Goal: Task Accomplishment & Management: Manage account settings

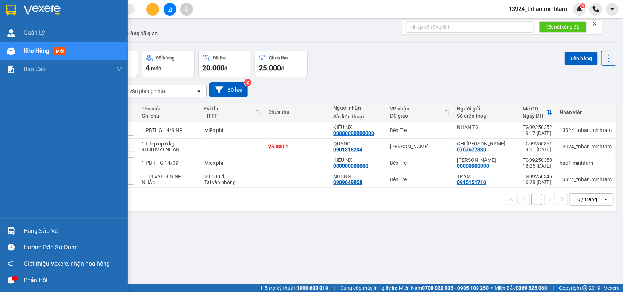
click at [6, 228] on div at bounding box center [11, 231] width 13 height 13
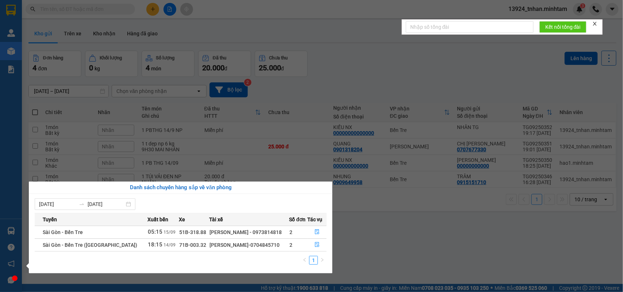
click at [518, 196] on section "Kết quả tìm kiếm ( 0 ) Bộ lọc Ngày tạo đơn gần nhất No Data 13924_tnhan.minhtam…" at bounding box center [311, 146] width 623 height 292
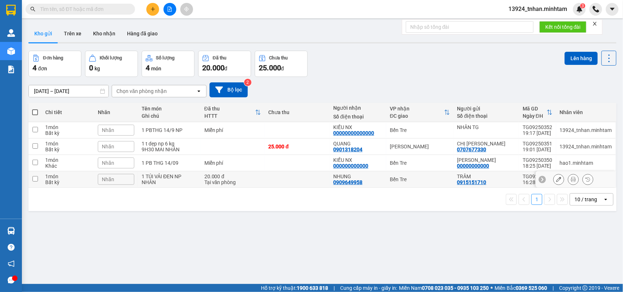
click at [382, 179] on td "NHUNG 0909649958" at bounding box center [357, 179] width 57 height 16
checkbox input "true"
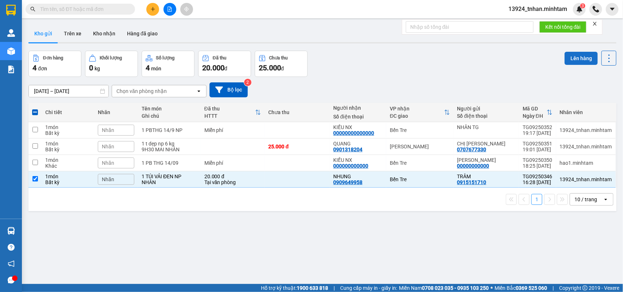
click at [574, 55] on button "Lên hàng" at bounding box center [580, 58] width 33 height 13
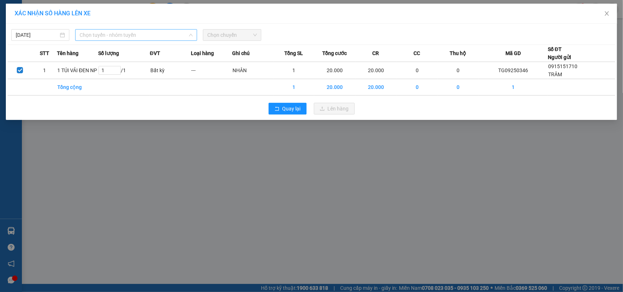
click at [143, 35] on span "Chọn tuyến - nhóm tuyến" at bounding box center [136, 35] width 113 height 11
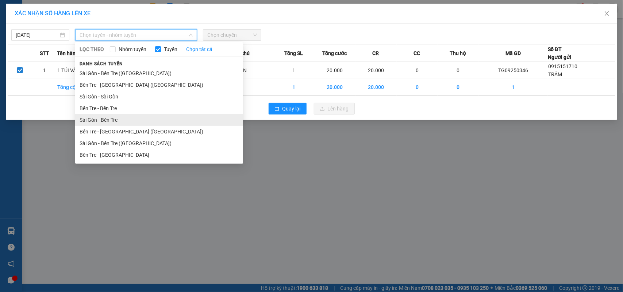
click at [130, 120] on li "Sài Gòn - Bến Tre" at bounding box center [159, 120] width 168 height 12
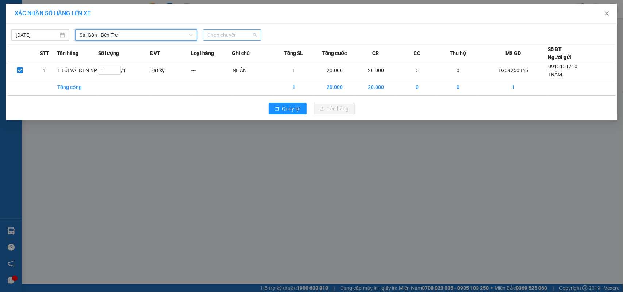
click at [239, 38] on span "Chọn chuyến" at bounding box center [231, 35] width 49 height 11
click at [152, 34] on span "Sài Gòn - Bến Tre" at bounding box center [136, 35] width 113 height 11
click at [46, 34] on input "[DATE]" at bounding box center [37, 35] width 43 height 8
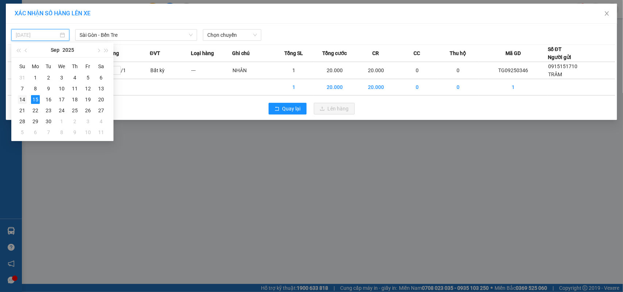
drag, startPoint x: 22, startPoint y: 99, endPoint x: 36, endPoint y: 95, distance: 14.7
click at [24, 99] on div "14" at bounding box center [22, 99] width 9 height 9
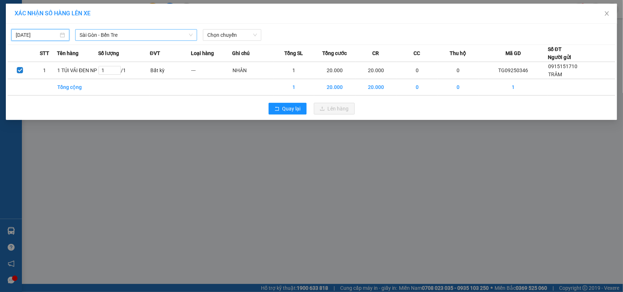
type input "14/09/2025"
click at [157, 36] on span "Sài Gòn - Bến Tre" at bounding box center [136, 35] width 113 height 11
drag, startPoint x: 216, startPoint y: 32, endPoint x: 227, endPoint y: 47, distance: 18.0
click at [217, 33] on span "Chọn chuyến" at bounding box center [231, 35] width 49 height 11
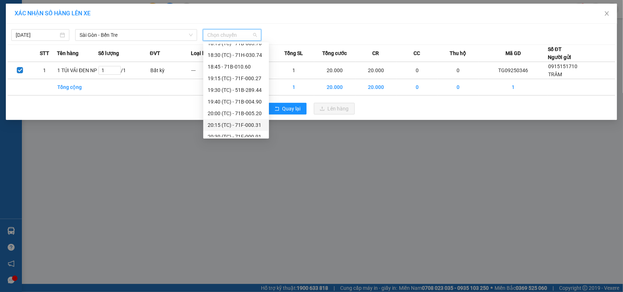
scroll to position [233, 0]
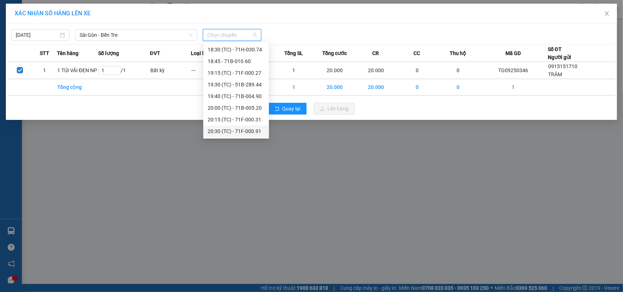
drag, startPoint x: 240, startPoint y: 129, endPoint x: 258, endPoint y: 129, distance: 17.9
click at [242, 128] on div "20:30 (TC) - 71F-000.91" at bounding box center [236, 131] width 57 height 8
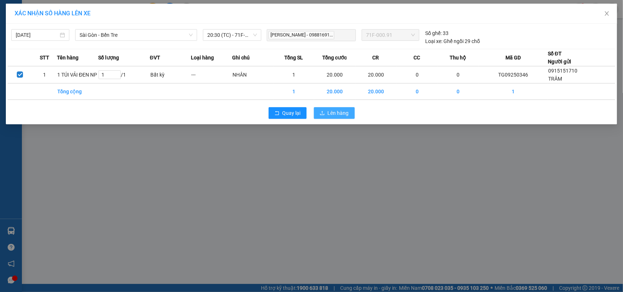
click at [346, 111] on span "Lên hàng" at bounding box center [338, 113] width 21 height 8
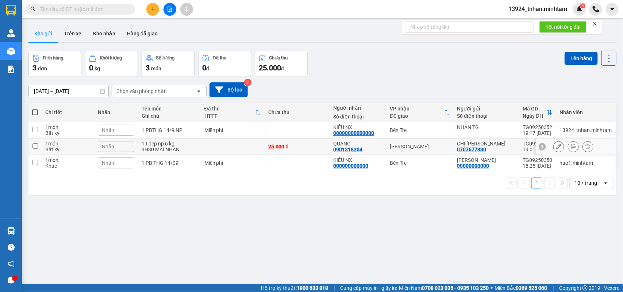
drag, startPoint x: 363, startPoint y: 143, endPoint x: 323, endPoint y: 149, distance: 40.9
click at [363, 143] on div "QUANG" at bounding box center [357, 144] width 49 height 6
checkbox input "true"
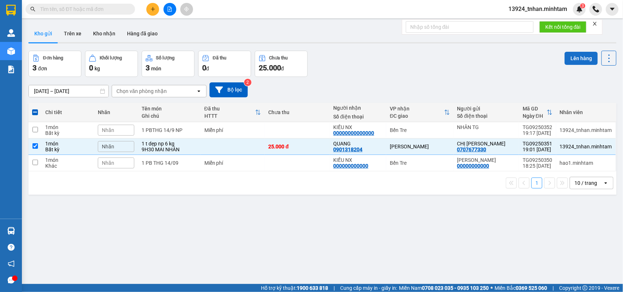
click at [564, 57] on button "Lên hàng" at bounding box center [580, 58] width 33 height 13
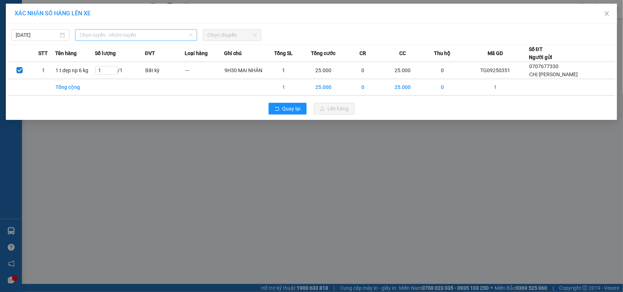
click at [179, 35] on span "Chọn tuyến - nhóm tuyến" at bounding box center [136, 35] width 113 height 11
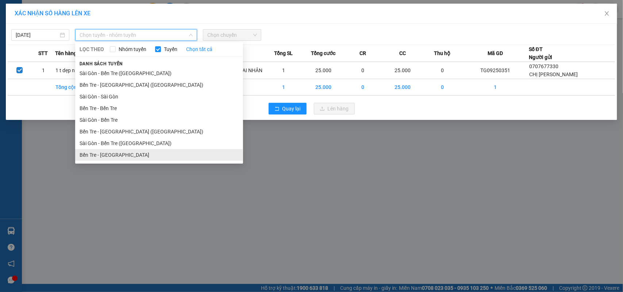
click at [137, 154] on li "Bến Tre - [GEOGRAPHIC_DATA]" at bounding box center [159, 155] width 168 height 12
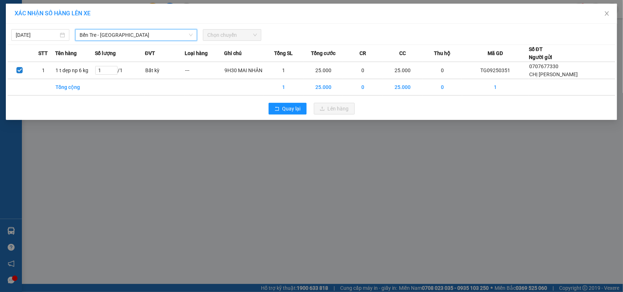
click at [220, 37] on span "Chọn chuyến" at bounding box center [231, 35] width 49 height 11
click at [219, 35] on span "Chọn chuyến" at bounding box center [231, 35] width 49 height 11
click at [61, 34] on div "14/09/2025" at bounding box center [40, 35] width 49 height 8
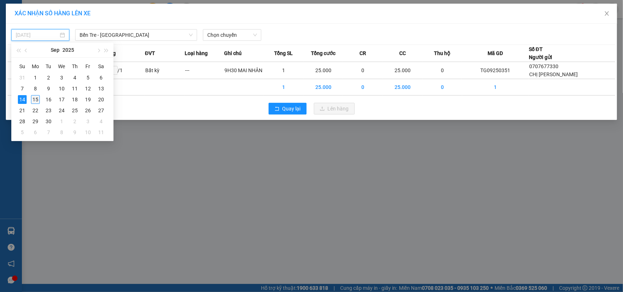
click at [37, 101] on div "15" at bounding box center [35, 99] width 9 height 9
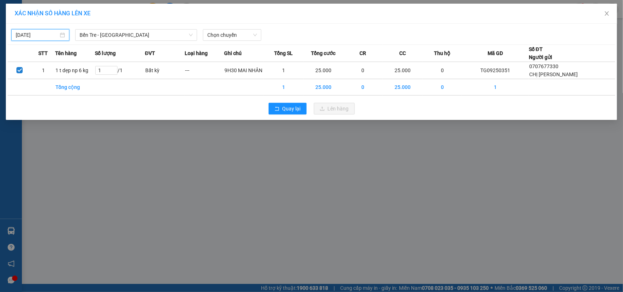
type input "[DATE]"
drag, startPoint x: 218, startPoint y: 37, endPoint x: 223, endPoint y: 41, distance: 6.5
click at [219, 37] on span "Chọn chuyến" at bounding box center [231, 35] width 49 height 11
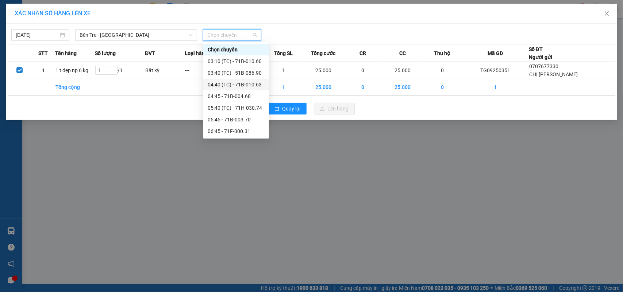
scroll to position [46, 0]
click at [252, 63] on div "05:40 (TC) - 71H-030.74" at bounding box center [236, 62] width 57 height 8
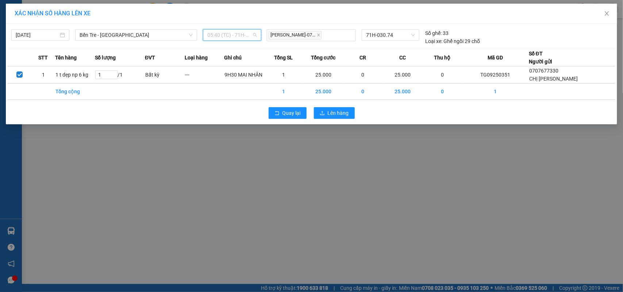
click at [255, 36] on span "05:40 (TC) - 71H-030.74" at bounding box center [231, 35] width 49 height 11
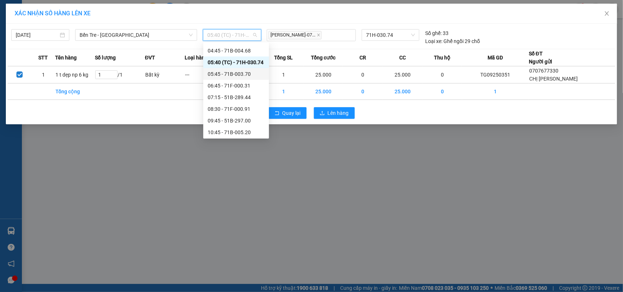
click at [252, 70] on div "05:45 - 71B-003.70" at bounding box center [236, 74] width 57 height 8
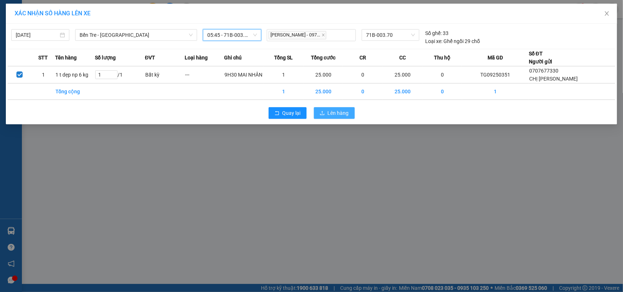
click at [333, 110] on span "Lên hàng" at bounding box center [338, 113] width 21 height 8
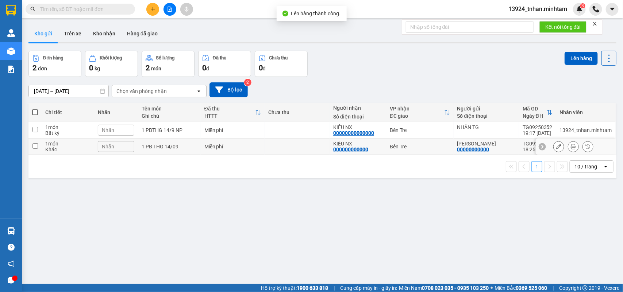
click at [443, 146] on div "Bến Tre" at bounding box center [420, 147] width 60 height 6
checkbox input "true"
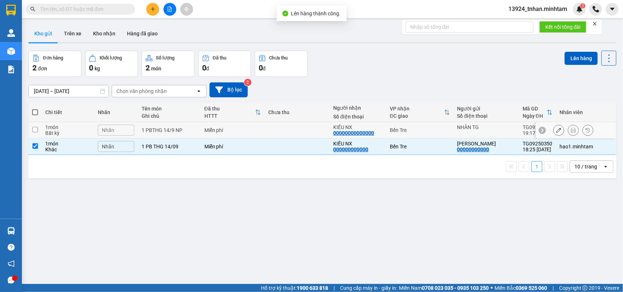
click at [443, 128] on div "Bến Tre" at bounding box center [420, 130] width 60 height 6
checkbox input "true"
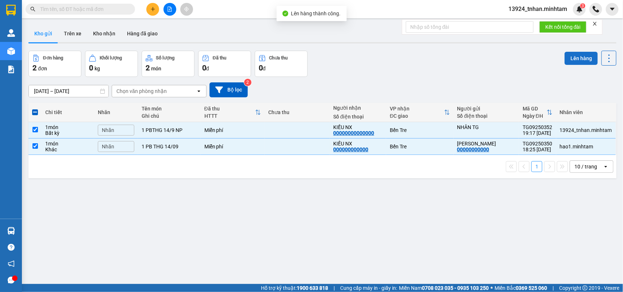
click at [568, 63] on button "Lên hàng" at bounding box center [580, 58] width 33 height 13
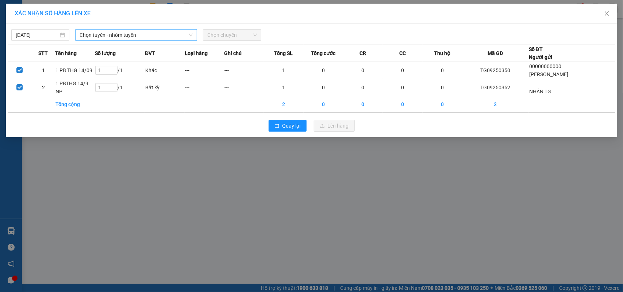
click at [185, 34] on span "Chọn tuyến - nhóm tuyến" at bounding box center [136, 35] width 113 height 11
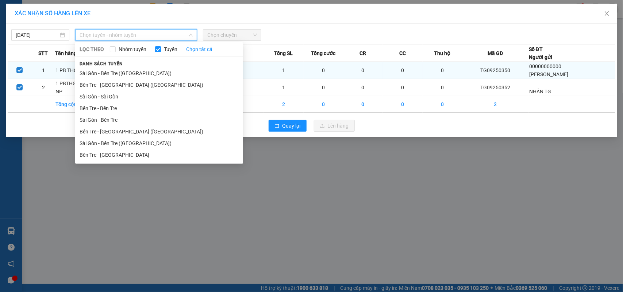
drag, startPoint x: 116, startPoint y: 119, endPoint x: 176, endPoint y: 75, distance: 74.4
click at [119, 117] on li "Sài Gòn - Bến Tre" at bounding box center [159, 120] width 168 height 12
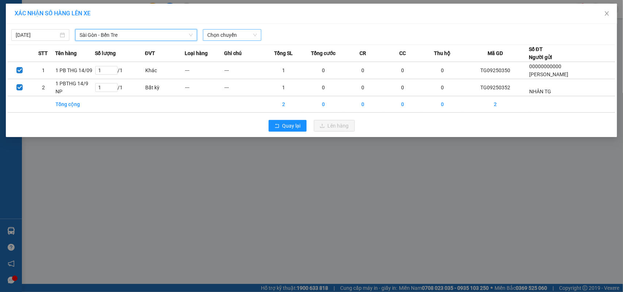
click at [213, 35] on span "Chọn chuyến" at bounding box center [231, 35] width 49 height 11
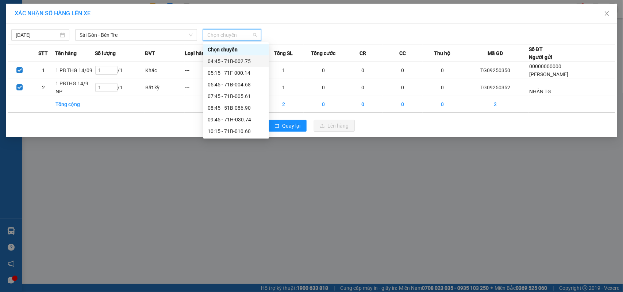
click at [240, 60] on div "04:45 - 71B-002.75" at bounding box center [236, 61] width 57 height 8
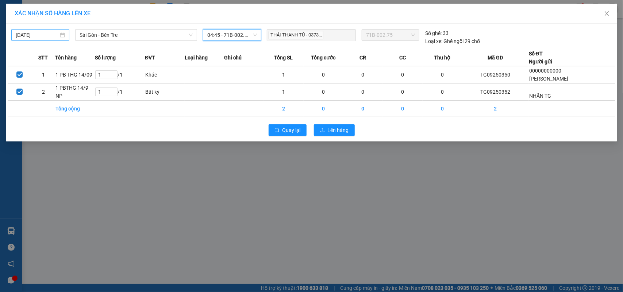
click at [52, 38] on input "14/09/2025" at bounding box center [37, 35] width 43 height 8
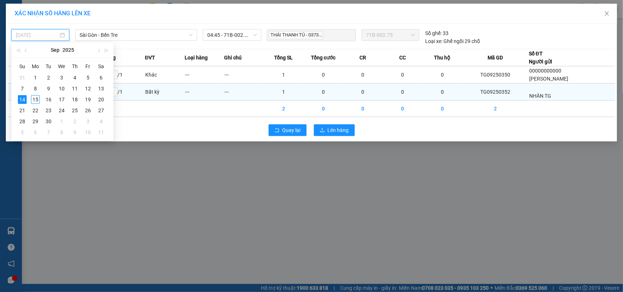
drag, startPoint x: 35, startPoint y: 97, endPoint x: 38, endPoint y: 94, distance: 3.9
click at [35, 97] on div "15" at bounding box center [35, 99] width 9 height 9
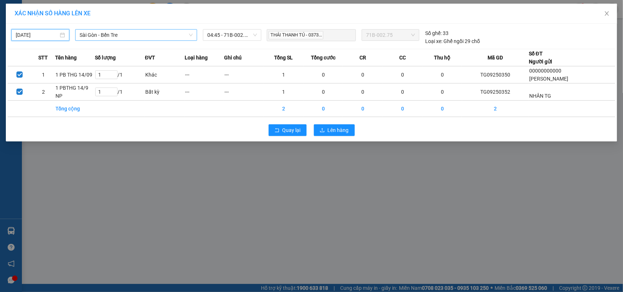
type input "[DATE]"
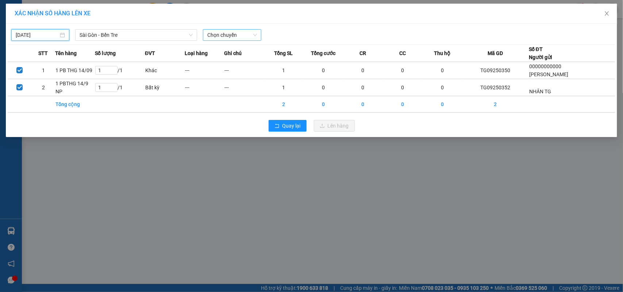
click at [216, 36] on span "Chọn chuyến" at bounding box center [231, 35] width 49 height 11
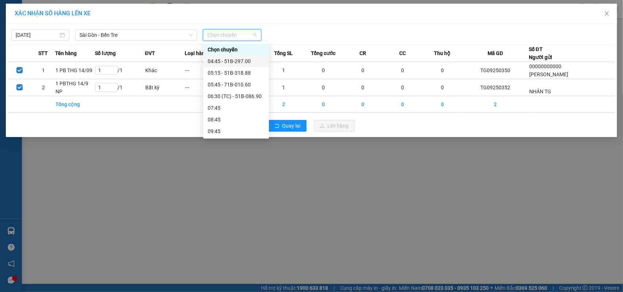
drag, startPoint x: 234, startPoint y: 58, endPoint x: 305, endPoint y: 90, distance: 78.2
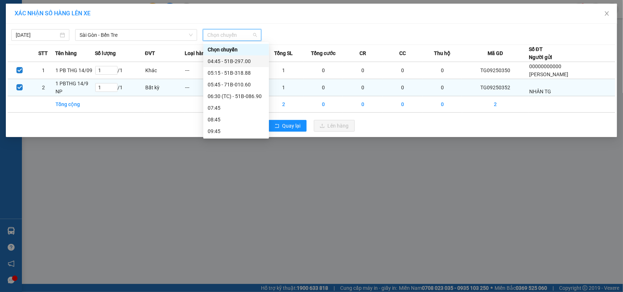
click at [235, 58] on div "04:45 - 51B-297.00" at bounding box center [236, 61] width 57 height 8
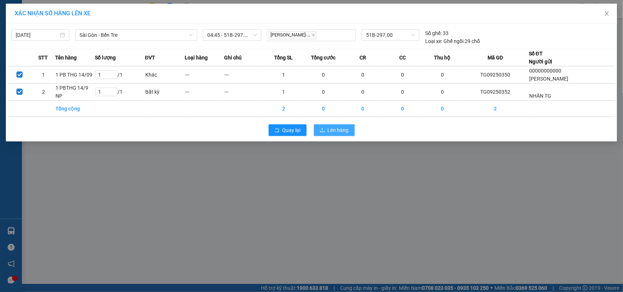
click at [320, 127] on button "Lên hàng" at bounding box center [334, 130] width 41 height 12
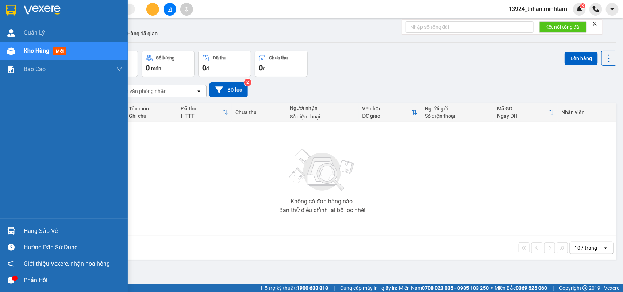
click at [17, 231] on div at bounding box center [11, 231] width 13 height 13
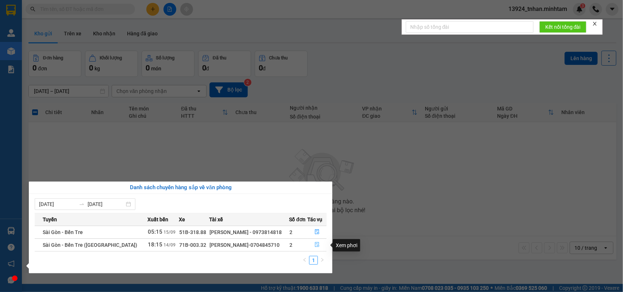
click at [310, 243] on button "button" at bounding box center [317, 245] width 19 height 12
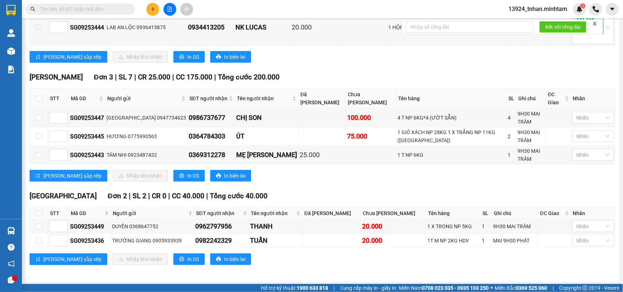
scroll to position [190, 0]
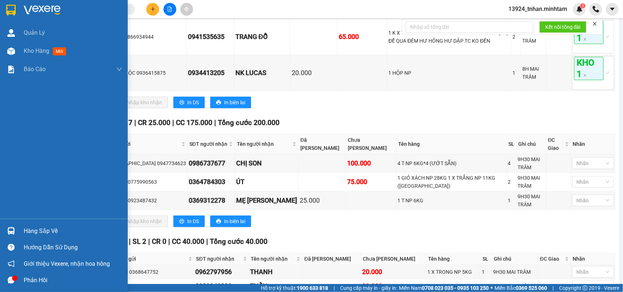
click at [10, 236] on div at bounding box center [11, 231] width 13 height 13
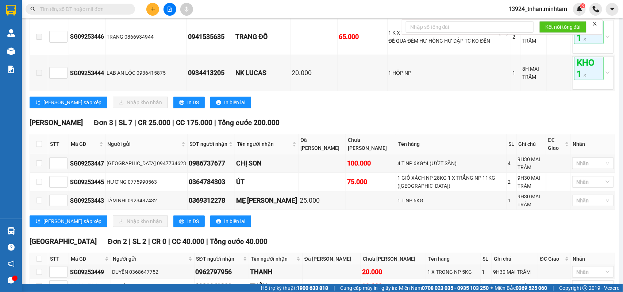
click at [272, 146] on section "Kết quả tìm kiếm ( 0 ) Bộ lọc Ngày tạo đơn gần nhất No Data 13924_tnhan.minhtam…" at bounding box center [311, 146] width 623 height 292
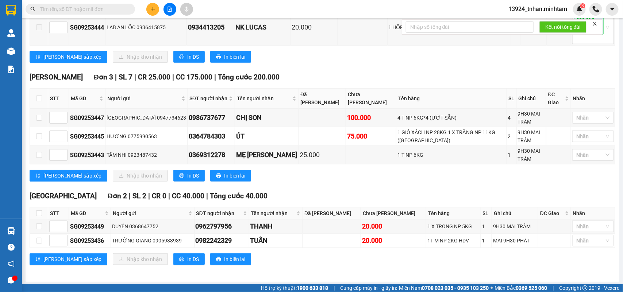
click at [82, 5] on input "text" at bounding box center [83, 9] width 86 height 8
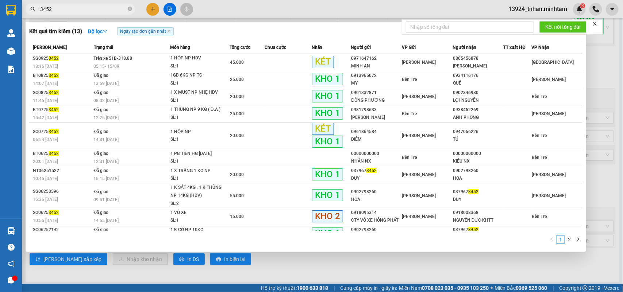
type input "3452"
click at [248, 256] on div at bounding box center [311, 146] width 623 height 292
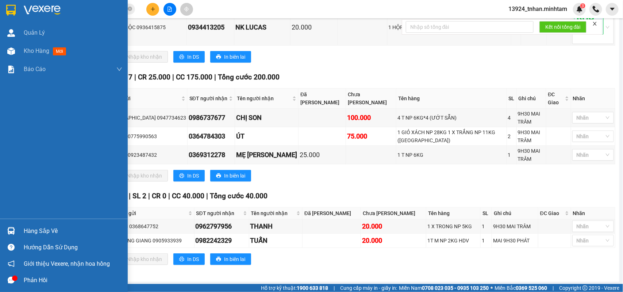
click at [2, 228] on div "Hàng sắp về" at bounding box center [64, 231] width 128 height 16
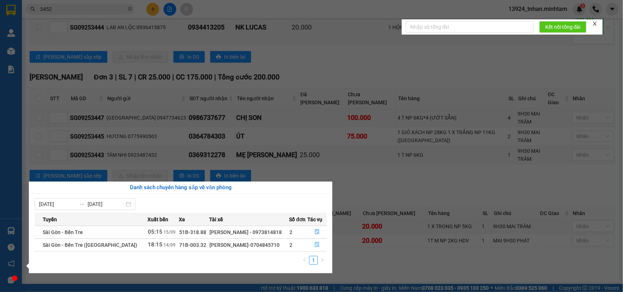
click at [224, 132] on section "Kết quả tìm kiếm ( 13 ) Bộ lọc Ngày tạo đơn gần nhất Mã ĐH Trạng thái Món hàng …" at bounding box center [311, 146] width 623 height 292
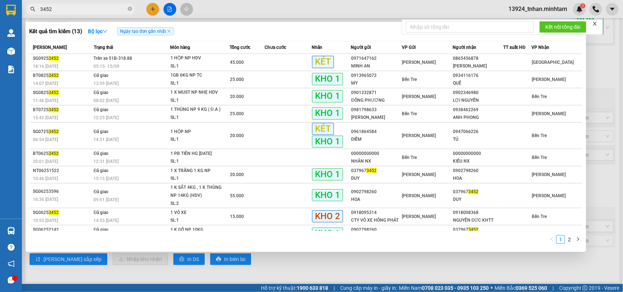
click at [103, 10] on input "3452" at bounding box center [83, 9] width 86 height 8
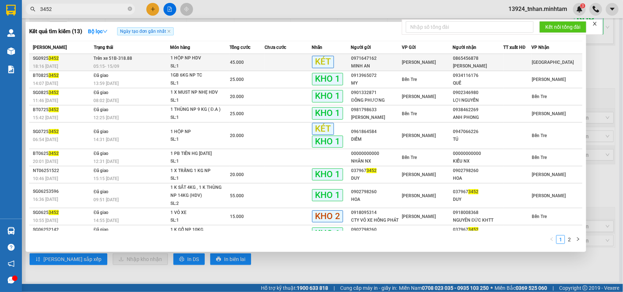
click at [140, 59] on td "Trên xe 51B-318.88 05:15 - 15/09" at bounding box center [131, 62] width 78 height 17
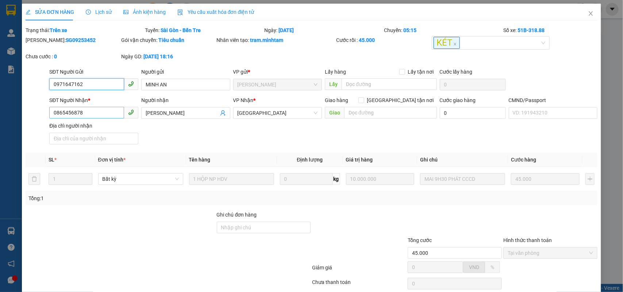
type input "0971647162"
type input "MINH AN"
type input "0865456878"
type input "MỸ HƯƠNG"
type input "45.000"
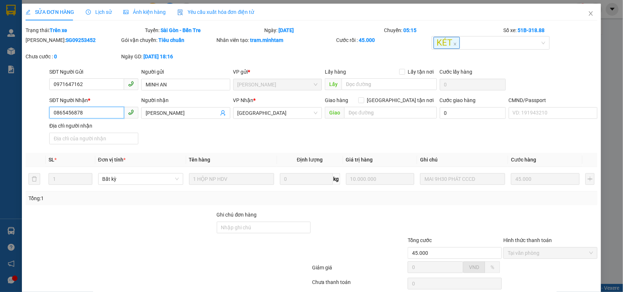
drag, startPoint x: 67, startPoint y: 110, endPoint x: 0, endPoint y: 99, distance: 68.5
click at [0, 99] on div "SỬA ĐƠN HÀNG Lịch sử Ảnh kiện hàng Yêu cầu xuất hóa đơn điện tử Total Paid Fee …" at bounding box center [311, 146] width 623 height 292
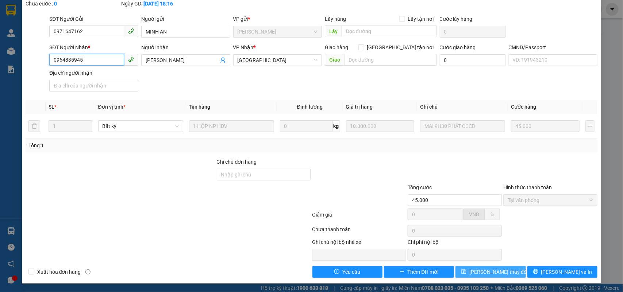
type input "0964835945"
click at [501, 275] on span "Lưu thay đổi" at bounding box center [498, 272] width 58 height 8
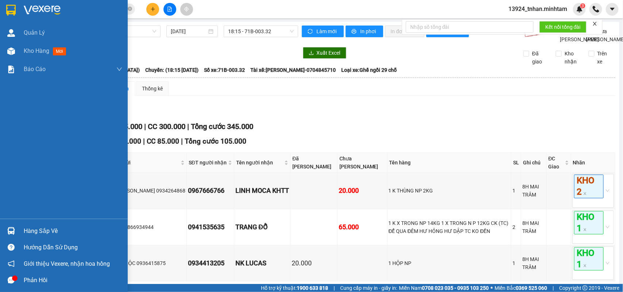
click at [16, 227] on div at bounding box center [11, 231] width 13 height 13
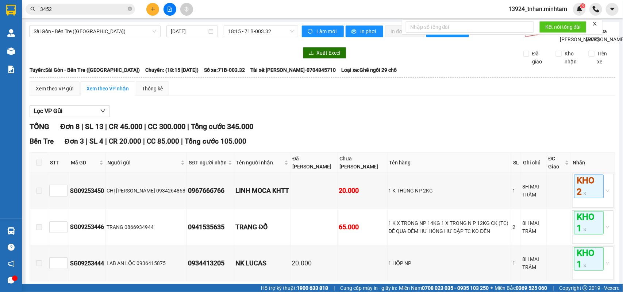
click at [128, 8] on section "Kết quả tìm kiếm ( 13 ) Bộ lọc Ngày tạo đơn gần nhất Mã ĐH Trạng thái Món hàng …" at bounding box center [311, 146] width 623 height 292
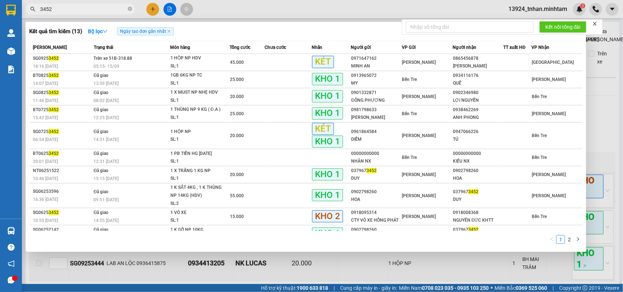
click at [128, 8] on icon "close-circle" at bounding box center [130, 9] width 4 height 4
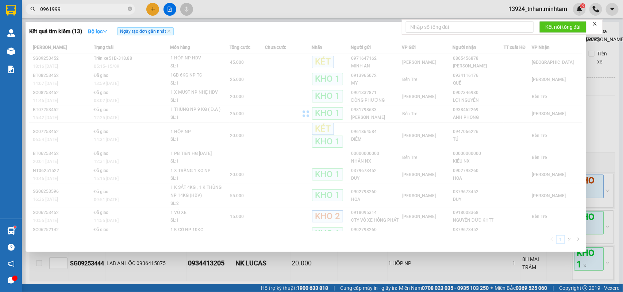
type input "0961999"
click at [103, 33] on strong "Bộ lọc" at bounding box center [98, 31] width 20 height 6
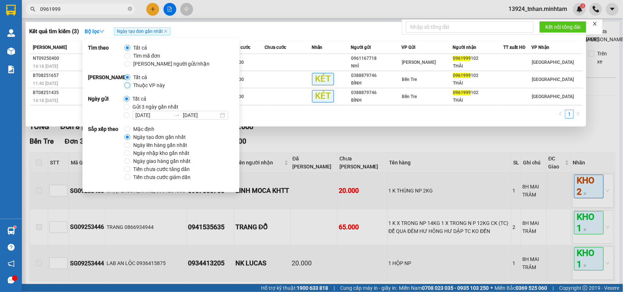
click at [128, 84] on input "Thuộc VP này" at bounding box center [127, 85] width 6 height 6
radio input "true"
radio input "false"
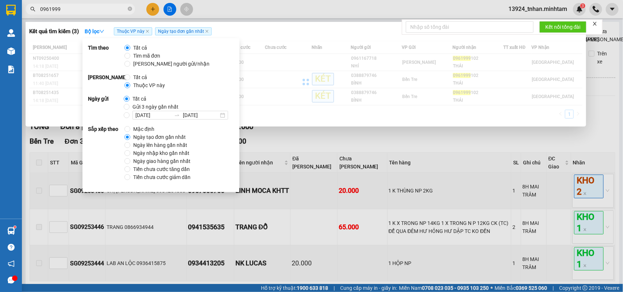
click at [305, 32] on div "Kết quả tìm kiếm ( 3 ) Bộ lọc Thuộc VP này Ngày tạo đơn gần nhất" at bounding box center [305, 32] width 553 height 12
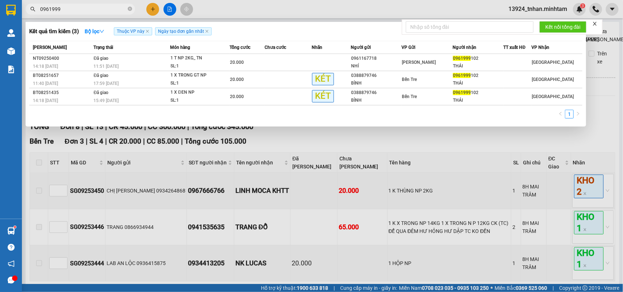
click at [117, 12] on input "0961999" at bounding box center [83, 9] width 86 height 8
type input "0961999102"
click at [148, 30] on icon "close" at bounding box center [148, 32] width 4 height 4
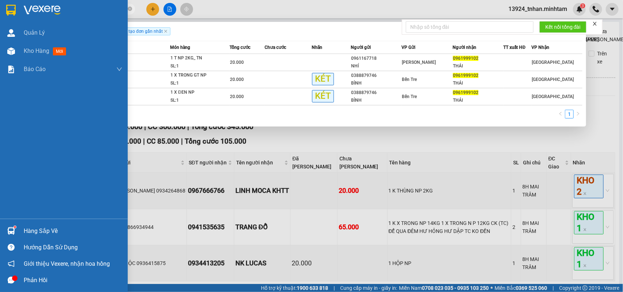
click at [26, 229] on div "Hàng sắp về" at bounding box center [73, 231] width 99 height 11
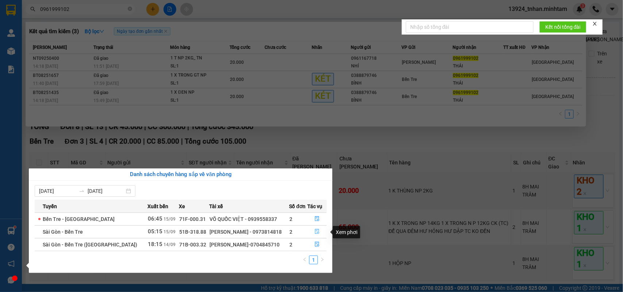
click at [318, 237] on button "button" at bounding box center [317, 232] width 19 height 12
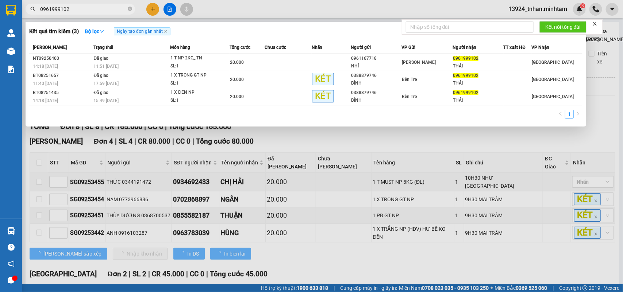
click at [333, 224] on div at bounding box center [311, 146] width 623 height 292
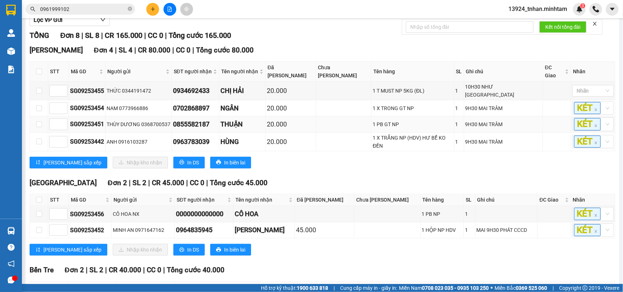
scroll to position [176, 0]
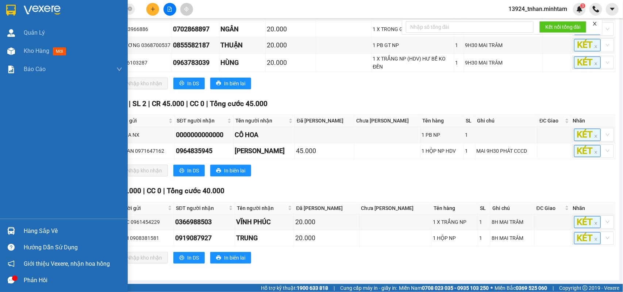
drag, startPoint x: 10, startPoint y: 229, endPoint x: 13, endPoint y: 221, distance: 8.7
click at [10, 228] on img at bounding box center [11, 231] width 8 height 8
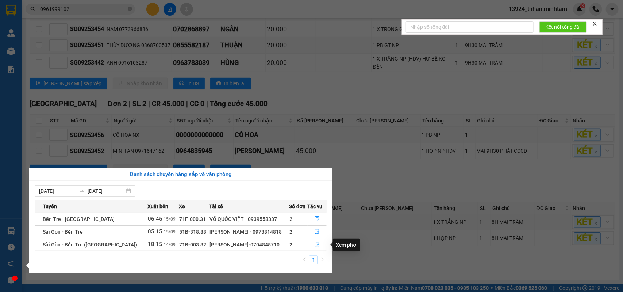
click at [320, 249] on button "button" at bounding box center [317, 245] width 19 height 12
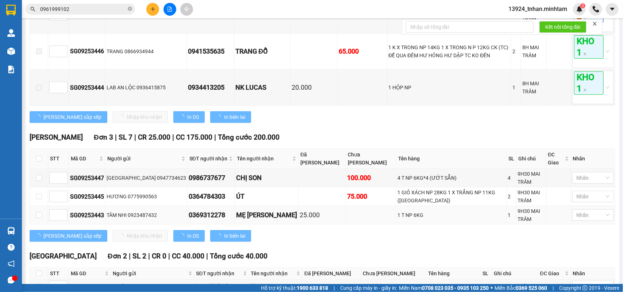
type input "14/09/2025"
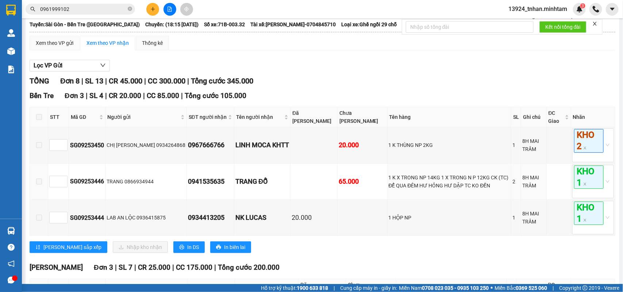
scroll to position [91, 0]
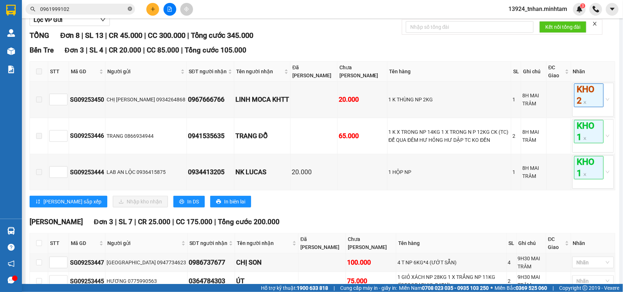
click at [130, 8] on icon "close-circle" at bounding box center [130, 9] width 4 height 4
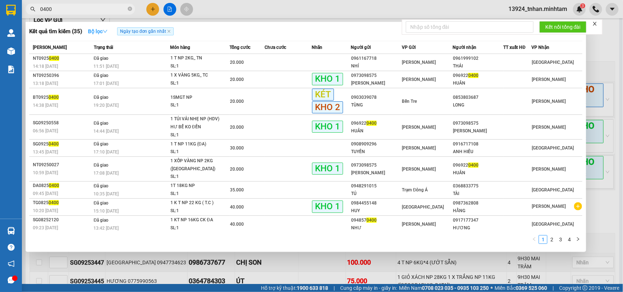
type input "0400"
click at [102, 35] on button "Bộ lọc" at bounding box center [97, 32] width 31 height 12
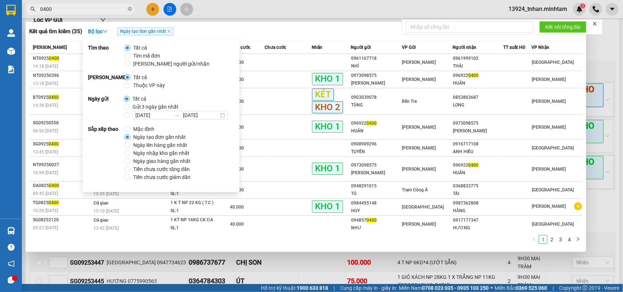
click at [130, 85] on span "Thuộc VP này" at bounding box center [149, 85] width 38 height 8
click at [130, 85] on input "Thuộc VP này" at bounding box center [127, 85] width 6 height 6
radio input "true"
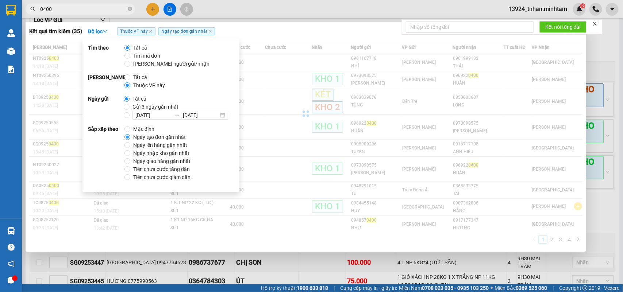
radio input "false"
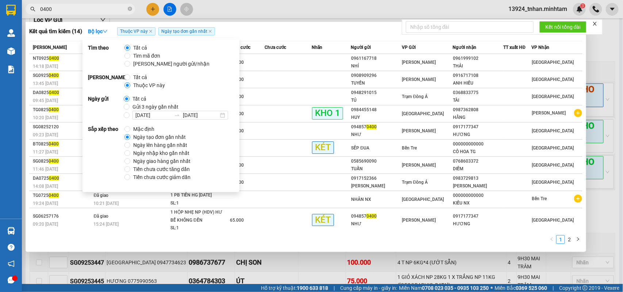
click at [317, 34] on div "Kết quả tìm kiếm ( 14 ) Bộ lọc Thuộc VP này Ngày tạo đơn gần nhất" at bounding box center [305, 32] width 553 height 12
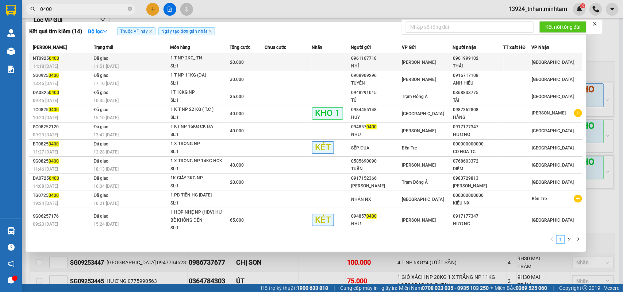
click at [403, 62] on span "Ngã Tư Huyện" at bounding box center [419, 62] width 34 height 5
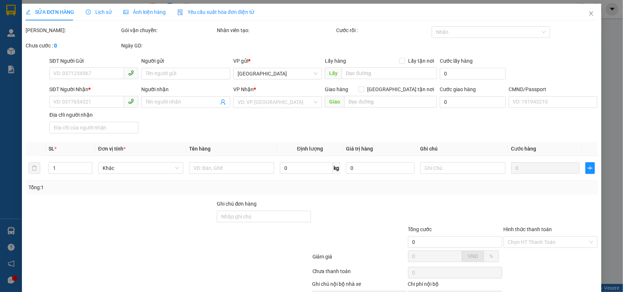
type input "0961167718"
type input "NHÍ"
type input "0961999102"
type input "THÁI"
type input "20.000"
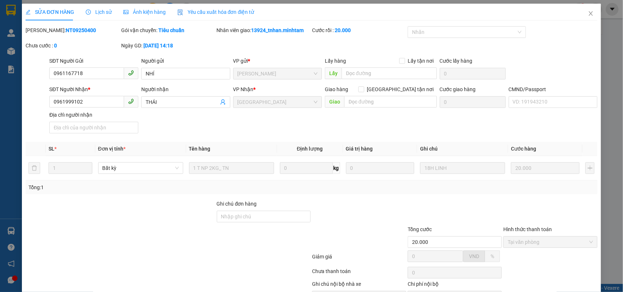
click at [95, 9] on span "Lịch sử" at bounding box center [99, 12] width 26 height 6
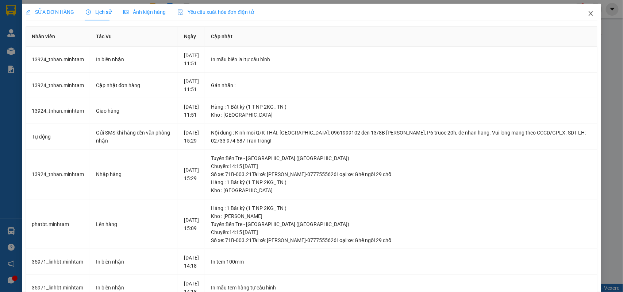
click at [588, 14] on icon "close" at bounding box center [591, 14] width 6 height 6
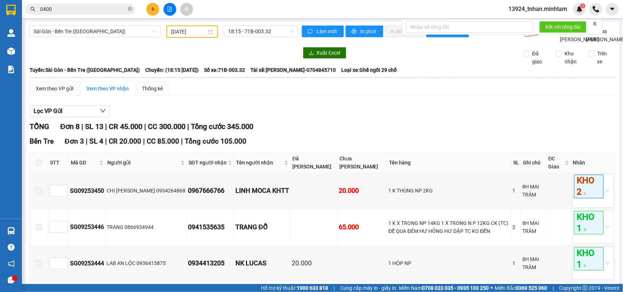
click at [103, 11] on input "0400" at bounding box center [83, 9] width 86 height 8
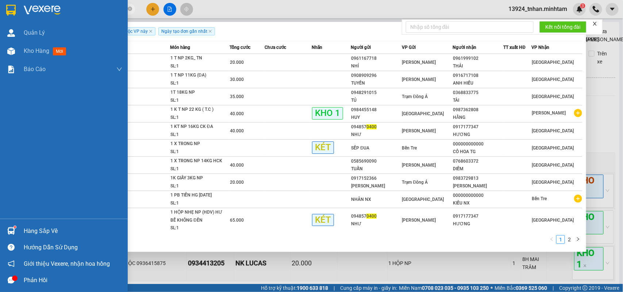
drag, startPoint x: 10, startPoint y: 225, endPoint x: 15, endPoint y: 219, distance: 7.5
click at [10, 224] on div "Hàng sắp về" at bounding box center [64, 231] width 128 height 16
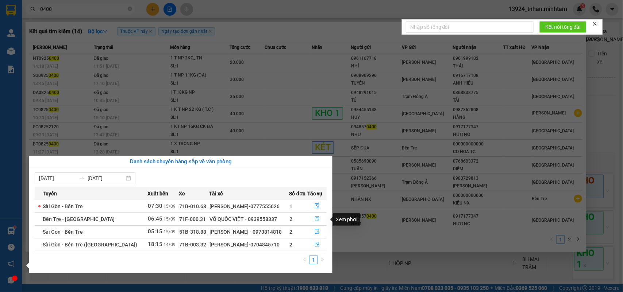
click at [317, 220] on icon "file-done" at bounding box center [316, 218] width 5 height 5
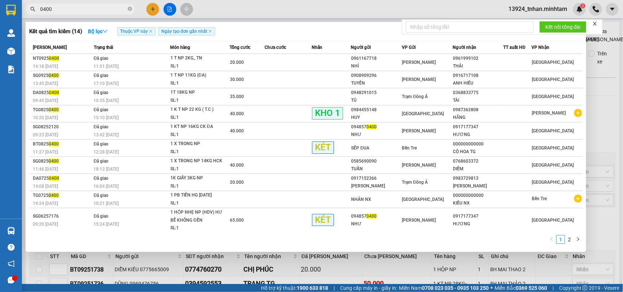
click at [170, 267] on div at bounding box center [311, 146] width 623 height 292
type input "[DATE]"
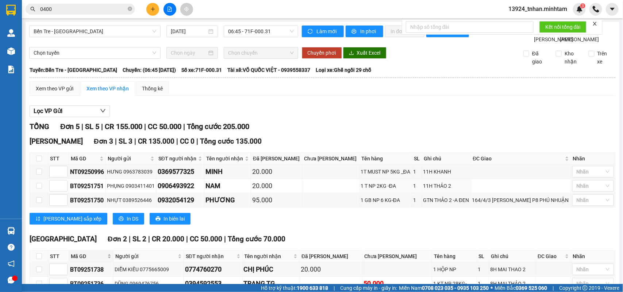
scroll to position [63, 0]
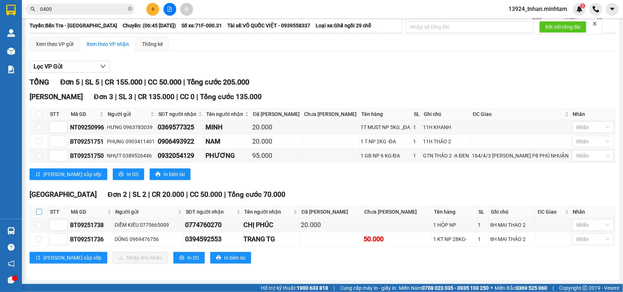
click at [40, 209] on input "checkbox" at bounding box center [39, 212] width 6 height 6
checkbox input "true"
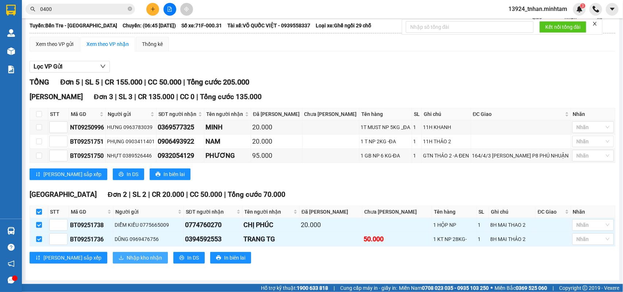
click at [130, 259] on span "Nhập kho nhận" at bounding box center [144, 258] width 35 height 8
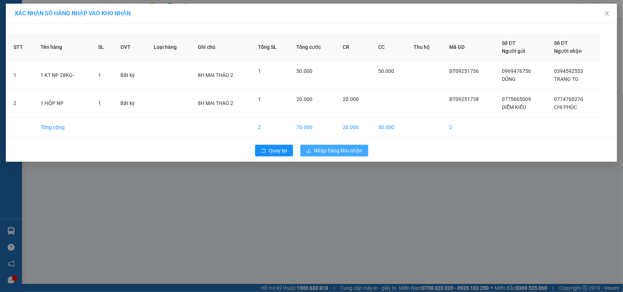
click at [314, 150] on span "Nhập hàng kho nhận" at bounding box center [338, 151] width 48 height 8
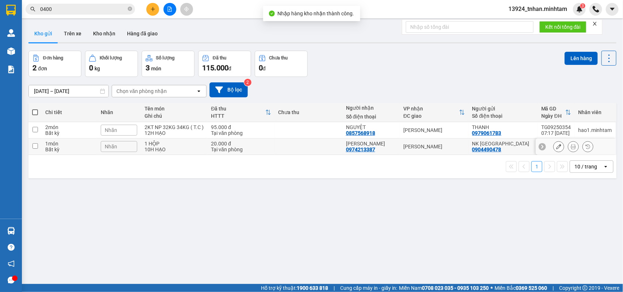
click at [265, 148] on div "Tại văn phòng" at bounding box center [241, 150] width 60 height 6
checkbox input "true"
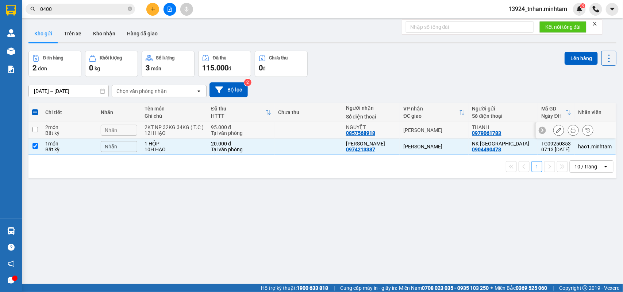
click at [272, 132] on td "95.000 đ Tại văn phòng" at bounding box center [240, 130] width 67 height 16
checkbox input "true"
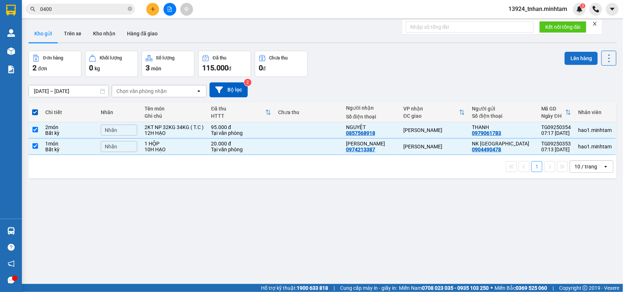
click at [583, 59] on button "Lên hàng" at bounding box center [580, 58] width 33 height 13
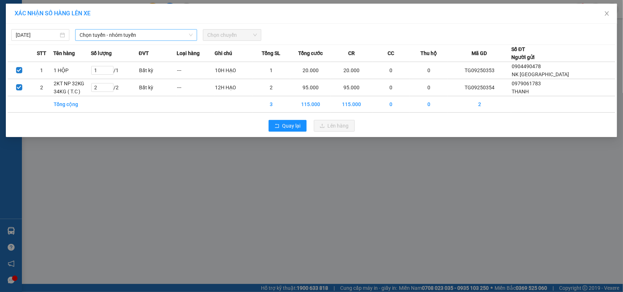
click at [128, 35] on span "Chọn tuyến - nhóm tuyến" at bounding box center [136, 35] width 113 height 11
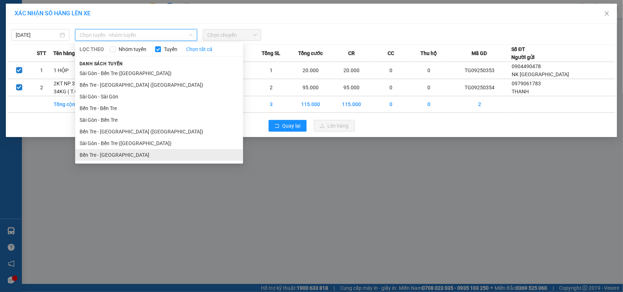
click at [106, 159] on li "Bến Tre - [GEOGRAPHIC_DATA]" at bounding box center [159, 155] width 168 height 12
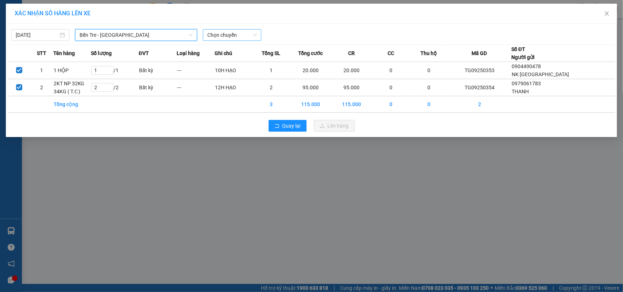
click at [207, 32] on div "Chọn chuyến" at bounding box center [232, 35] width 58 height 12
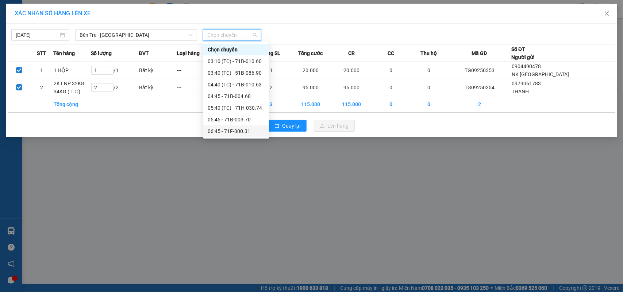
click at [243, 132] on div "06:45 - 71F-000.31" at bounding box center [236, 131] width 57 height 8
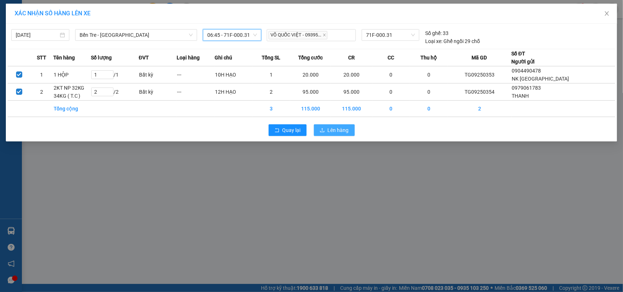
click at [340, 130] on span "Lên hàng" at bounding box center [338, 130] width 21 height 8
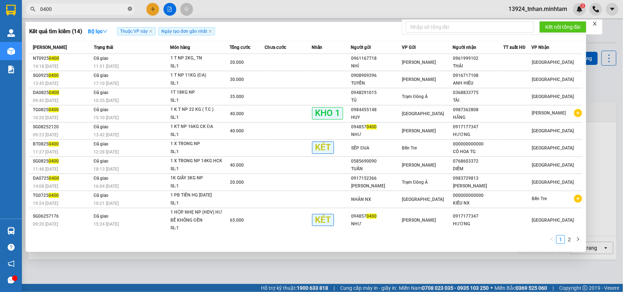
click at [129, 9] on icon "close-circle" at bounding box center [130, 9] width 4 height 4
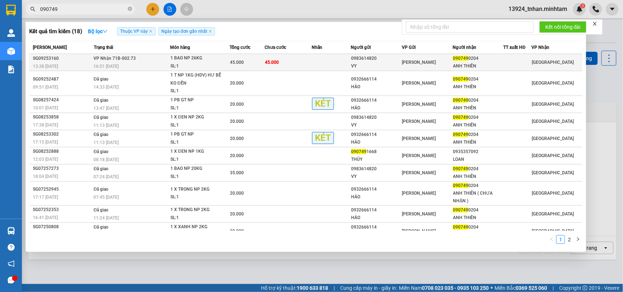
type input "090749"
click at [261, 63] on div "45.000" at bounding box center [247, 62] width 35 height 8
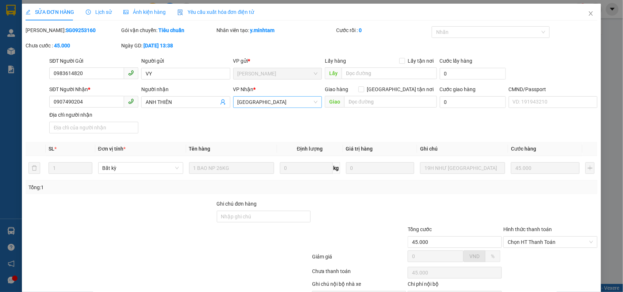
type input "0983614820"
type input "VY"
type input "0907490204"
type input "ANH THIÊN"
type input "45.000"
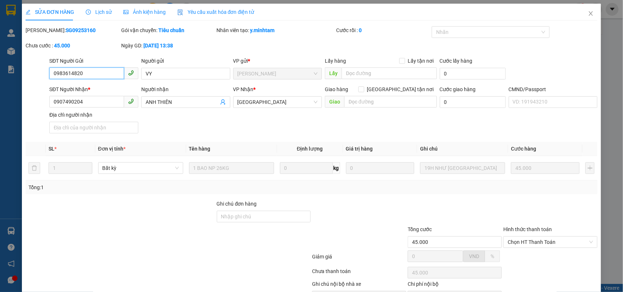
scroll to position [43, 0]
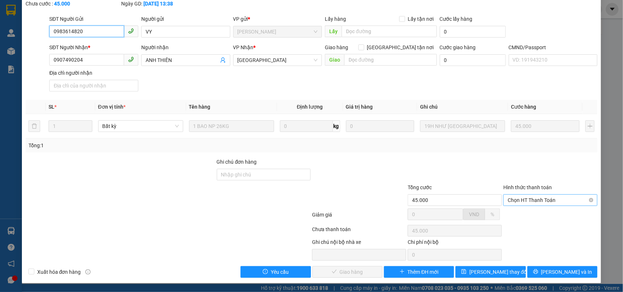
click at [544, 201] on span "Chọn HT Thanh Toán" at bounding box center [549, 200] width 85 height 11
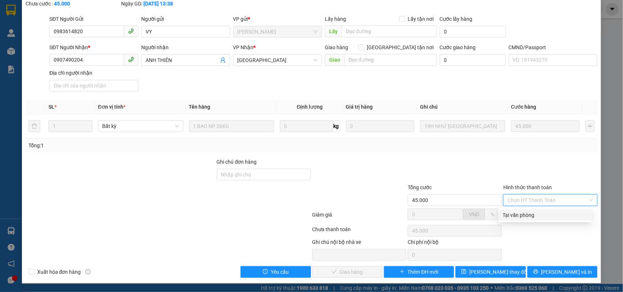
click at [517, 217] on div "Tại văn phòng" at bounding box center [545, 215] width 84 height 8
type input "0"
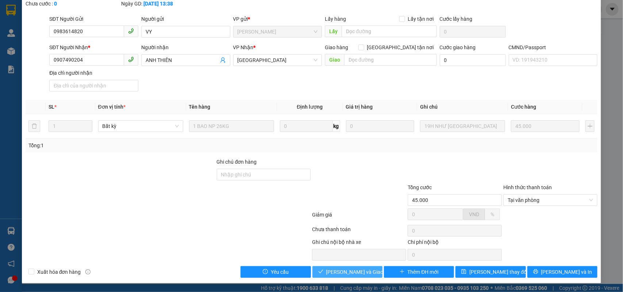
click at [363, 270] on span "Lưu và Giao hàng" at bounding box center [361, 272] width 70 height 8
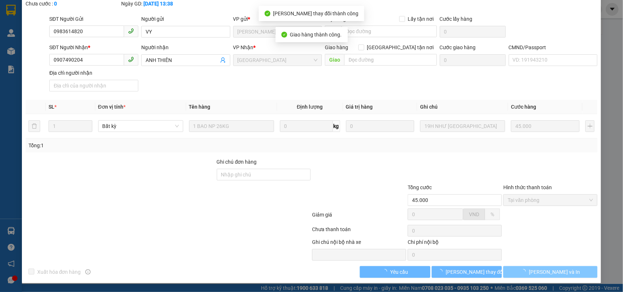
click at [525, 269] on button "Lưu và In" at bounding box center [550, 272] width 94 height 12
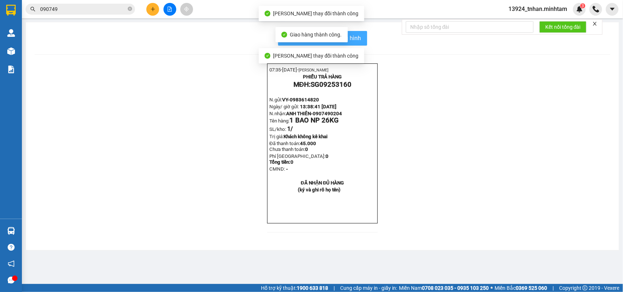
click at [360, 40] on span "In mẫu biên lai tự cấu hình" at bounding box center [327, 38] width 69 height 9
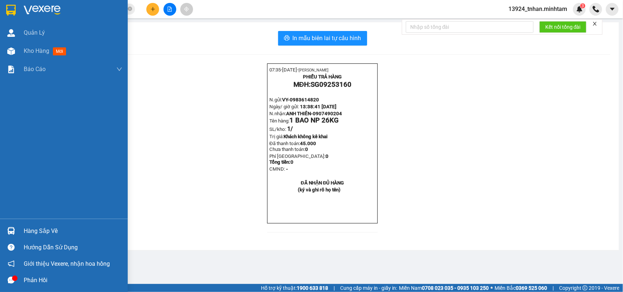
click at [17, 225] on div at bounding box center [11, 231] width 13 height 13
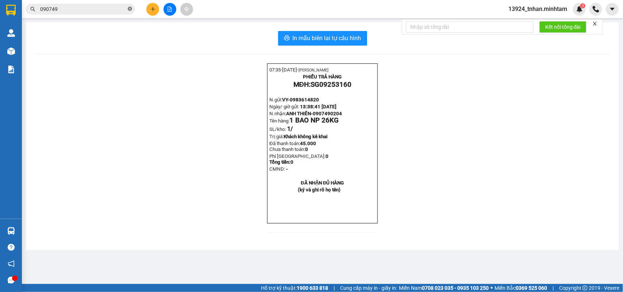
click at [130, 11] on section "Kết quả tìm kiếm ( 18 ) Bộ lọc Thuộc VP này Ngày tạo đơn gần nhất Mã ĐH Trạng t…" at bounding box center [311, 146] width 623 height 292
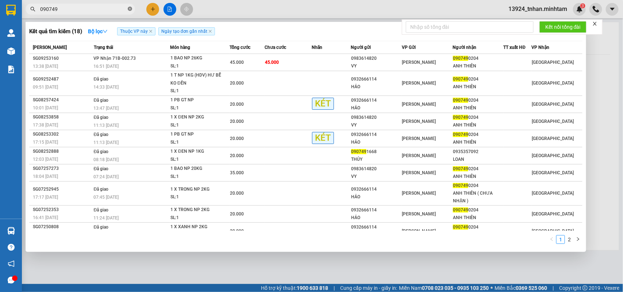
click at [130, 11] on span at bounding box center [130, 9] width 4 height 7
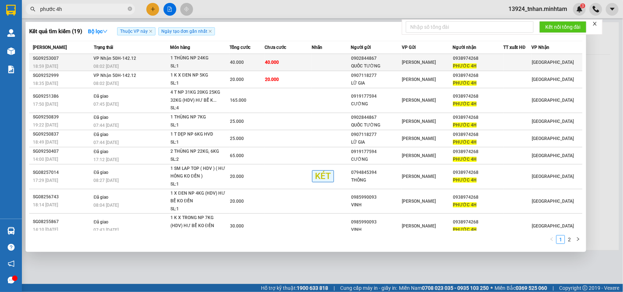
type input "phước 4h"
click at [326, 62] on td at bounding box center [331, 62] width 39 height 17
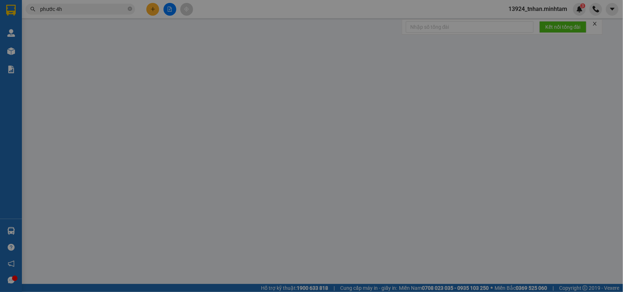
type input "0902844867"
type input "QUỐC TƯỜNG"
type input "0938974268"
type input "PHƯỚC 4H"
type input "40.000"
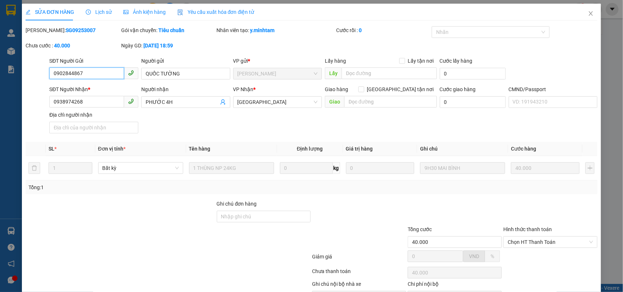
scroll to position [39, 0]
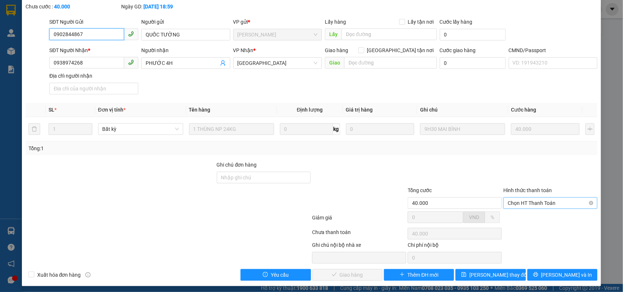
click at [515, 208] on span "Chọn HT Thanh Toán" at bounding box center [549, 203] width 85 height 11
click at [505, 218] on div "Tại văn phòng" at bounding box center [545, 218] width 84 height 8
type input "0"
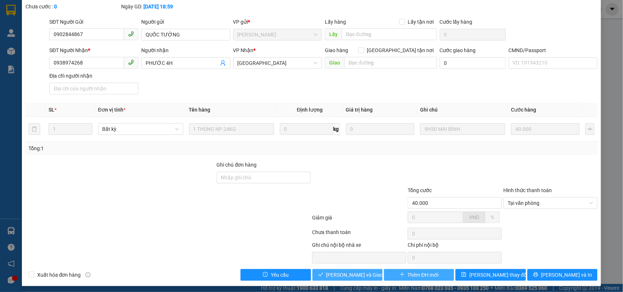
drag, startPoint x: 328, startPoint y: 276, endPoint x: 432, endPoint y: 273, distance: 104.8
click at [328, 276] on span "Lưu và Giao hàng" at bounding box center [361, 275] width 70 height 8
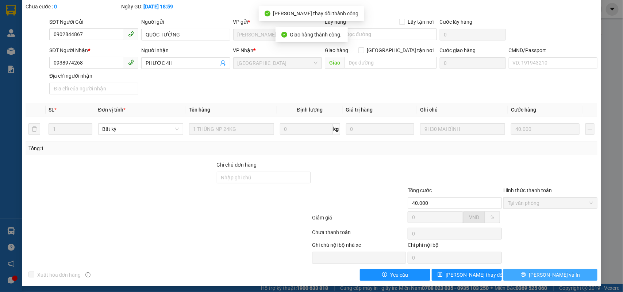
click at [558, 274] on span "Lưu và In" at bounding box center [554, 275] width 51 height 8
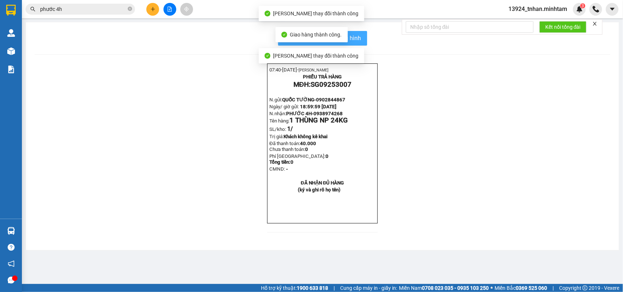
click at [362, 36] on button "In mẫu biên lai tự cấu hình" at bounding box center [322, 38] width 89 height 15
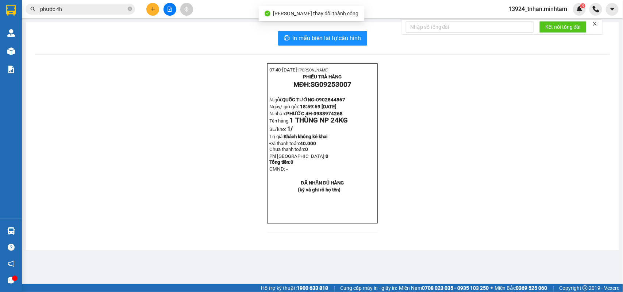
click at [86, 3] on div "Kết quả tìm kiếm ( 19 ) Bộ lọc Thuộc VP này Ngày tạo đơn gần nhất Mã ĐH Trạng t…" at bounding box center [71, 9] width 142 height 13
click at [92, 10] on input "phước 4h" at bounding box center [83, 9] width 86 height 8
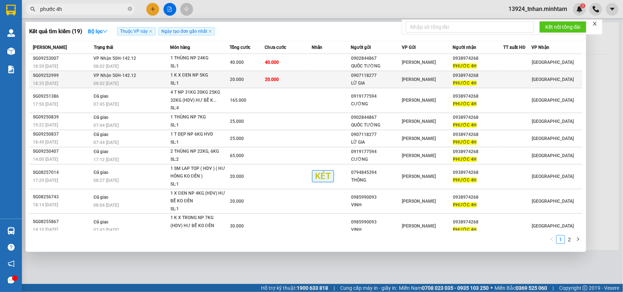
click at [266, 74] on td "20.000" at bounding box center [288, 79] width 47 height 17
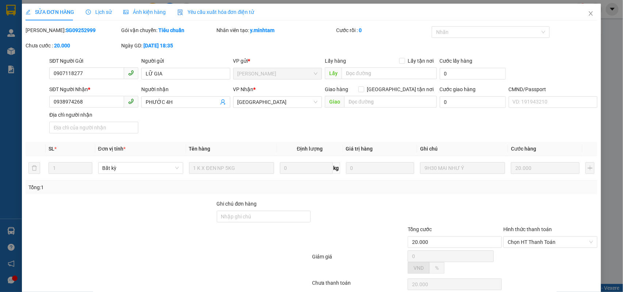
type input "0907118277"
type input "LỮ GIA"
type input "0938974268"
type input "PHƯỚC 4H"
type input "20.000"
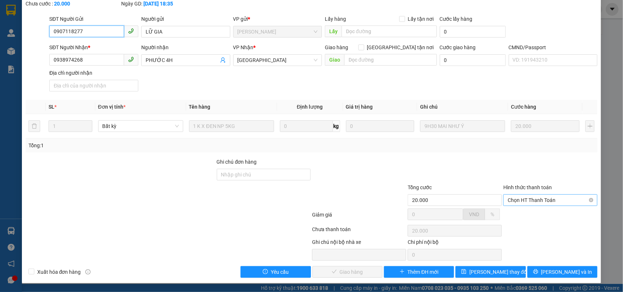
scroll to position [43, 0]
click at [550, 190] on div "Hình thức thanh toán" at bounding box center [550, 189] width 94 height 11
click at [545, 201] on span "Chọn HT Thanh Toán" at bounding box center [549, 200] width 85 height 11
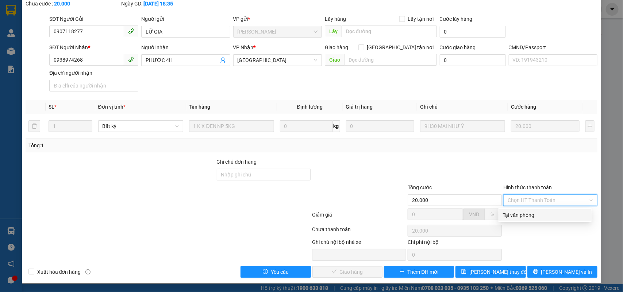
click at [538, 214] on div "Tại văn phòng" at bounding box center [545, 215] width 84 height 8
type input "0"
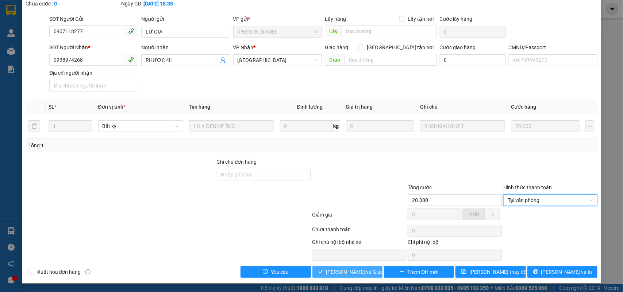
click at [360, 272] on span "Lưu và Giao hàng" at bounding box center [361, 272] width 70 height 8
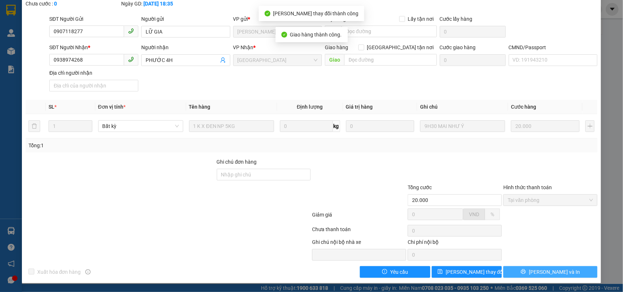
click at [537, 274] on button "Lưu và In" at bounding box center [550, 272] width 94 height 12
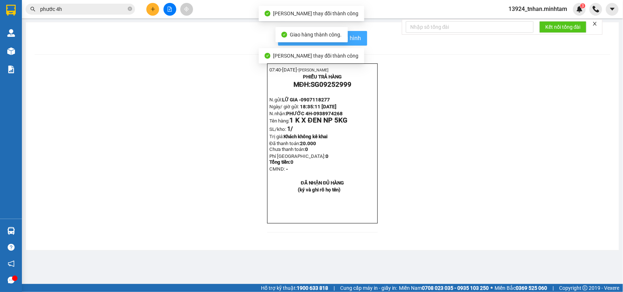
click at [353, 43] on button "In mẫu biên lai tự cấu hình" at bounding box center [322, 38] width 89 height 15
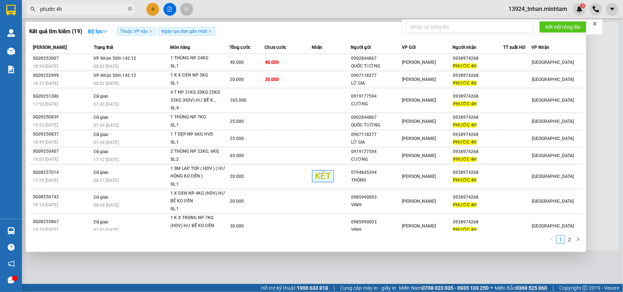
click at [59, 12] on input "phước 4h" at bounding box center [83, 9] width 86 height 8
click at [131, 11] on icon "close-circle" at bounding box center [130, 9] width 4 height 4
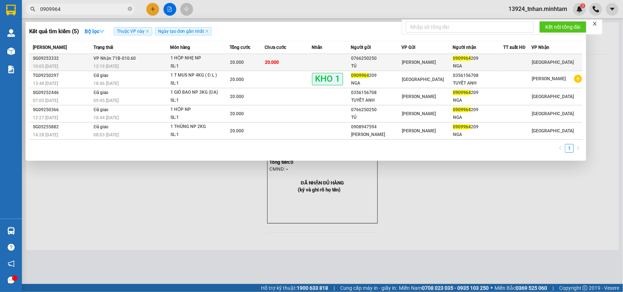
type input "0909964"
click at [270, 61] on span "20.000" at bounding box center [272, 62] width 14 height 5
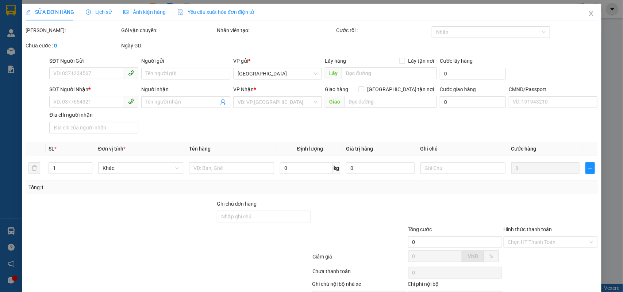
type input "0766250250"
type input "TÚ"
type input "0909964209"
type input "NGA"
type input "20.000"
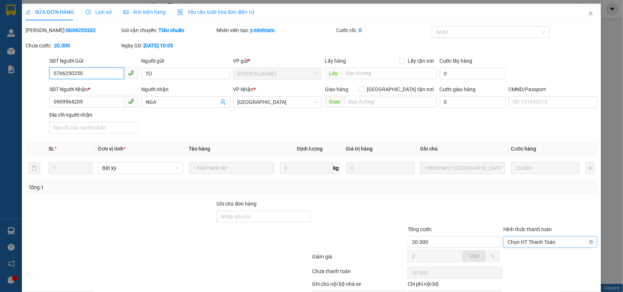
scroll to position [43, 0]
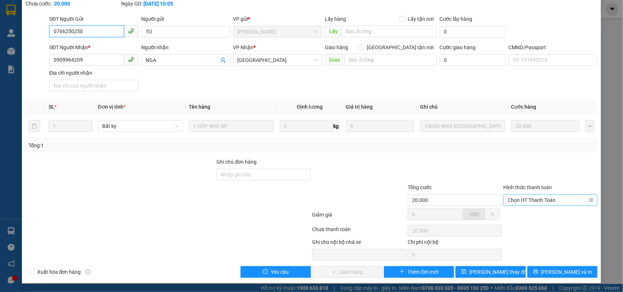
click at [517, 196] on span "Chọn HT Thanh Toán" at bounding box center [549, 200] width 85 height 11
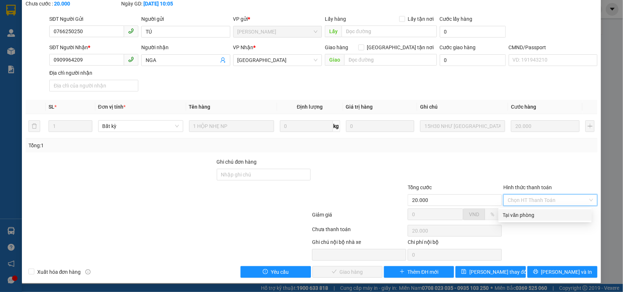
click at [514, 219] on div "Tại văn phòng" at bounding box center [544, 215] width 93 height 12
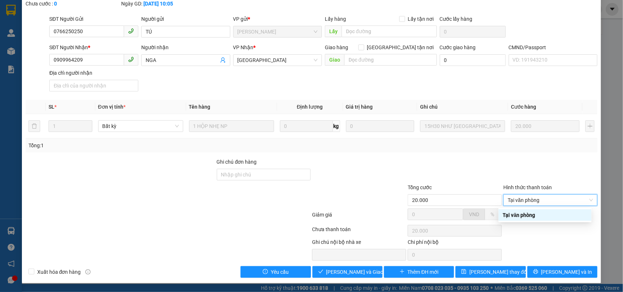
type input "0"
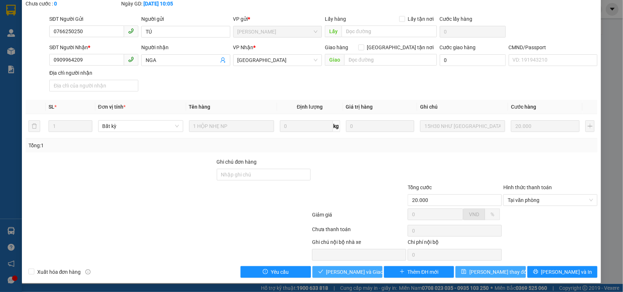
drag, startPoint x: 358, startPoint y: 271, endPoint x: 505, endPoint y: 267, distance: 147.1
click at [365, 270] on span "Lưu và Giao hàng" at bounding box center [361, 272] width 70 height 8
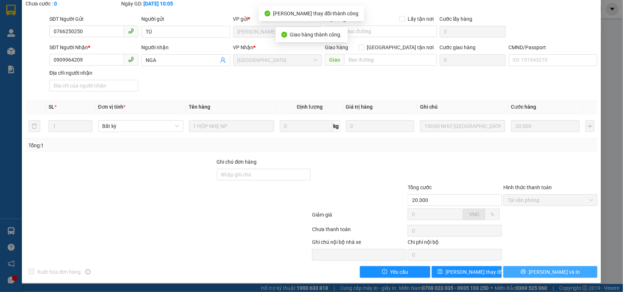
click at [543, 273] on span "Lưu và In" at bounding box center [554, 272] width 51 height 8
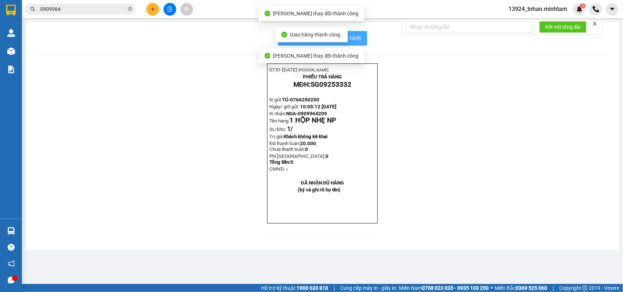
click at [357, 44] on button "In mẫu biên lai tự cấu hình" at bounding box center [322, 38] width 89 height 15
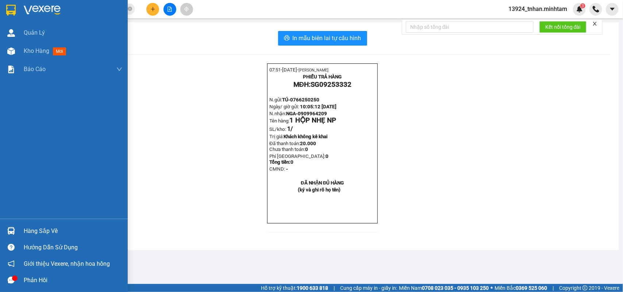
click at [14, 230] on img at bounding box center [11, 231] width 8 height 8
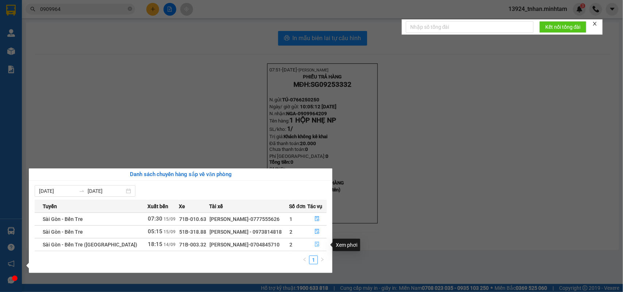
click at [322, 249] on button "button" at bounding box center [317, 245] width 19 height 12
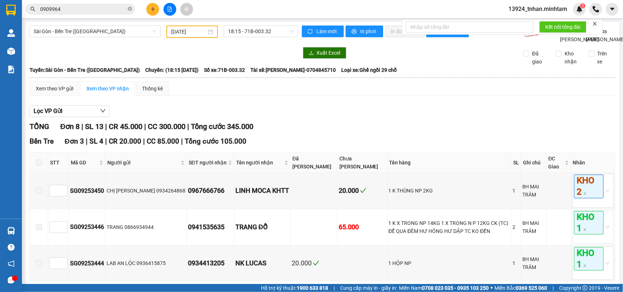
scroll to position [236, 0]
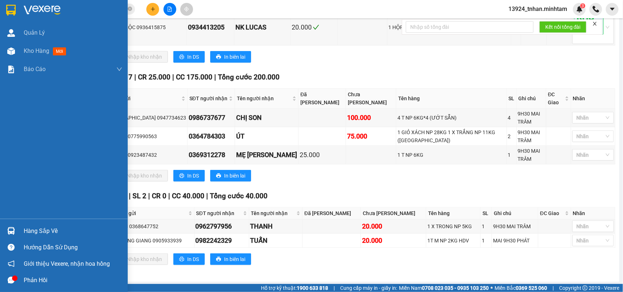
drag, startPoint x: 8, startPoint y: 230, endPoint x: 30, endPoint y: 216, distance: 26.4
click at [8, 230] on img at bounding box center [11, 231] width 8 height 8
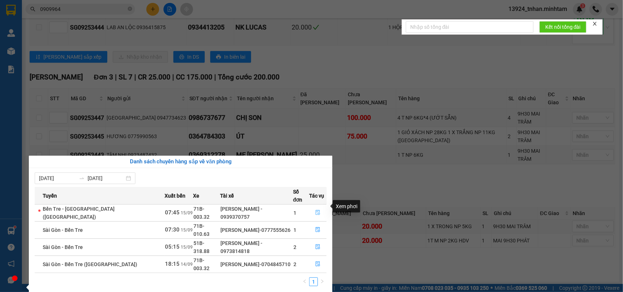
click at [320, 207] on button "button" at bounding box center [317, 213] width 17 height 12
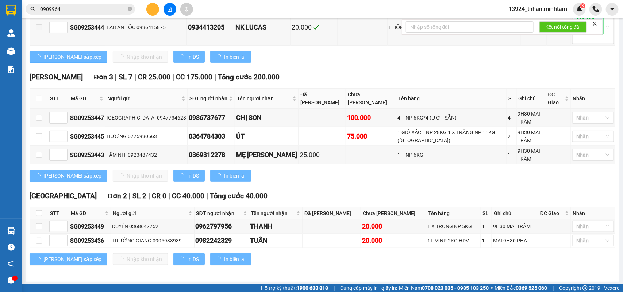
scroll to position [48, 0]
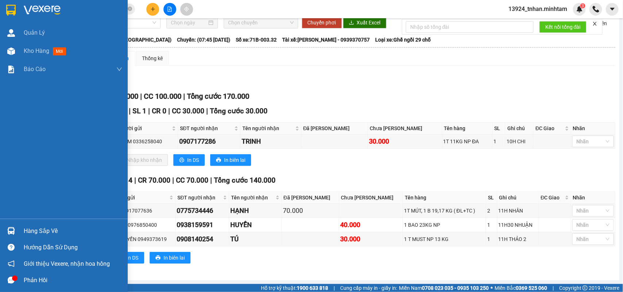
click at [40, 225] on div "Hàng sắp về" at bounding box center [64, 231] width 128 height 16
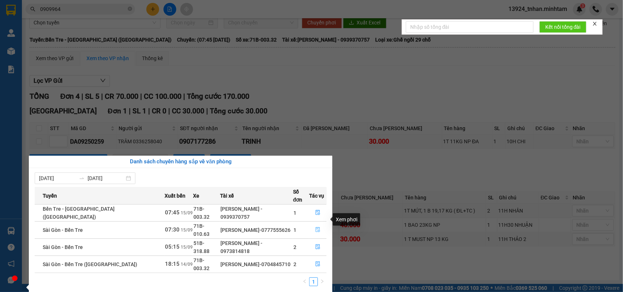
click at [315, 227] on icon "file-done" at bounding box center [317, 229] width 5 height 5
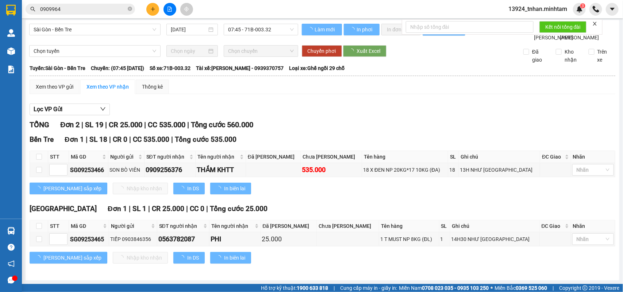
scroll to position [19, 0]
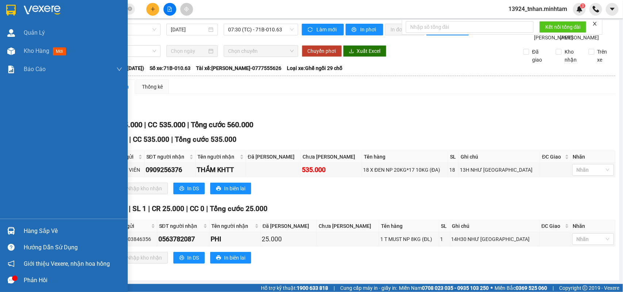
drag, startPoint x: 16, startPoint y: 221, endPoint x: 119, endPoint y: 225, distance: 103.3
click at [17, 221] on div "Hàng sắp về Hướng dẫn sử dụng Giới thiệu Vexere, nhận hoa hồng Phản hồi" at bounding box center [64, 254] width 128 height 70
drag, startPoint x: 17, startPoint y: 235, endPoint x: 9, endPoint y: 232, distance: 8.5
click at [9, 232] on img at bounding box center [11, 231] width 8 height 8
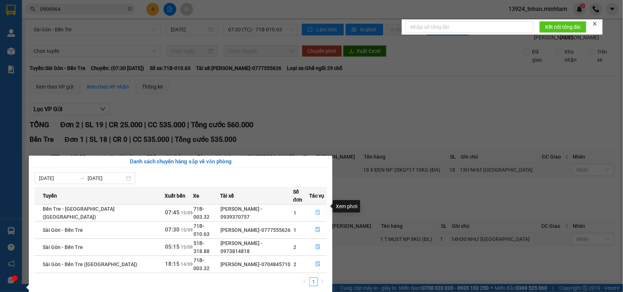
click at [311, 209] on button "button" at bounding box center [317, 213] width 17 height 12
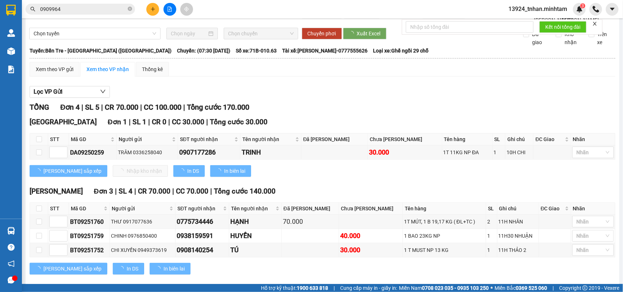
scroll to position [48, 0]
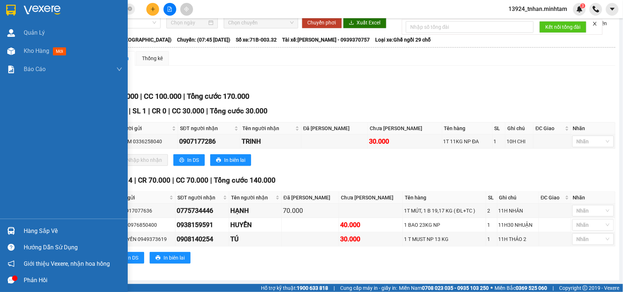
click at [19, 227] on div "Hàng sắp về" at bounding box center [64, 231] width 128 height 16
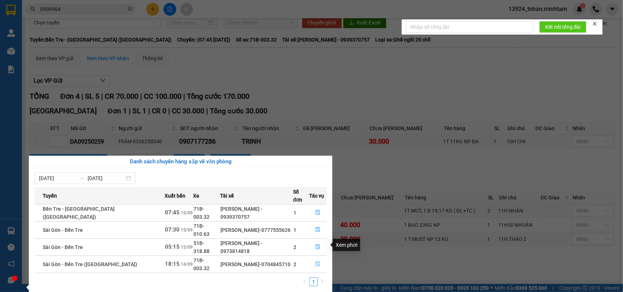
click at [312, 259] on button "button" at bounding box center [317, 265] width 17 height 12
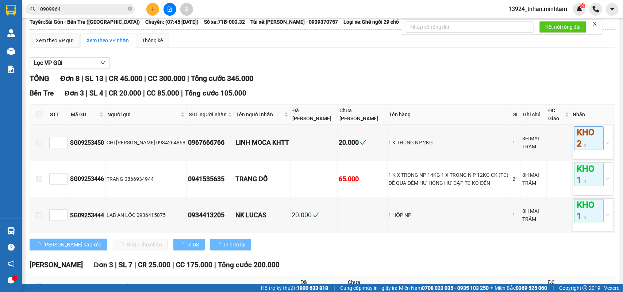
scroll to position [236, 0]
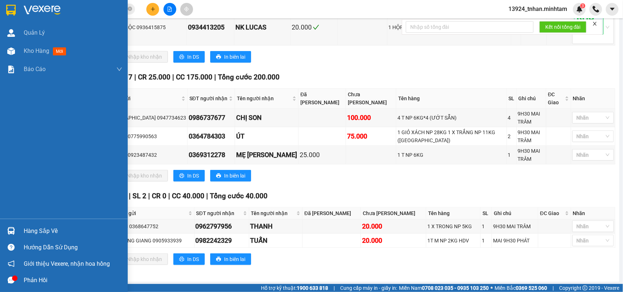
click at [0, 224] on div "Hàng sắp về" at bounding box center [64, 231] width 128 height 16
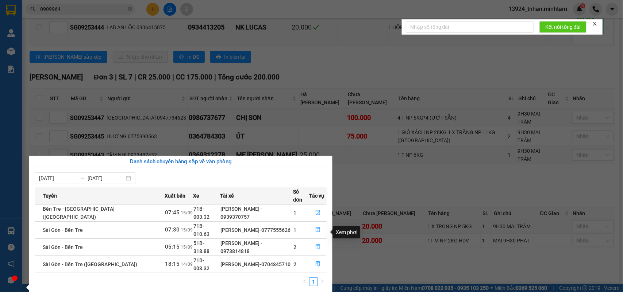
click at [315, 244] on icon "file-done" at bounding box center [317, 246] width 5 height 5
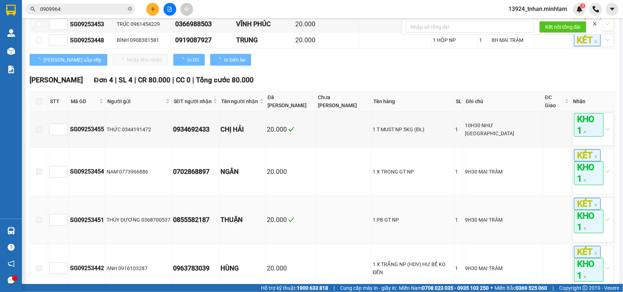
type input "[DATE]"
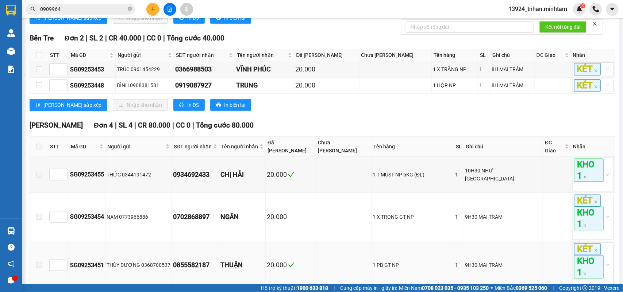
scroll to position [145, 0]
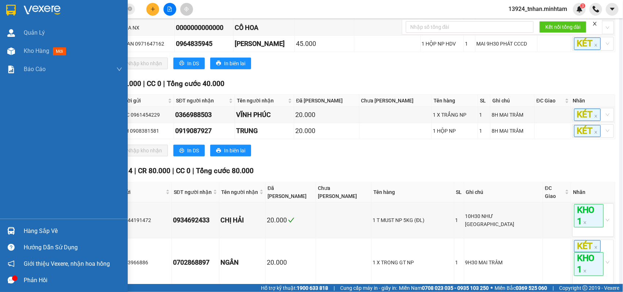
drag, startPoint x: 37, startPoint y: 228, endPoint x: 11, endPoint y: 229, distance: 25.5
click at [11, 229] on div "Hàng sắp về" at bounding box center [64, 231] width 128 height 16
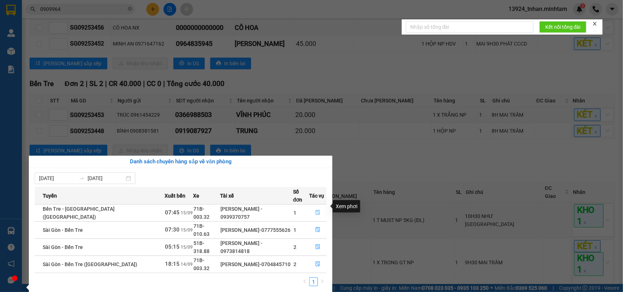
click at [316, 210] on span "file-done" at bounding box center [317, 213] width 5 height 6
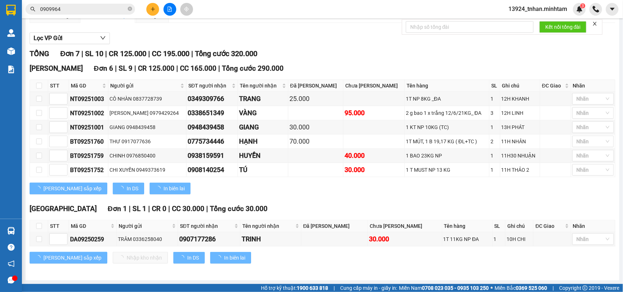
scroll to position [92, 0]
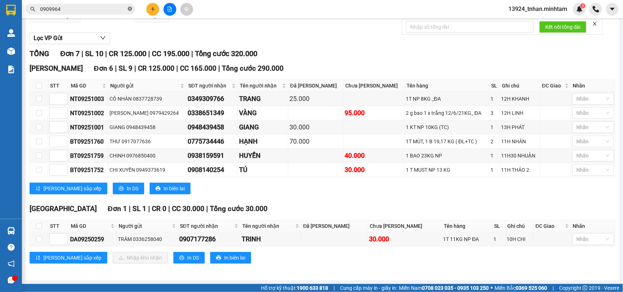
click at [128, 9] on icon "close-circle" at bounding box center [130, 9] width 4 height 4
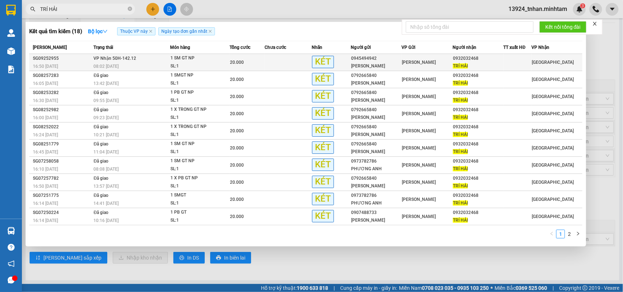
type input "TRÍ HẢI"
click at [194, 55] on div "1 SM GT NP" at bounding box center [197, 58] width 55 height 8
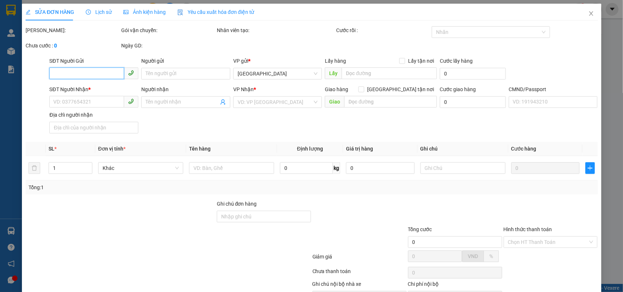
type input "0945494942"
type input "KIM NGÂN"
type input "0932032468"
type input "TRÍ HẢI"
type input "20.000"
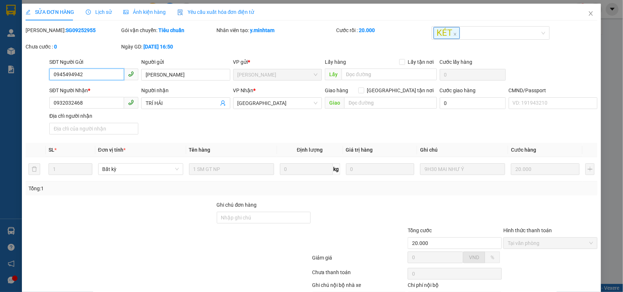
scroll to position [43, 0]
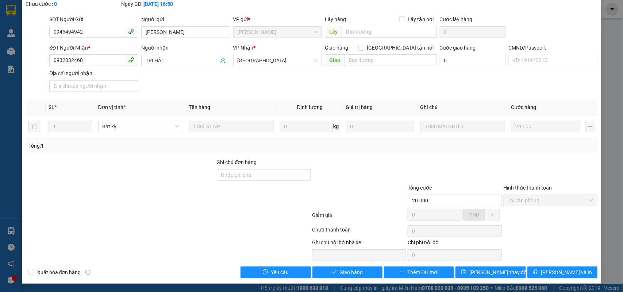
click at [327, 266] on div "Total Paid Fee 20.000 Total UnPaid Fee 0 Cash Collection Total Fee Mã ĐH: SG092…" at bounding box center [312, 131] width 572 height 295
drag, startPoint x: 341, startPoint y: 270, endPoint x: 383, endPoint y: 269, distance: 41.6
click at [344, 270] on span "Giao hàng" at bounding box center [351, 273] width 23 height 8
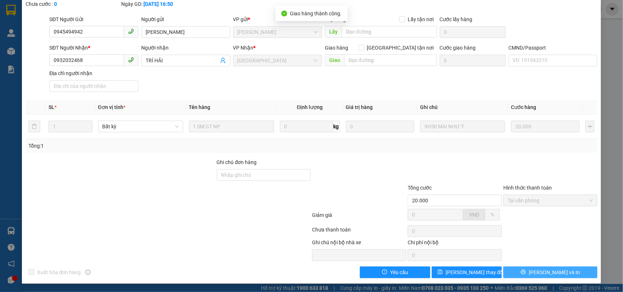
click at [564, 271] on button "Lưu và In" at bounding box center [550, 273] width 94 height 12
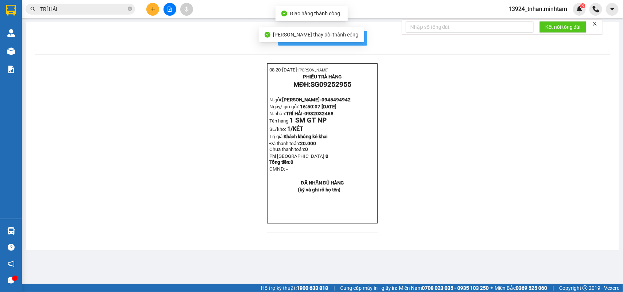
click at [356, 35] on span "In mẫu biên lai tự cấu hình" at bounding box center [327, 38] width 69 height 9
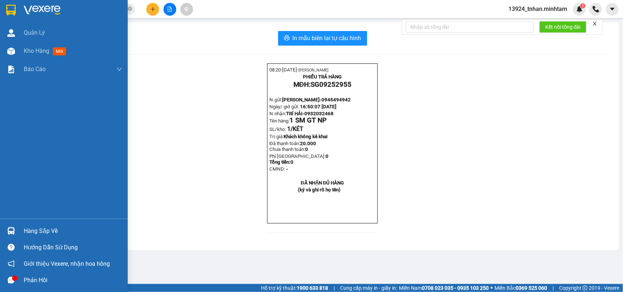
click at [38, 230] on div "Hàng sắp về" at bounding box center [73, 231] width 99 height 11
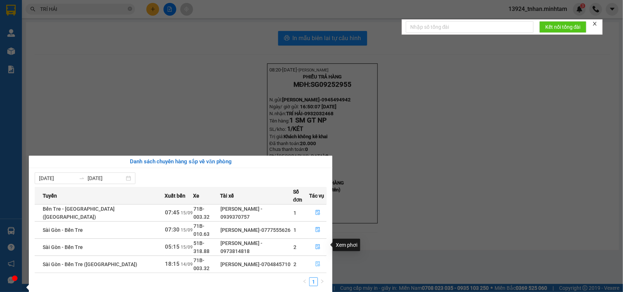
click at [325, 259] on button "button" at bounding box center [317, 265] width 17 height 12
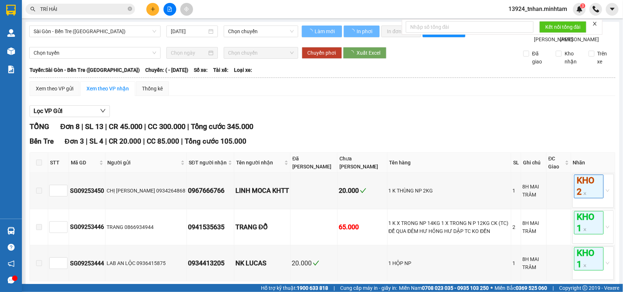
type input "14/09/2025"
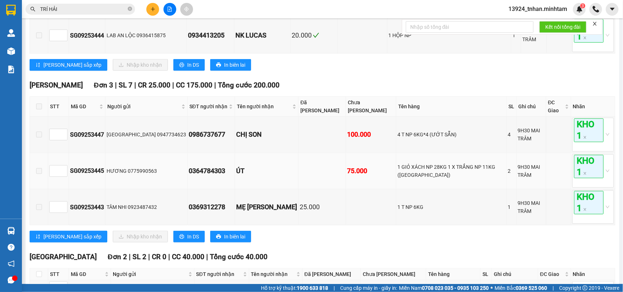
scroll to position [303, 0]
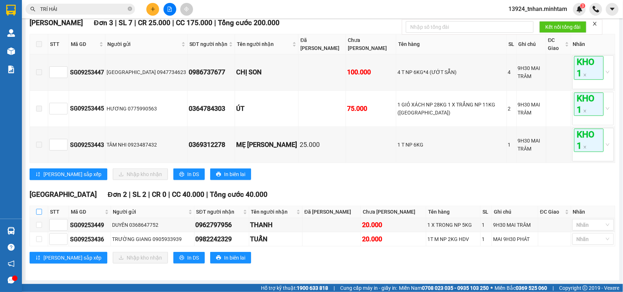
click at [39, 210] on input "checkbox" at bounding box center [39, 212] width 6 height 6
checkbox input "true"
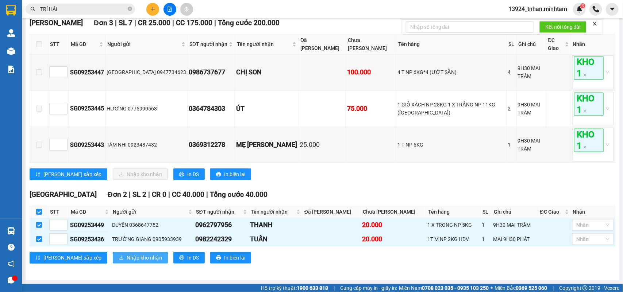
click at [127, 258] on span "Nhập kho nhận" at bounding box center [144, 258] width 35 height 8
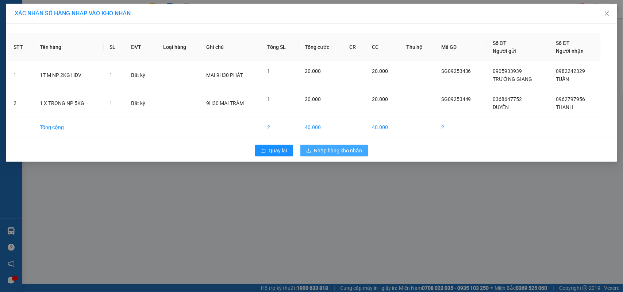
click at [338, 152] on span "Nhập hàng kho nhận" at bounding box center [338, 151] width 48 height 8
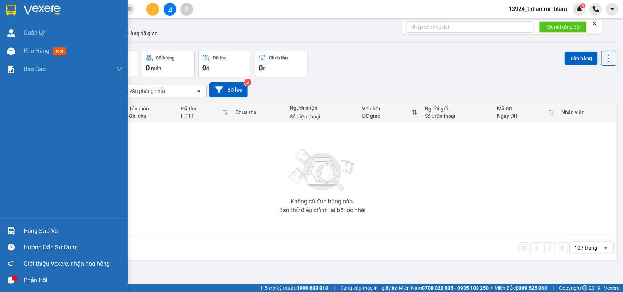
click at [34, 232] on div "Hàng sắp về" at bounding box center [73, 231] width 99 height 11
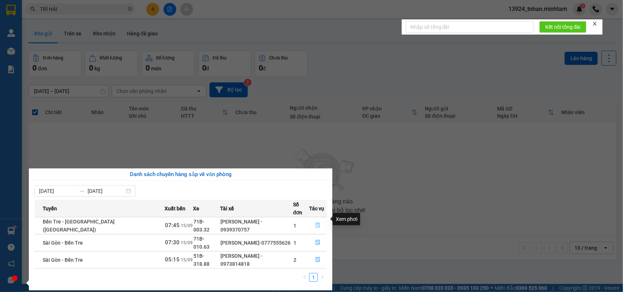
click at [318, 220] on button "button" at bounding box center [317, 226] width 17 height 12
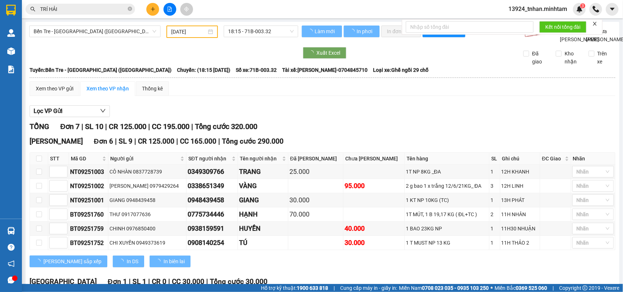
type input "[DATE]"
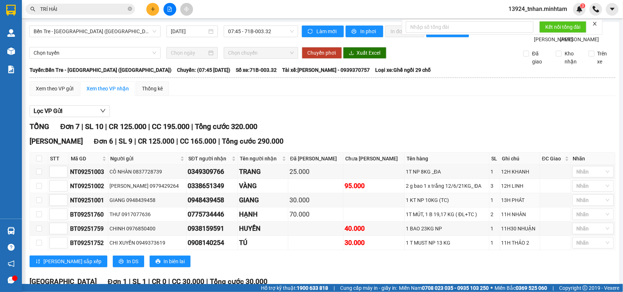
scroll to position [92, 0]
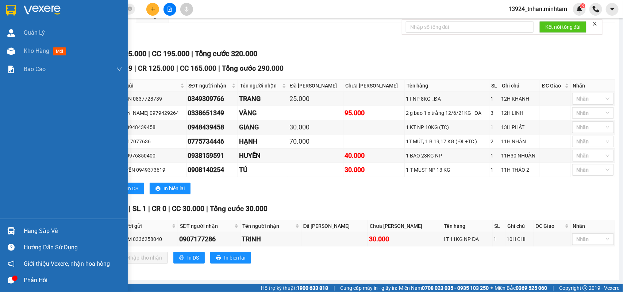
click at [6, 233] on div at bounding box center [11, 231] width 13 height 13
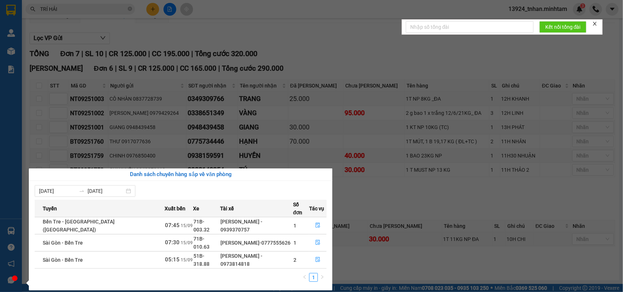
click at [463, 200] on section "Kết quả tìm kiếm ( 18 ) Bộ lọc Thuộc VP này Ngày tạo đơn gần nhất Mã ĐH Trạng t…" at bounding box center [311, 146] width 623 height 292
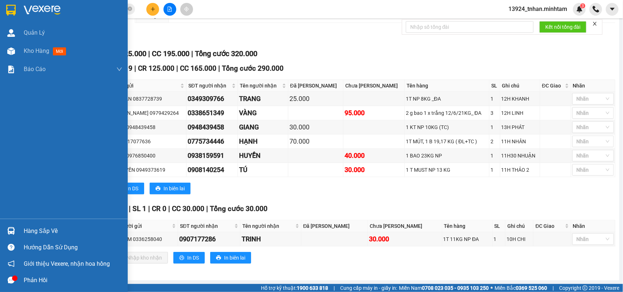
drag, startPoint x: 9, startPoint y: 231, endPoint x: 97, endPoint y: 231, distance: 87.2
click at [10, 231] on img at bounding box center [11, 231] width 8 height 8
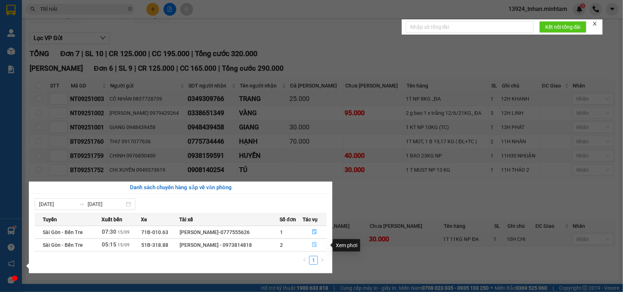
click at [314, 247] on icon "file-done" at bounding box center [314, 244] width 4 height 5
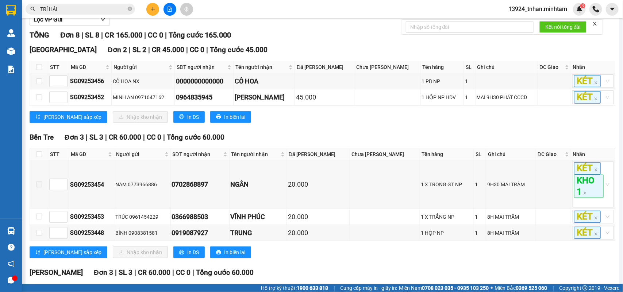
click at [42, 73] on th at bounding box center [39, 67] width 18 height 12
click at [41, 70] on input "checkbox" at bounding box center [39, 67] width 6 height 6
checkbox input "true"
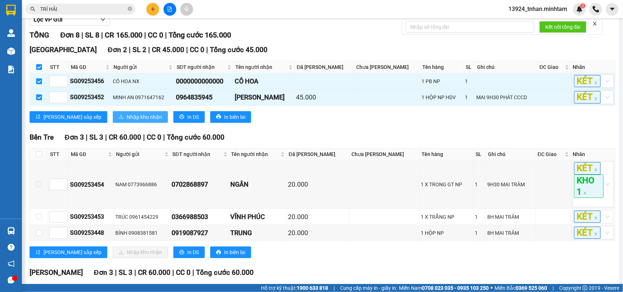
click at [127, 121] on span "Nhập kho nhận" at bounding box center [144, 117] width 35 height 8
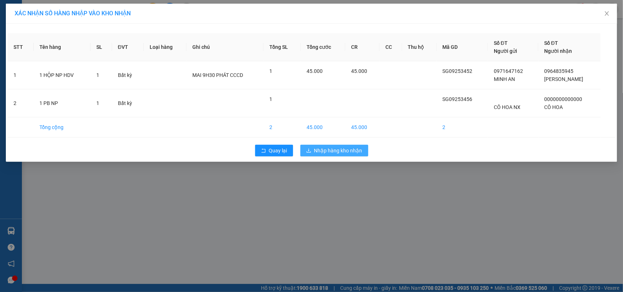
click at [347, 152] on span "Nhập hàng kho nhận" at bounding box center [338, 151] width 48 height 8
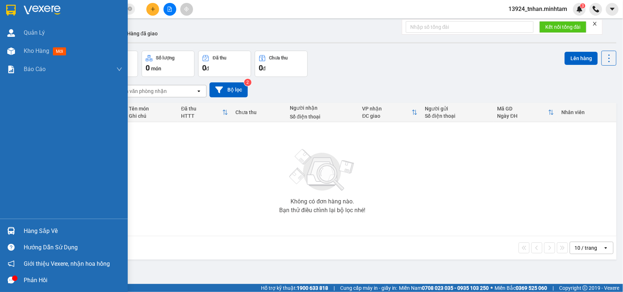
click at [26, 224] on div "Hàng sắp về" at bounding box center [64, 231] width 128 height 16
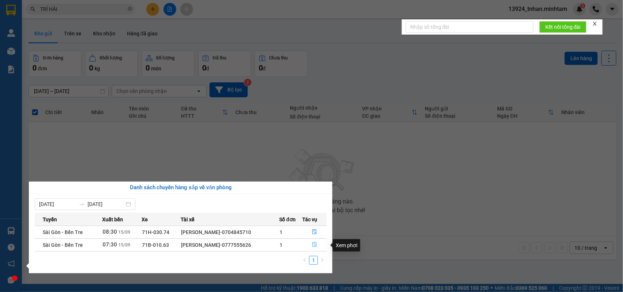
click at [316, 246] on icon "file-done" at bounding box center [314, 244] width 5 height 5
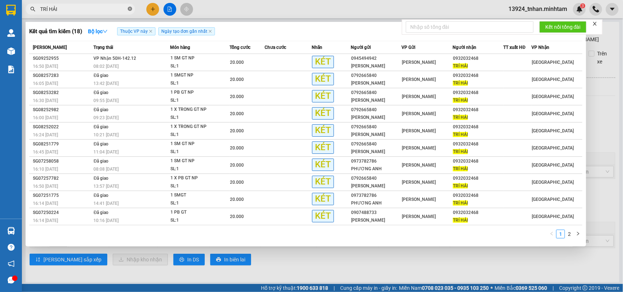
click at [132, 7] on icon "close-circle" at bounding box center [130, 9] width 4 height 4
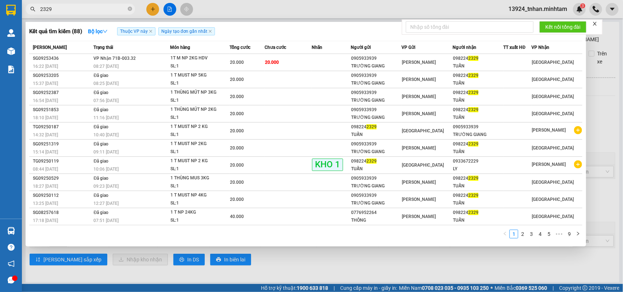
type input "2329"
click at [163, 62] on div "08:27 - 15/09" at bounding box center [132, 66] width 76 height 8
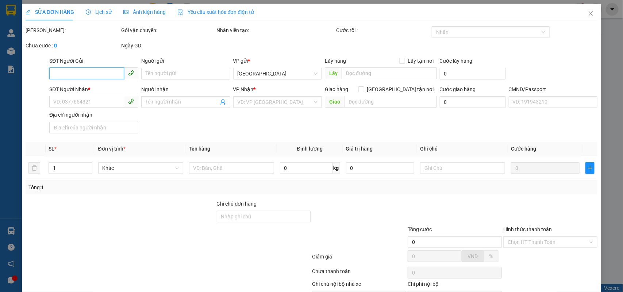
type input "0905933939"
type input "TRƯỜNG GIANG"
type input "0982242329"
type input "TUẤN"
type input "20.000"
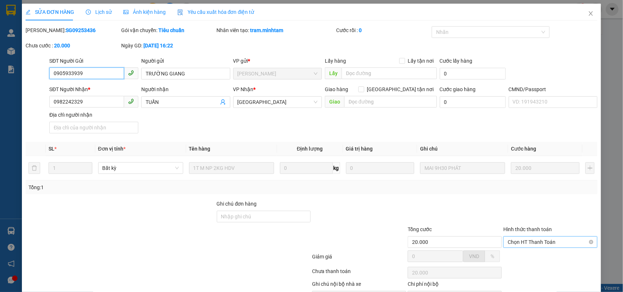
scroll to position [43, 0]
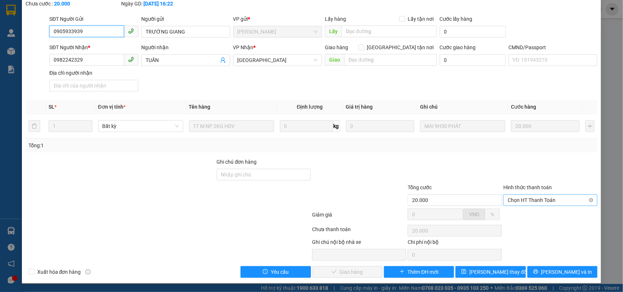
click at [548, 201] on span "Chọn HT Thanh Toán" at bounding box center [549, 200] width 85 height 11
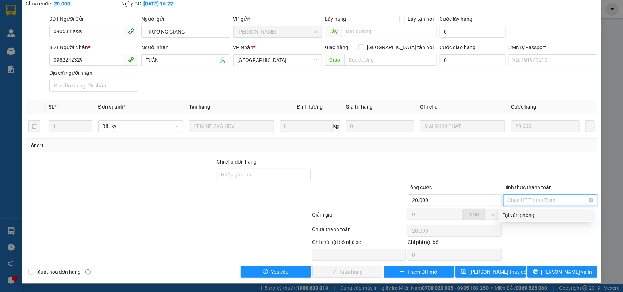
click at [514, 214] on div "Tại văn phòng" at bounding box center [545, 215] width 84 height 8
type input "0"
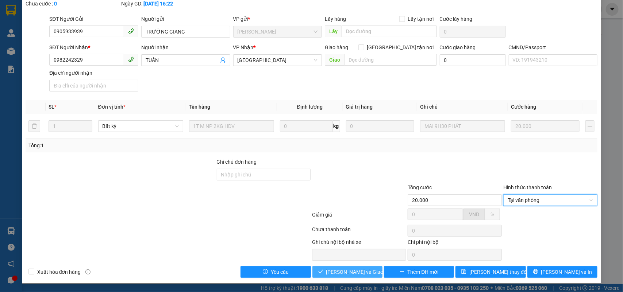
drag, startPoint x: 365, startPoint y: 267, endPoint x: 521, endPoint y: 264, distance: 155.8
click at [377, 267] on button "Lưu và Giao hàng" at bounding box center [347, 272] width 70 height 12
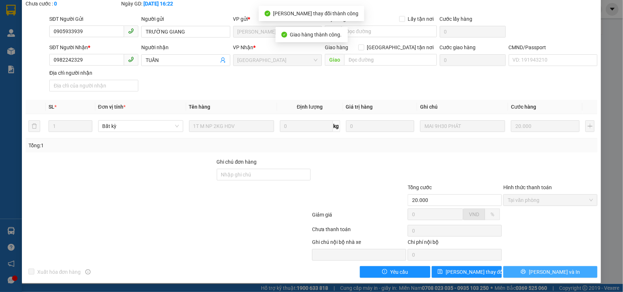
drag, startPoint x: 553, startPoint y: 270, endPoint x: 452, endPoint y: 178, distance: 136.6
click at [553, 270] on span "Lưu và In" at bounding box center [554, 272] width 51 height 8
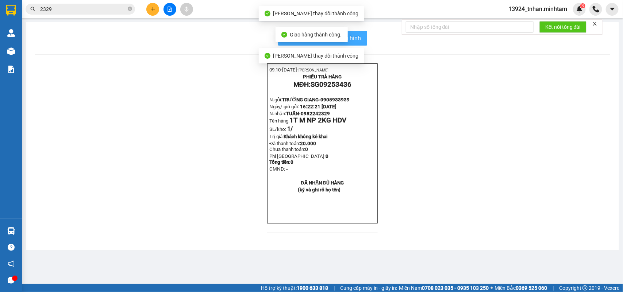
click at [356, 39] on span "In mẫu biên lai tự cấu hình" at bounding box center [327, 38] width 69 height 9
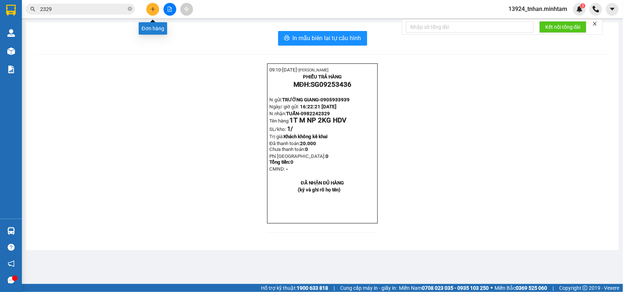
click at [152, 9] on icon "plus" at bounding box center [152, 9] width 5 height 5
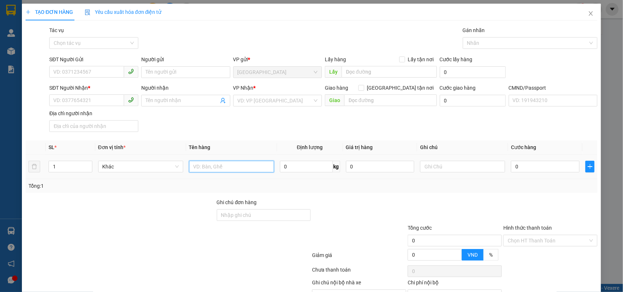
click at [225, 170] on input "text" at bounding box center [231, 167] width 85 height 12
type input "1 TNP 6KG ( T.N )"
click at [105, 76] on input "SĐT Người Gửi" at bounding box center [86, 72] width 75 height 12
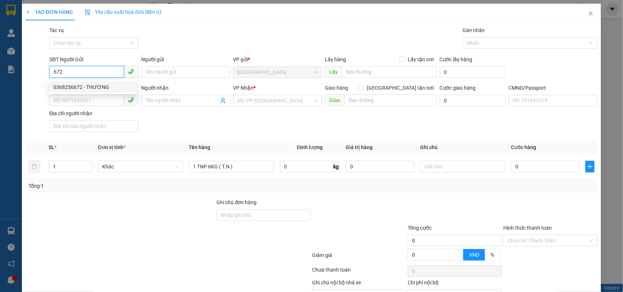
click at [103, 83] on div "0368256672 - THƯƠNG" at bounding box center [92, 87] width 79 height 8
type input "0368256672"
type input "THƯƠNG"
type input "0946156969"
type input "HƯƠNG"
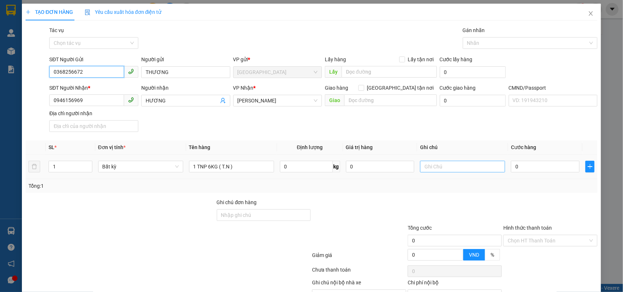
type input "0368256672"
click at [451, 165] on input "text" at bounding box center [462, 167] width 85 height 12
type input "14H HẠO"
type input "2"
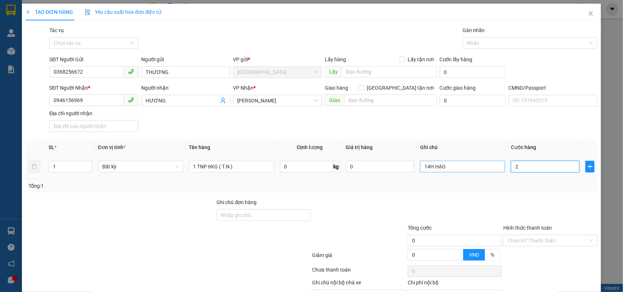
type input "2"
type input "25"
type input "25.000"
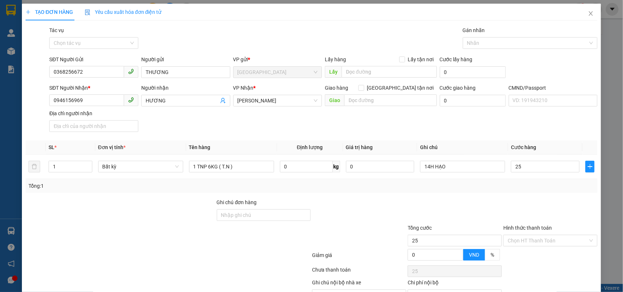
type input "25.000"
click at [452, 208] on div at bounding box center [455, 211] width 96 height 26
click at [522, 244] on input "Hình thức thanh toán" at bounding box center [547, 240] width 80 height 11
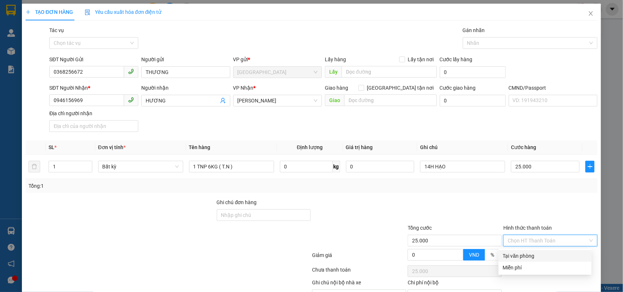
click at [521, 255] on div "Tại văn phòng" at bounding box center [545, 256] width 84 height 8
type input "0"
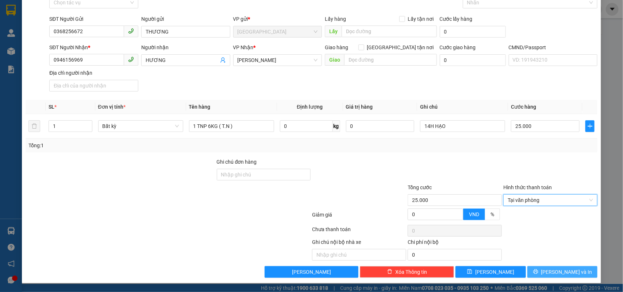
click at [550, 273] on span "Lưu và In" at bounding box center [566, 272] width 51 height 8
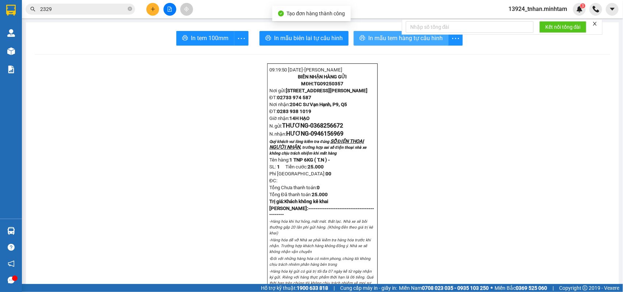
click at [382, 40] on span "In mẫu tem hàng tự cấu hình" at bounding box center [405, 38] width 74 height 9
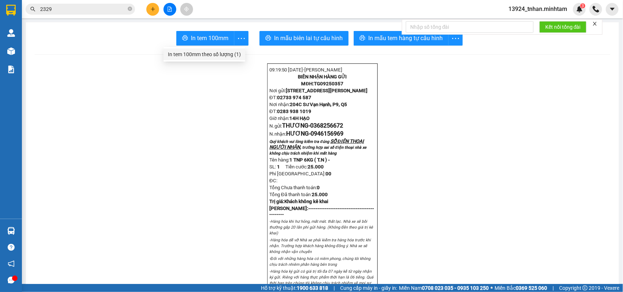
click at [223, 54] on div "In tem 100mm theo số lượng (1)" at bounding box center [204, 54] width 73 height 8
click at [129, 8] on icon "close-circle" at bounding box center [130, 9] width 4 height 4
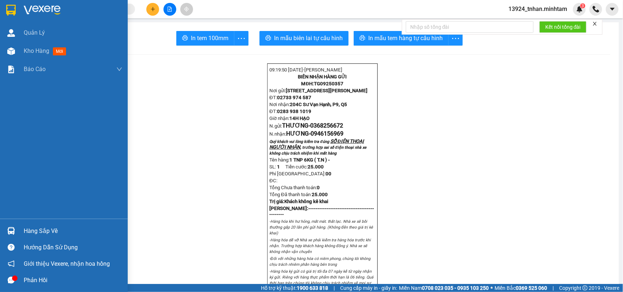
click at [8, 6] on img at bounding box center [10, 10] width 9 height 11
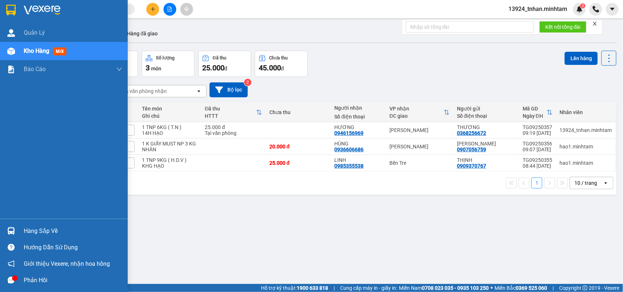
click at [18, 228] on div "Hàng sắp về" at bounding box center [64, 231] width 128 height 16
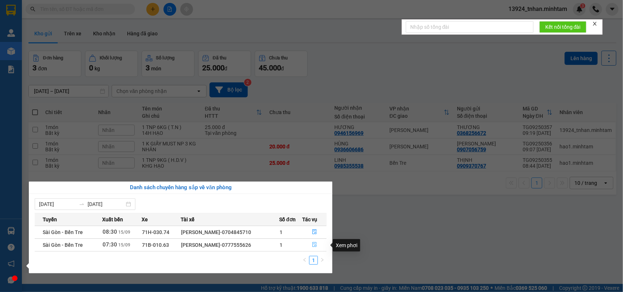
click at [315, 247] on icon "file-done" at bounding box center [314, 244] width 4 height 5
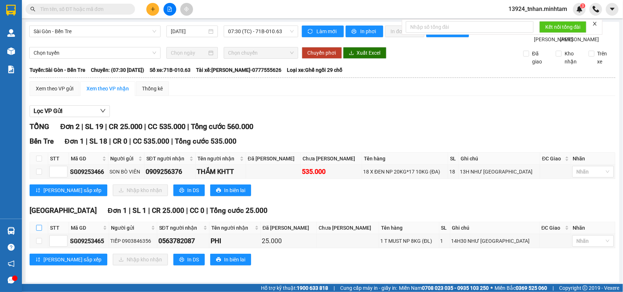
click at [38, 231] on input "checkbox" at bounding box center [39, 228] width 6 height 6
checkbox input "true"
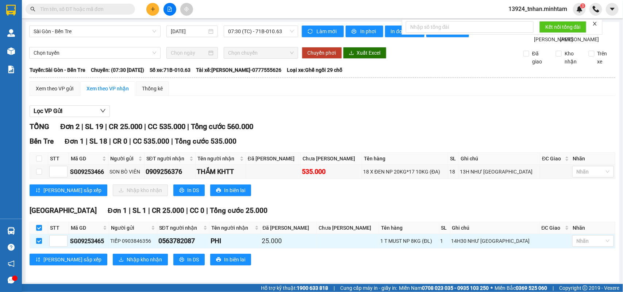
click at [381, 220] on div "TỔNG Đơn 2 | SL 19 | CR 25.000 | CC 535.000 | Tổng cước 560.000 Bến Tre Đơn 1 …" at bounding box center [323, 198] width 586 height 154
click at [367, 202] on div "Bến Tre Đơn 1 | SL 18 | CR 0 | CC 535.000 | Tổng cước 535.000 STT Mã GD Người …" at bounding box center [323, 169] width 586 height 66
click at [134, 259] on button "Nhập kho nhận" at bounding box center [140, 260] width 55 height 12
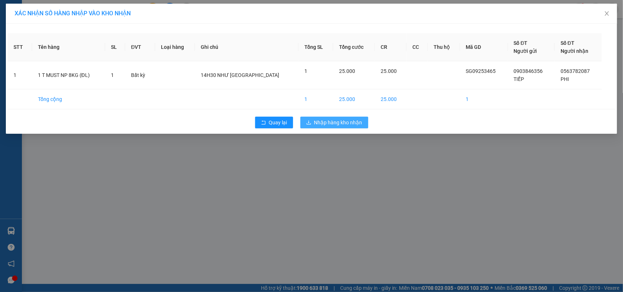
click at [343, 123] on span "Nhập hàng kho nhận" at bounding box center [338, 123] width 48 height 8
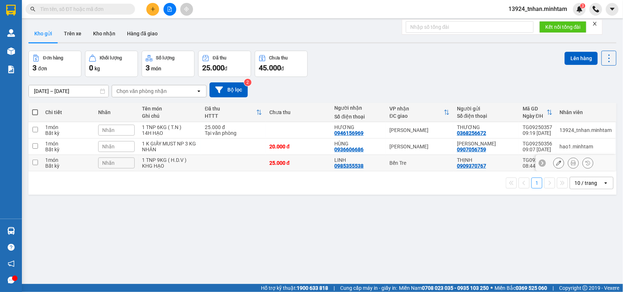
click at [387, 158] on td "Bến Tre" at bounding box center [419, 163] width 67 height 16
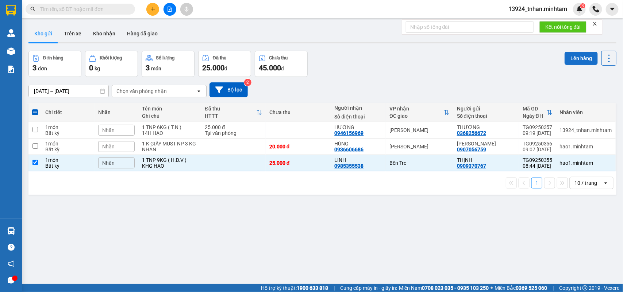
click at [578, 58] on button "Lên hàng" at bounding box center [580, 58] width 33 height 13
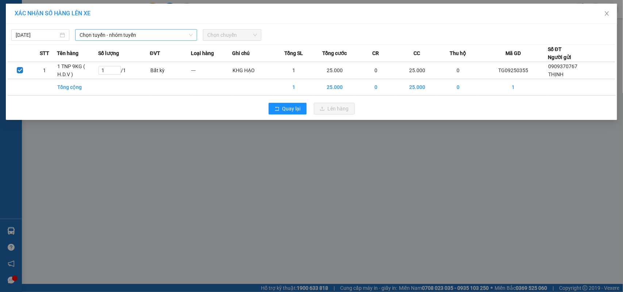
click at [124, 40] on input "search" at bounding box center [134, 35] width 108 height 11
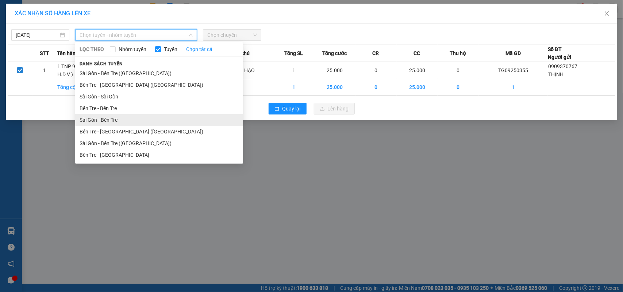
click at [121, 121] on li "Sài Gòn - Bến Tre" at bounding box center [159, 120] width 168 height 12
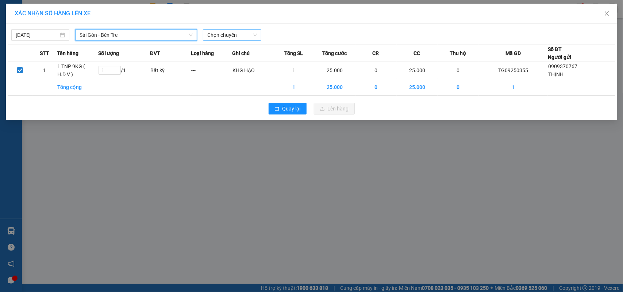
click at [217, 31] on span "Chọn chuyến" at bounding box center [231, 35] width 49 height 11
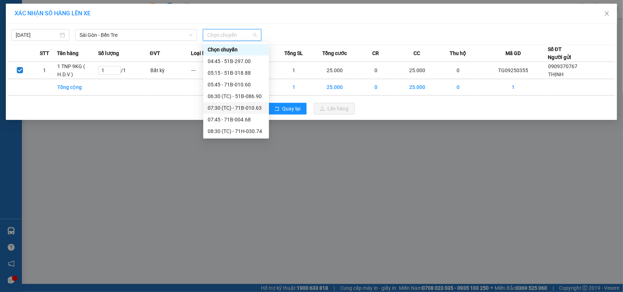
click at [240, 105] on div "07:30 (TC) - 71B-010.63" at bounding box center [236, 108] width 57 height 8
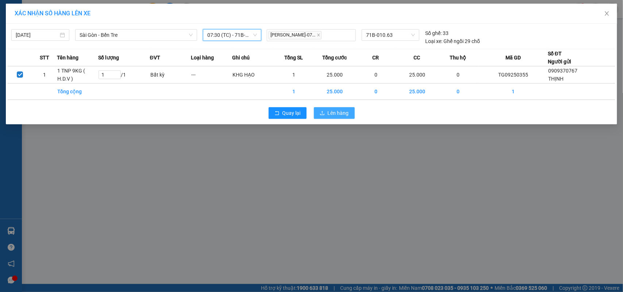
click at [343, 115] on span "Lên hàng" at bounding box center [338, 113] width 21 height 8
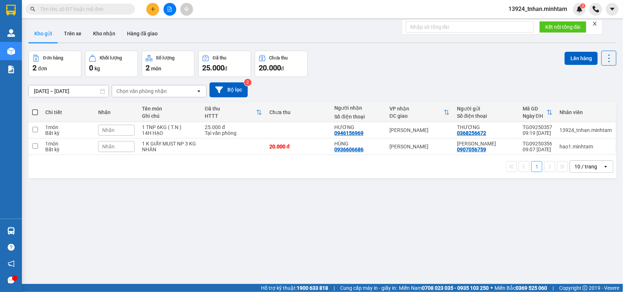
click at [277, 233] on div "ver 1.8.143 Kho gửi Trên xe Kho nhận Hàng đã giao Đơn hàng 2 đơn Khối lượng 0 k…" at bounding box center [323, 168] width 594 height 292
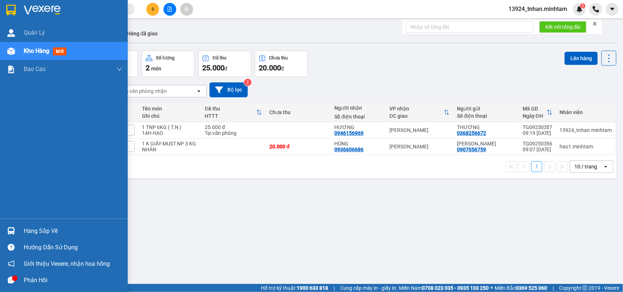
click at [40, 231] on div "Hàng sắp về" at bounding box center [73, 231] width 99 height 11
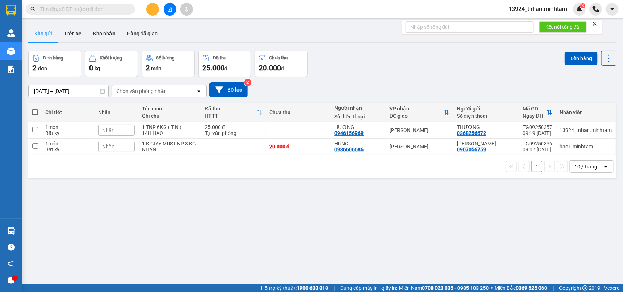
click at [448, 220] on section "Kết quả tìm kiếm ( 88 ) Bộ lọc Thuộc VP này Ngày tạo đơn gần nhất Mã ĐH Trạng t…" at bounding box center [311, 146] width 623 height 292
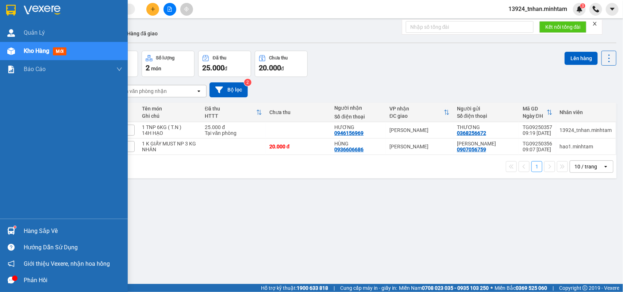
click at [21, 225] on div "Hàng sắp về" at bounding box center [64, 231] width 128 height 16
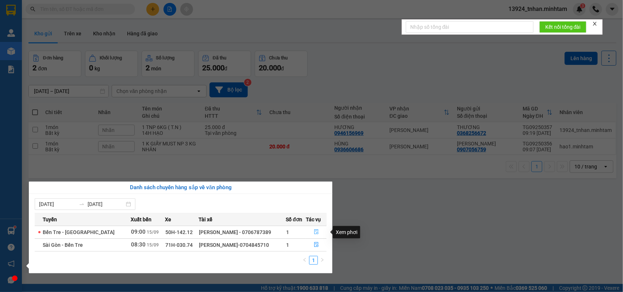
click at [313, 236] on button "button" at bounding box center [316, 233] width 20 height 12
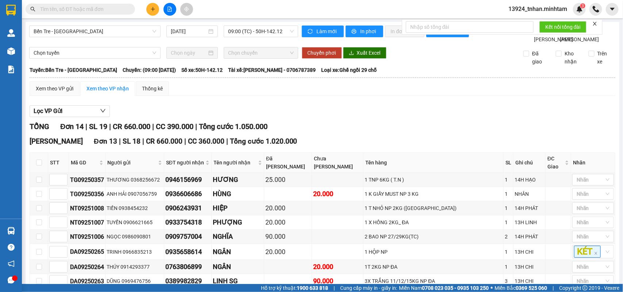
checkbox input "true"
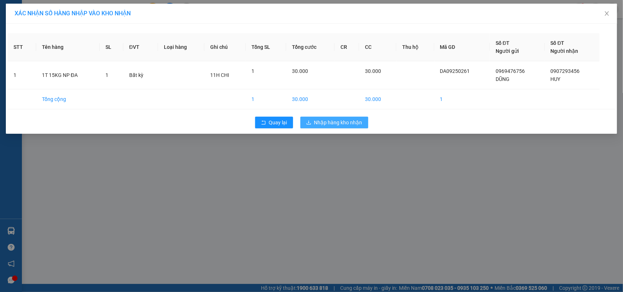
click at [346, 120] on span "Nhập hàng kho nhận" at bounding box center [338, 123] width 48 height 8
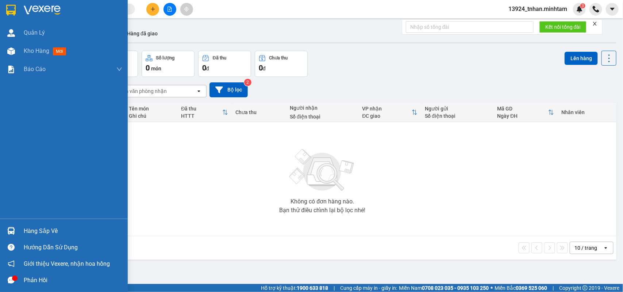
click at [21, 225] on div "Hàng sắp về" at bounding box center [64, 231] width 128 height 16
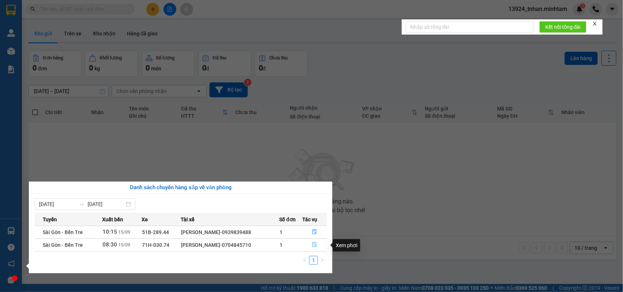
click at [325, 250] on button "button" at bounding box center [315, 245] width 24 height 12
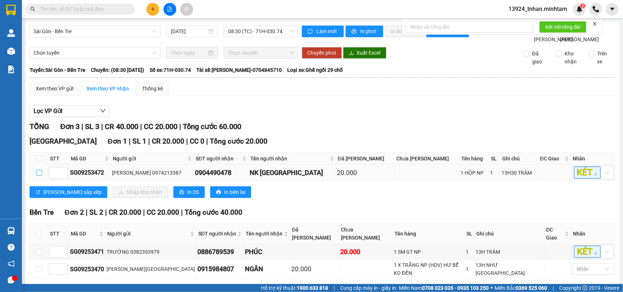
click at [39, 170] on input "checkbox" at bounding box center [39, 173] width 6 height 6
checkbox input "true"
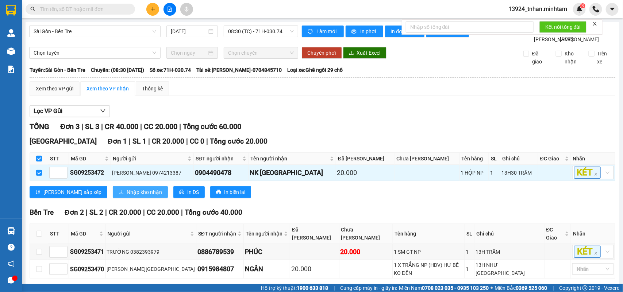
click at [123, 186] on button "Nhập kho nhận" at bounding box center [140, 192] width 55 height 12
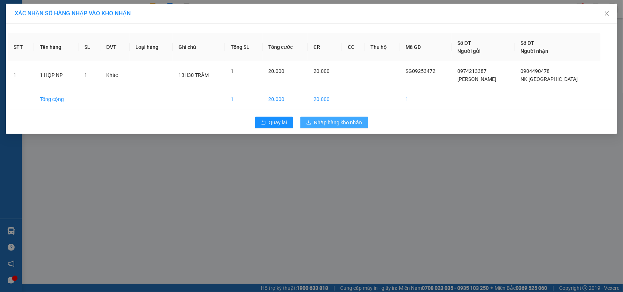
click at [317, 127] on button "Nhập hàng kho nhận" at bounding box center [334, 123] width 68 height 12
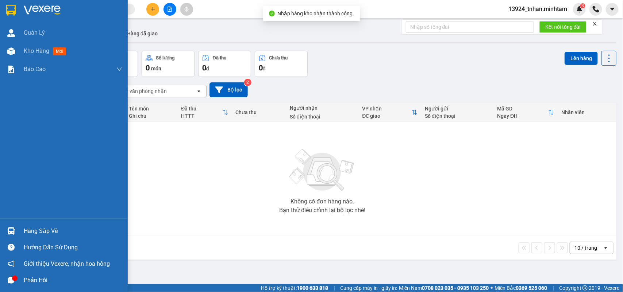
click at [13, 231] on img at bounding box center [11, 231] width 8 height 8
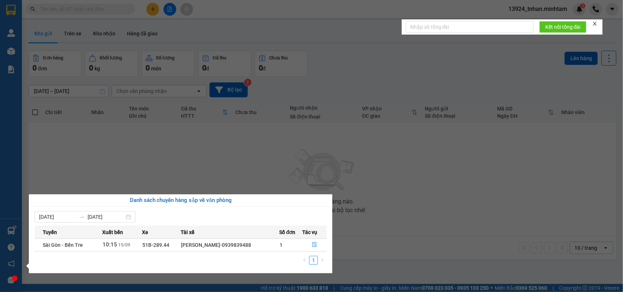
click at [119, 9] on section "Kết quả tìm kiếm ( 88 ) Bộ lọc Thuộc VP này Ngày tạo đơn gần nhất Mã ĐH Trạng t…" at bounding box center [311, 146] width 623 height 292
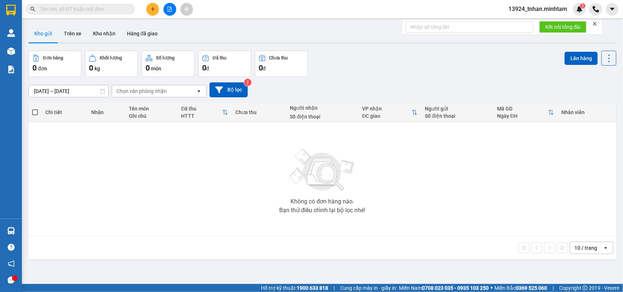
click at [119, 9] on input "text" at bounding box center [83, 9] width 86 height 8
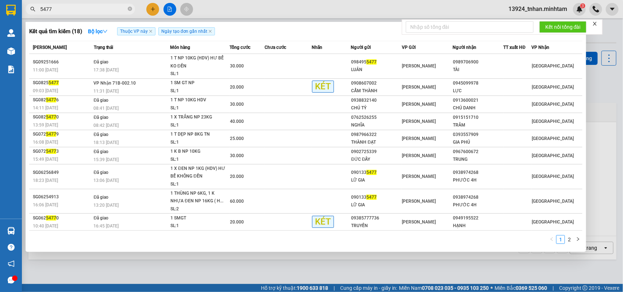
type input "5477"
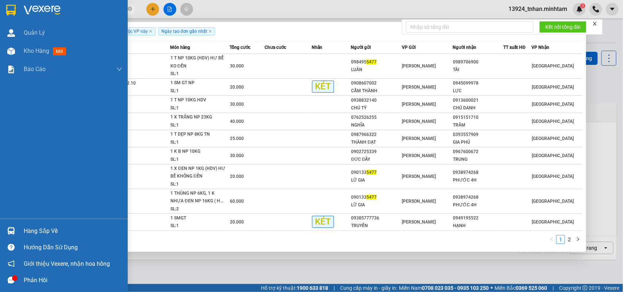
click at [8, 232] on img at bounding box center [11, 231] width 8 height 8
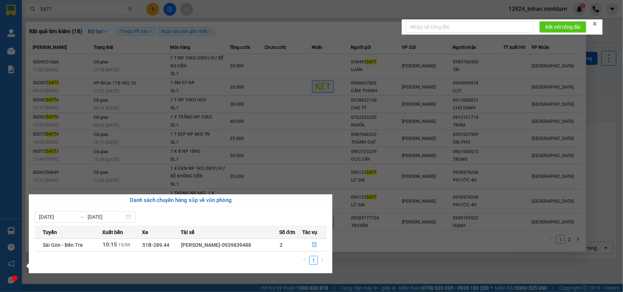
click at [152, 11] on section "Kết quả tìm kiếm ( 18 ) Bộ lọc Thuộc VP này Ngày tạo đơn gần nhất Mã ĐH Trạng t…" at bounding box center [311, 146] width 623 height 292
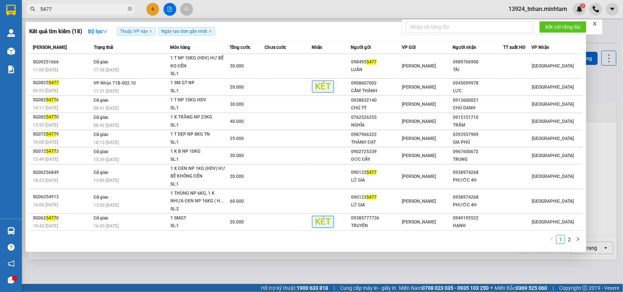
click at [152, 11] on div at bounding box center [311, 146] width 623 height 292
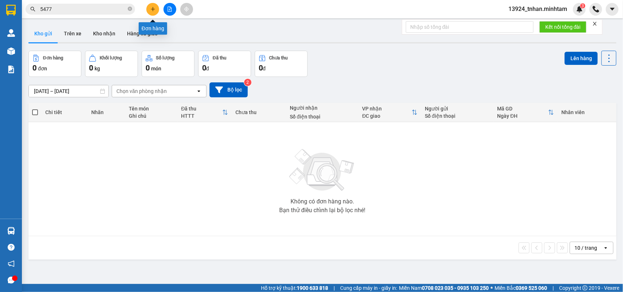
click at [152, 10] on icon "plus" at bounding box center [152, 9] width 0 height 4
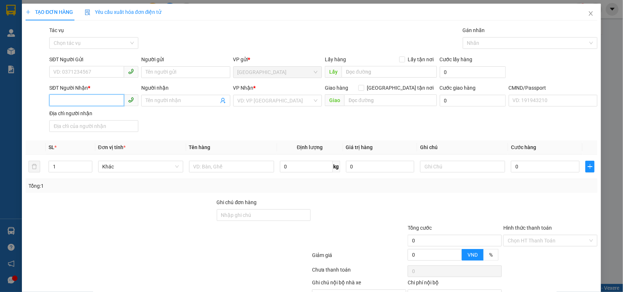
click at [108, 101] on input "SĐT Người Nhận *" at bounding box center [86, 100] width 75 height 12
type input "0908607002"
click at [114, 117] on div "0908607002 - CẨM THÀNH" at bounding box center [94, 116] width 82 height 8
type input "CẨM THÀNH"
type input "0908607002"
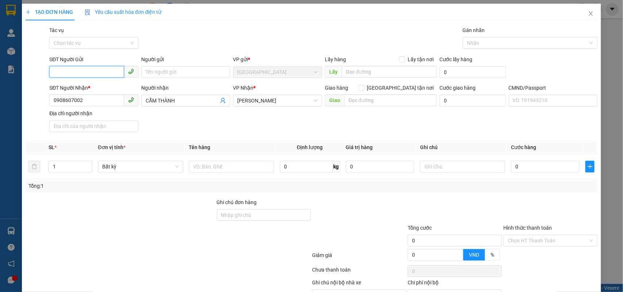
click at [114, 75] on input "SĐT Người Gửi" at bounding box center [86, 72] width 75 height 12
click at [171, 115] on div "SĐT Người Nhận * 0908607002 Người nhận CẨM THÀNH VP Nhận * Hồ Chí Minh Giao hàn…" at bounding box center [323, 109] width 551 height 51
click at [100, 68] on input "SĐT Người Gửi" at bounding box center [86, 72] width 75 height 12
click at [99, 111] on div "0945099978 - LỰC" at bounding box center [92, 111] width 79 height 8
type input "0945099978"
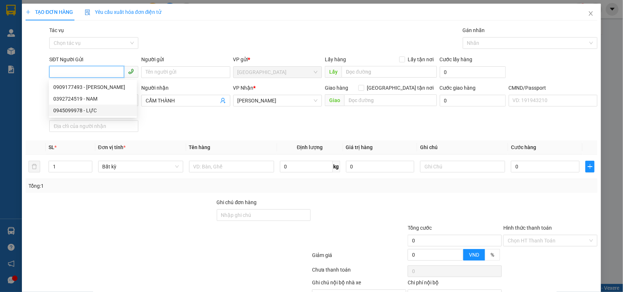
type input "LỰC"
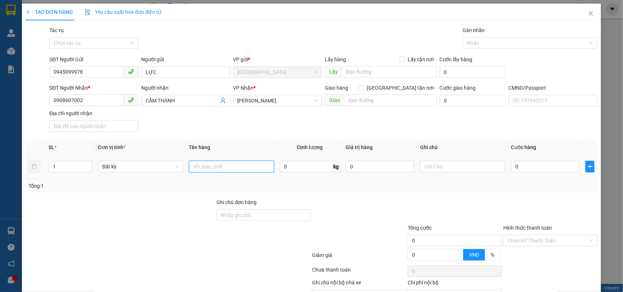
click at [217, 168] on input "text" at bounding box center [231, 167] width 85 height 12
type input "1 X ĐEN NP GT"
click at [551, 163] on input "0" at bounding box center [545, 167] width 69 height 12
type input "2"
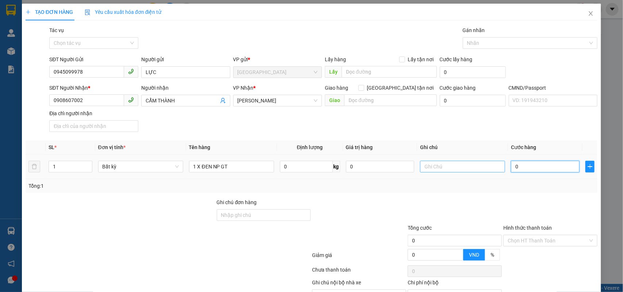
type input "2"
type input "20"
type input "20.000"
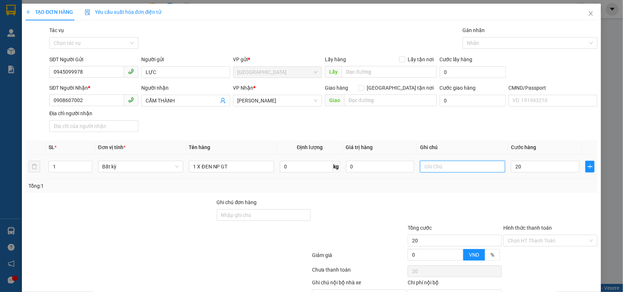
type input "20.000"
click at [457, 169] on input "text" at bounding box center [462, 167] width 85 height 12
type input "16H NHÂN"
drag, startPoint x: 103, startPoint y: 55, endPoint x: 0, endPoint y: 56, distance: 103.2
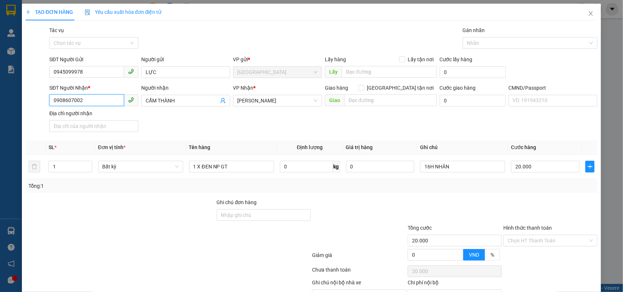
click at [0, 56] on div "TẠO ĐƠN HÀNG Yêu cầu xuất hóa đơn điện tử Transit Pickup Surcharge Ids Transit …" at bounding box center [311, 146] width 623 height 292
click at [540, 198] on div at bounding box center [550, 211] width 96 height 26
click at [545, 264] on div "Transit Pickup Surcharge Ids Transit Deliver Surcharge Ids Transit Deliver Surc…" at bounding box center [312, 172] width 572 height 292
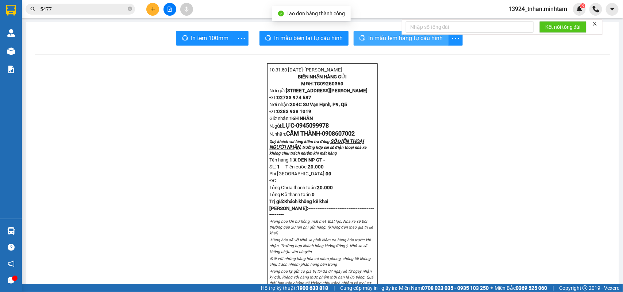
click at [359, 42] on button "In mẫu tem hàng tự cấu hình" at bounding box center [401, 38] width 95 height 15
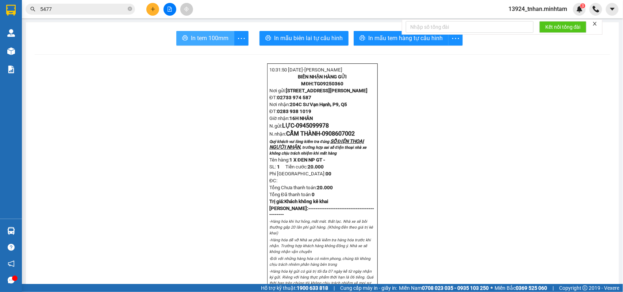
click at [213, 39] on span "In tem 100mm" at bounding box center [210, 38] width 38 height 9
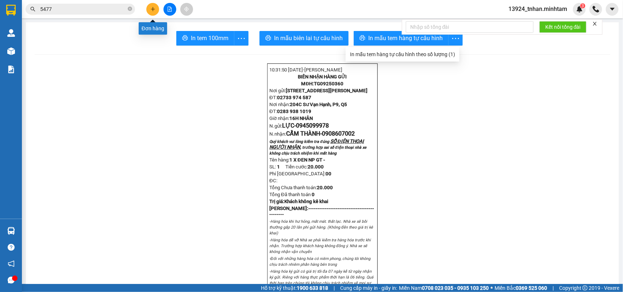
click at [154, 10] on icon "plus" at bounding box center [152, 9] width 5 height 5
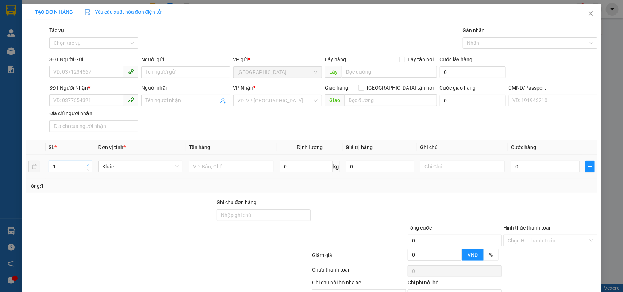
type input "2"
click at [87, 164] on icon "up" at bounding box center [88, 165] width 3 height 3
click at [202, 164] on input "text" at bounding box center [231, 167] width 85 height 12
type input "2 BAO 26,31 KG NP ( T.C)"
click at [524, 174] on div "0" at bounding box center [545, 166] width 69 height 15
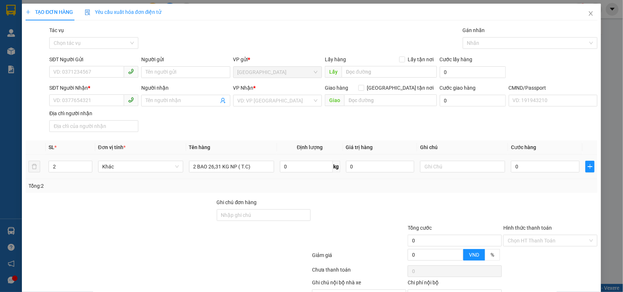
click at [511, 160] on div "0" at bounding box center [545, 166] width 69 height 15
click at [521, 167] on input "0" at bounding box center [545, 167] width 69 height 12
type input "9"
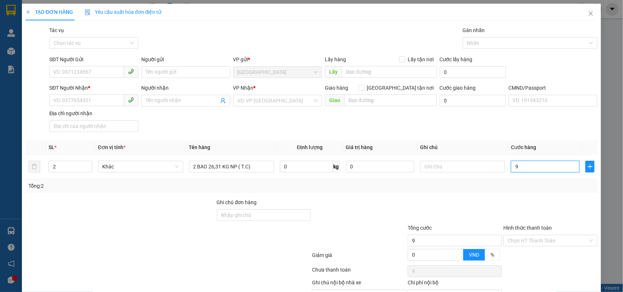
type input "90"
type input "90.000"
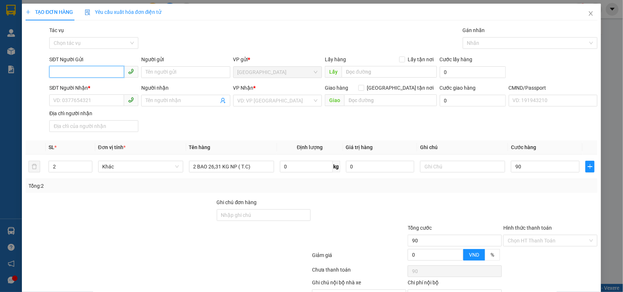
type input "90.000"
click at [107, 75] on input "SĐT Người Gửi" at bounding box center [86, 72] width 75 height 12
click at [105, 88] on div "0949980472 - CHÚ TƯƠI" at bounding box center [92, 87] width 79 height 8
type input "0949980472"
type input "CHÚ TƯƠI"
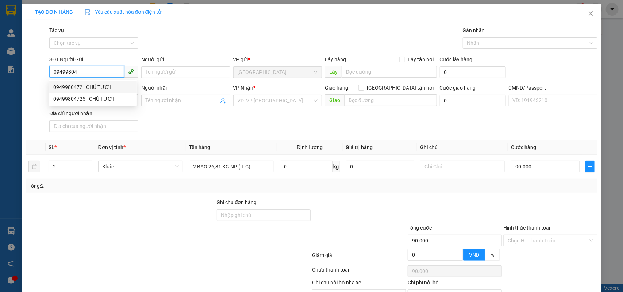
type input "0908695069"
type input "PHÚC"
type input "0949980472"
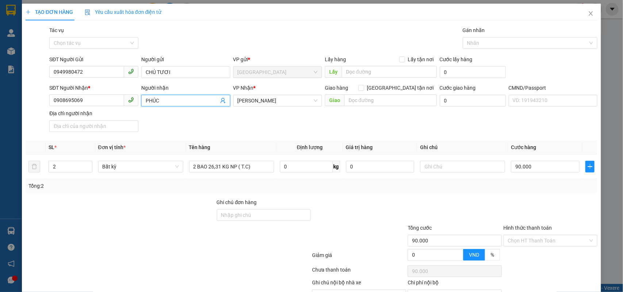
click at [220, 102] on icon "user-add" at bounding box center [223, 101] width 6 height 6
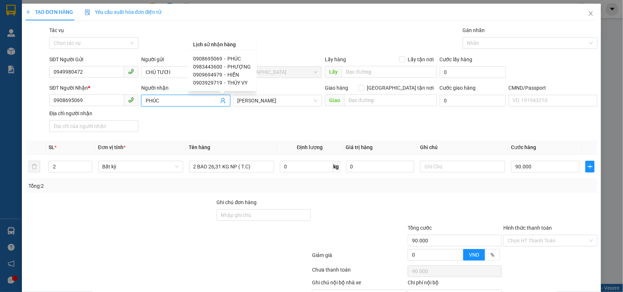
click at [228, 72] on span "HIỂN" at bounding box center [234, 75] width 12 height 6
type input "0909694979"
type input "HIỂN"
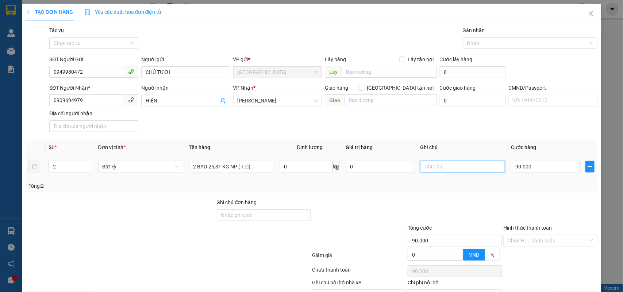
click at [480, 162] on input "text" at bounding box center [462, 167] width 85 height 12
type input "15h nhân"
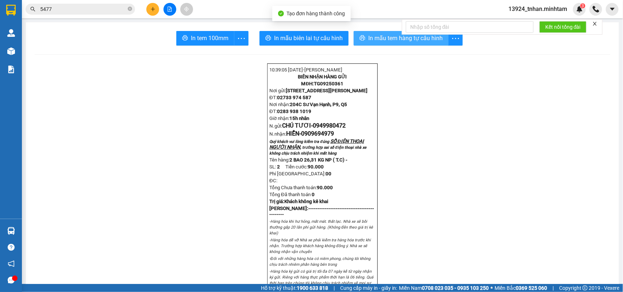
click at [371, 38] on span "In mẫu tem hàng tự cấu hình" at bounding box center [405, 38] width 74 height 9
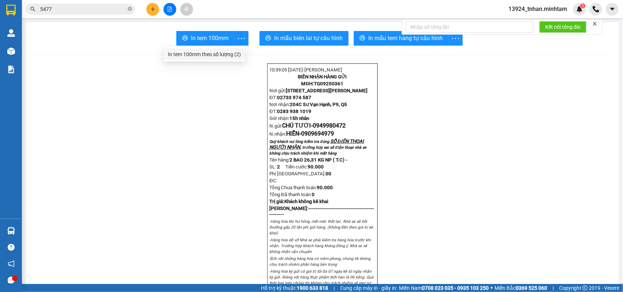
click at [233, 57] on div "In tem 100mm theo số lượng (2)" at bounding box center [204, 54] width 73 height 8
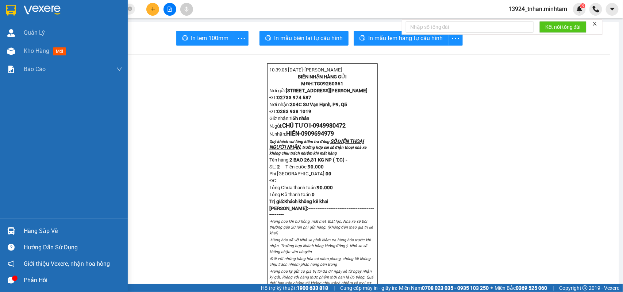
click at [6, 9] on img at bounding box center [10, 10] width 9 height 11
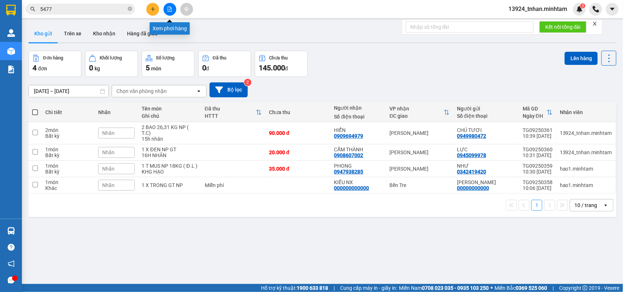
click at [170, 9] on icon "file-add" at bounding box center [170, 9] width 4 height 5
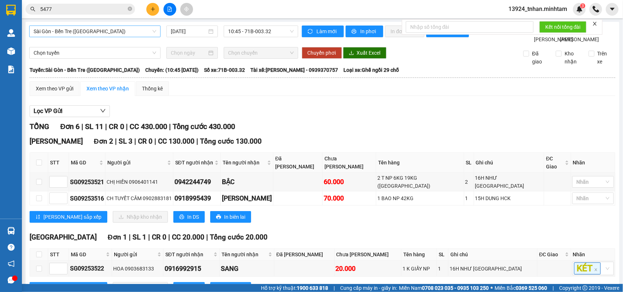
click at [137, 36] on span "Sài Gòn - Bến Tre (CN)" at bounding box center [95, 31] width 123 height 11
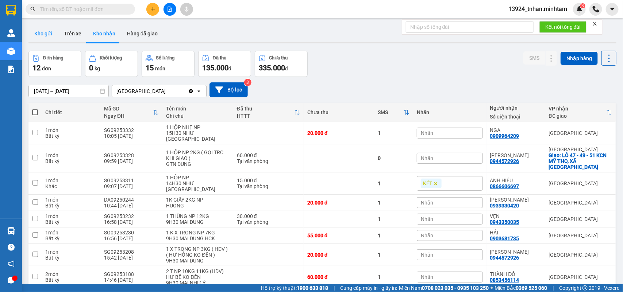
click at [52, 31] on button "Kho gửi" at bounding box center [43, 34] width 30 height 18
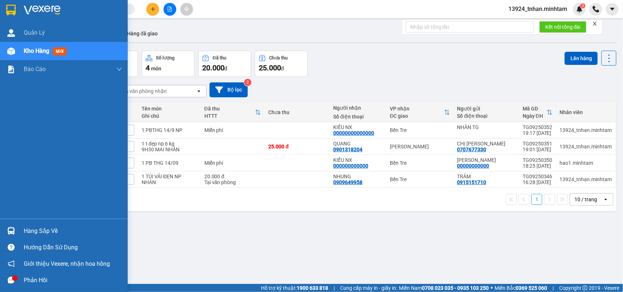
drag, startPoint x: 32, startPoint y: 228, endPoint x: 387, endPoint y: 134, distance: 367.9
click at [33, 228] on div "Hàng sắp về" at bounding box center [73, 231] width 99 height 11
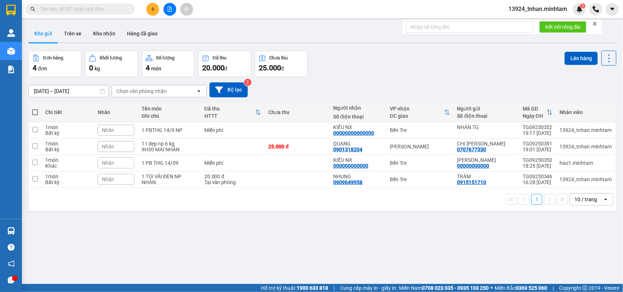
click at [120, 10] on input "text" at bounding box center [83, 9] width 86 height 8
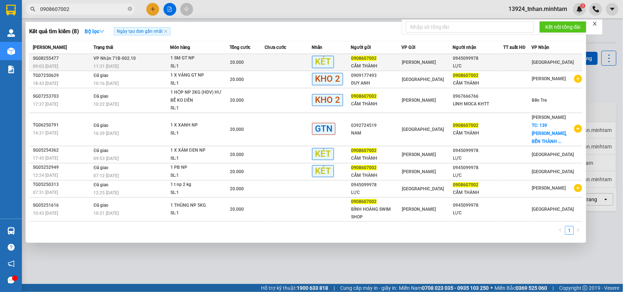
type input "0908607002"
click at [162, 56] on td "VP Nhận 71B-002.10 11:31 - 22/08" at bounding box center [131, 62] width 78 height 17
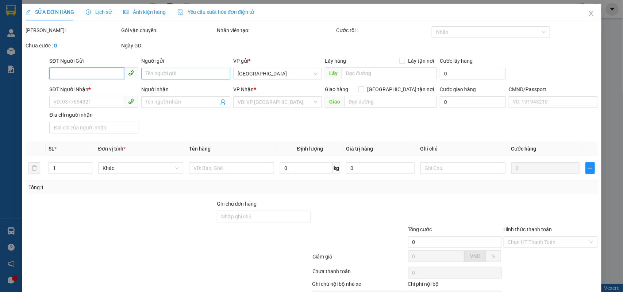
type input "0908607002"
type input "CẨM THÀNH"
type input "0945099978"
type input "LỰC"
type input "20.000"
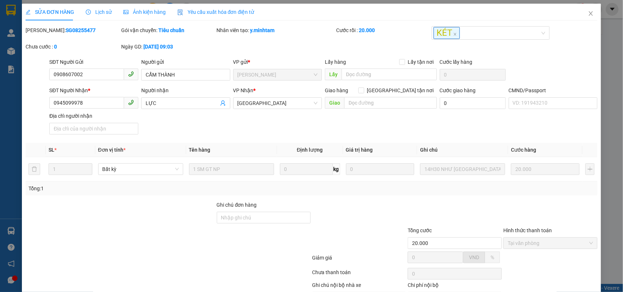
click at [95, 15] on span "Lịch sử" at bounding box center [99, 12] width 26 height 6
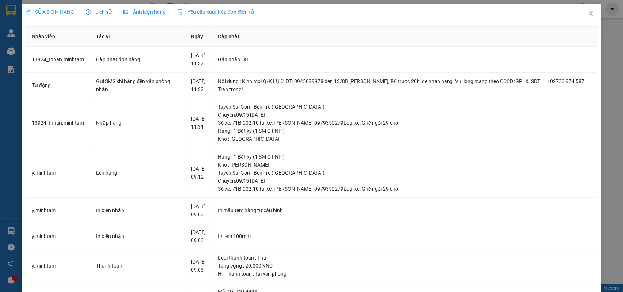
click at [42, 10] on span "SỬA ĐƠN HÀNG" at bounding box center [50, 12] width 49 height 6
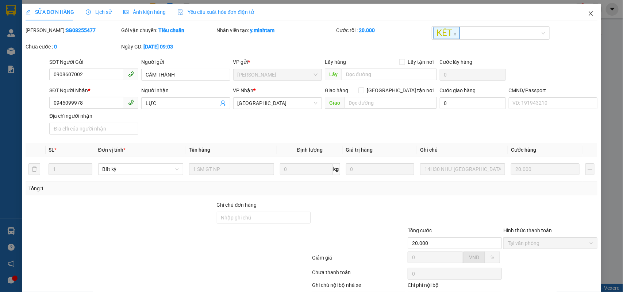
click at [587, 10] on span "Close" at bounding box center [590, 14] width 20 height 20
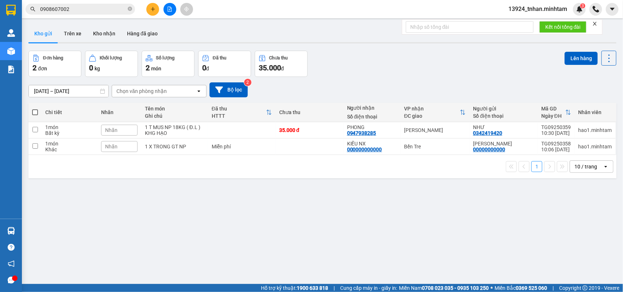
click at [81, 10] on input "0908607002" at bounding box center [83, 9] width 86 height 8
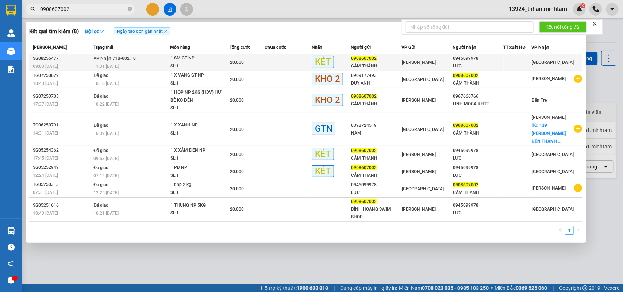
click at [356, 63] on div "CẨM THÀNH" at bounding box center [376, 66] width 50 height 8
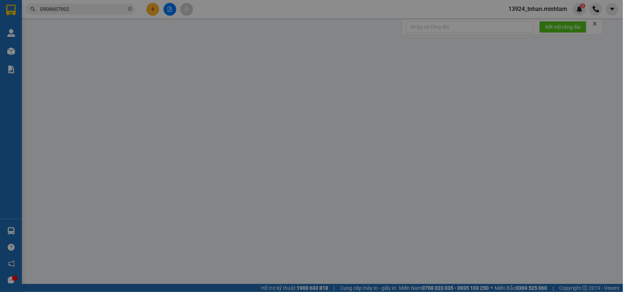
type input "0908607002"
type input "CẨM THÀNH"
type input "0945099978"
type input "LỰC"
type input "20.000"
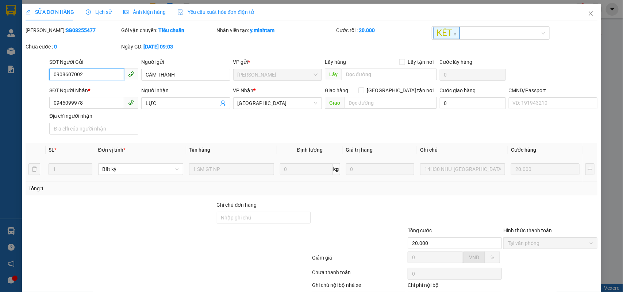
scroll to position [45, 0]
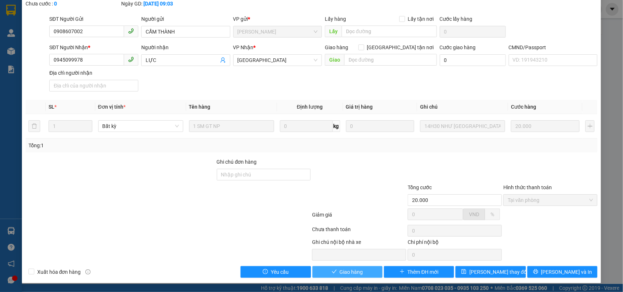
click at [355, 270] on span "Giao hàng" at bounding box center [351, 272] width 23 height 8
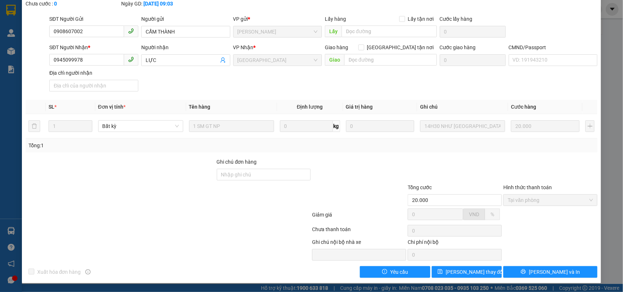
scroll to position [0, 0]
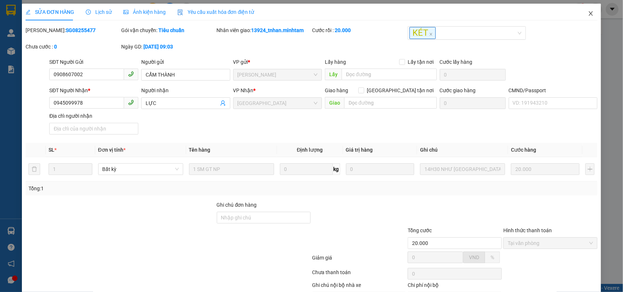
click at [588, 16] on icon "close" at bounding box center [591, 14] width 6 height 6
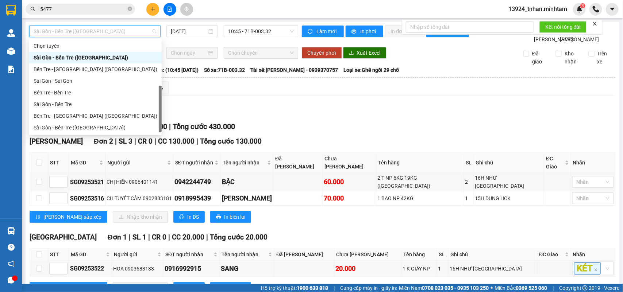
scroll to position [46, 0]
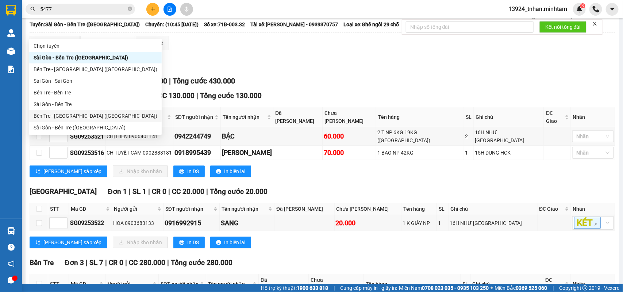
click at [81, 114] on div "Bến Tre - [GEOGRAPHIC_DATA] ([GEOGRAPHIC_DATA])" at bounding box center [96, 116] width 124 height 8
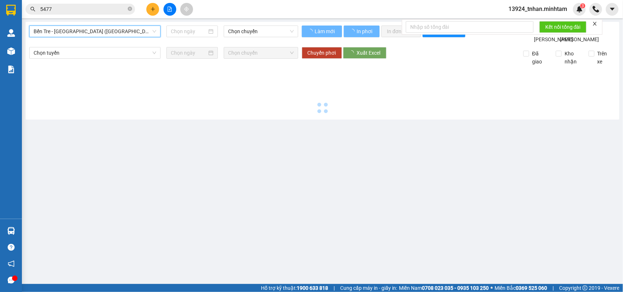
type input "[DATE]"
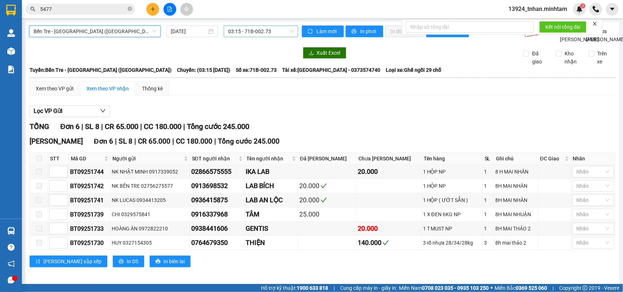
click at [240, 30] on span "03:15 - 71B-002.73" at bounding box center [260, 31] width 65 height 11
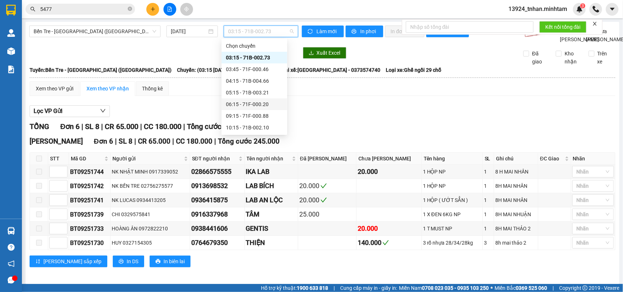
scroll to position [46, 0]
click at [258, 85] on div "10:15 - 71B-002.10" at bounding box center [254, 82] width 57 height 8
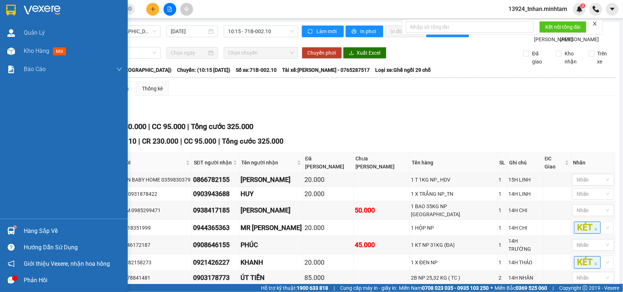
click at [7, 11] on img at bounding box center [10, 10] width 9 height 11
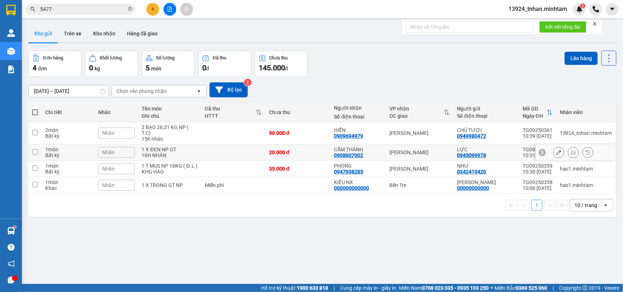
click at [418, 152] on div "[PERSON_NAME]" at bounding box center [420, 153] width 60 height 6
checkbox input "true"
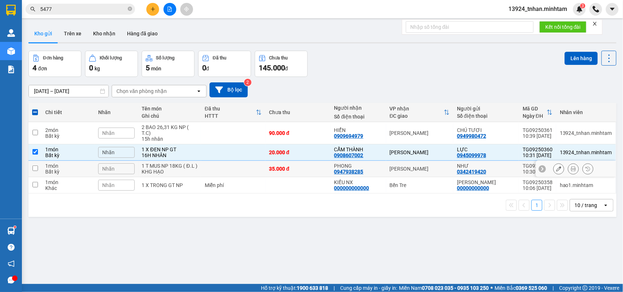
click at [387, 163] on td "[PERSON_NAME]" at bounding box center [419, 169] width 67 height 16
checkbox input "true"
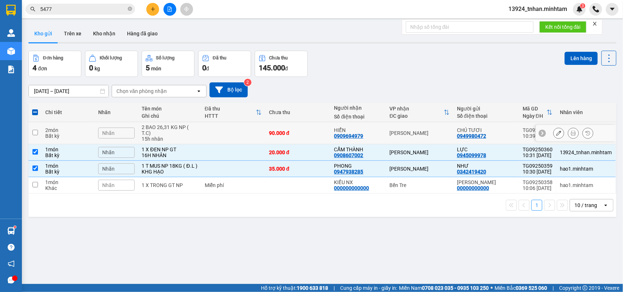
click at [412, 129] on td "[PERSON_NAME]" at bounding box center [419, 133] width 67 height 22
checkbox input "true"
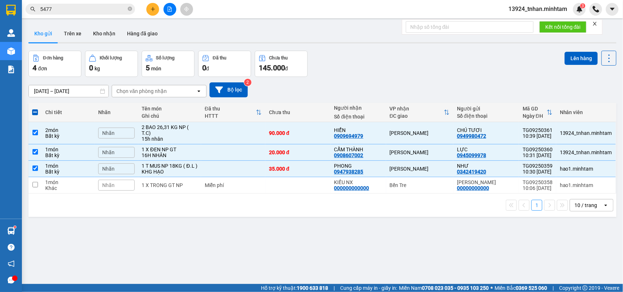
click at [564, 47] on div "ver 1.8.143 Kho gửi Trên xe Kho nhận Hàng đã giao Đơn hàng 4 đơn Khối lượng 0 k…" at bounding box center [323, 168] width 594 height 292
click at [569, 57] on button "Lên hàng" at bounding box center [580, 58] width 33 height 13
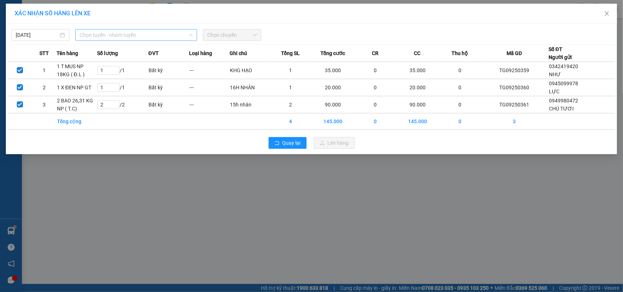
click at [123, 37] on span "Chọn tuyến - nhóm tuyến" at bounding box center [136, 35] width 113 height 11
click at [141, 37] on span "Chọn tuyến - nhóm tuyến" at bounding box center [136, 35] width 113 height 11
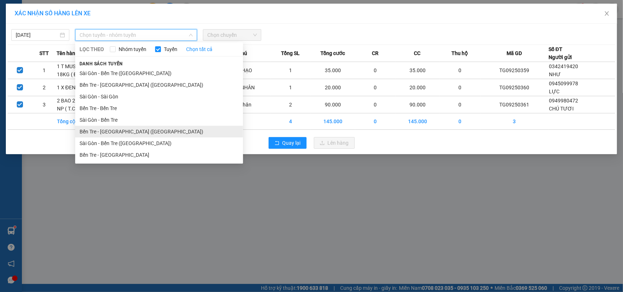
click at [132, 132] on li "Bến Tre - [GEOGRAPHIC_DATA] ([GEOGRAPHIC_DATA])" at bounding box center [159, 132] width 168 height 12
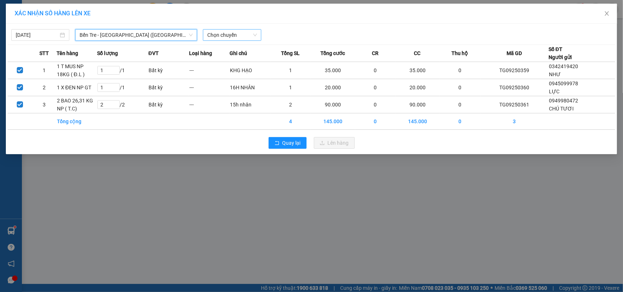
click at [246, 35] on span "Chọn chuyến" at bounding box center [231, 35] width 49 height 11
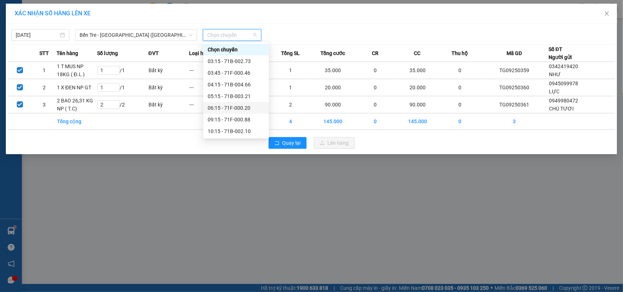
scroll to position [58, 0]
click at [251, 71] on div "10:15 - 71B-002.10" at bounding box center [236, 73] width 57 height 8
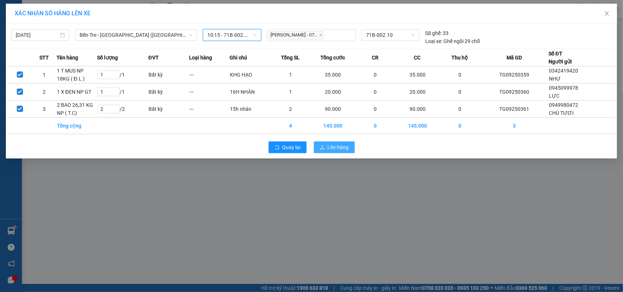
drag, startPoint x: 334, startPoint y: 150, endPoint x: 336, endPoint y: 136, distance: 13.9
click at [334, 149] on span "Lên hàng" at bounding box center [338, 147] width 21 height 8
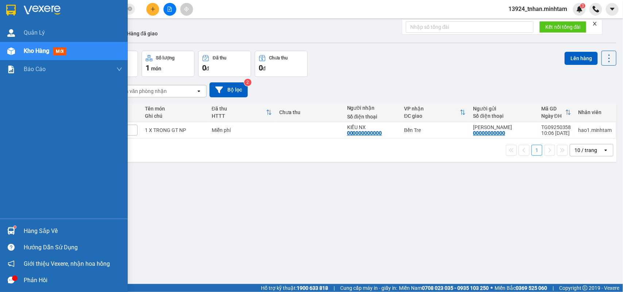
click at [9, 227] on img at bounding box center [11, 231] width 8 height 8
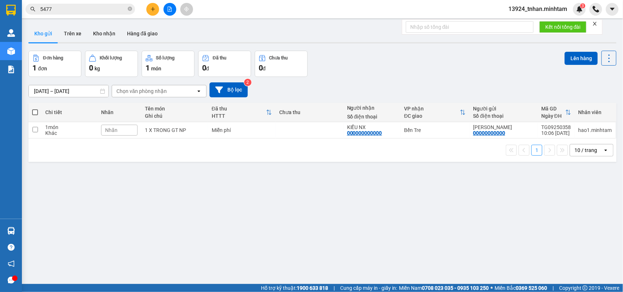
drag, startPoint x: 143, startPoint y: 15, endPoint x: 168, endPoint y: 7, distance: 26.8
click at [148, 13] on section "Kết quả tìm kiếm ( 18 ) Bộ lọc Thuộc VP này Ngày tạo đơn gần nhất Mã ĐH Trạng t…" at bounding box center [311, 146] width 623 height 292
click at [167, 7] on icon "file-add" at bounding box center [169, 9] width 5 height 5
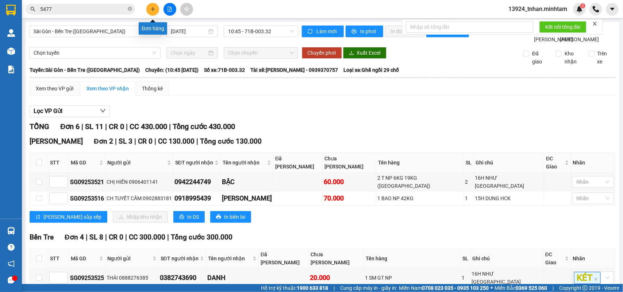
click at [151, 11] on icon "plus" at bounding box center [152, 9] width 5 height 5
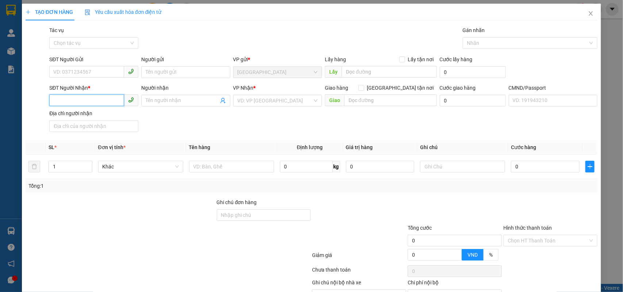
click at [111, 101] on input "SĐT Người Nhận *" at bounding box center [86, 100] width 75 height 12
click at [105, 114] on div "0947873823 - SƠN" at bounding box center [92, 116] width 79 height 8
type input "0947873823"
type input "SƠN"
type input "0947873823"
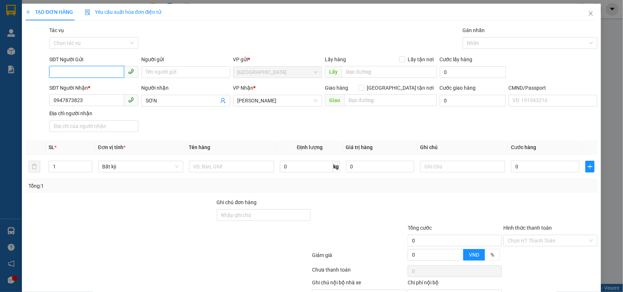
click at [109, 75] on input "SĐT Người Gửi" at bounding box center [86, 72] width 75 height 12
click at [97, 89] on div "0939896366 - TUYẾN" at bounding box center [92, 87] width 79 height 8
type input "0939896366"
type input "TUYẾN"
click at [209, 168] on input "text" at bounding box center [231, 167] width 85 height 12
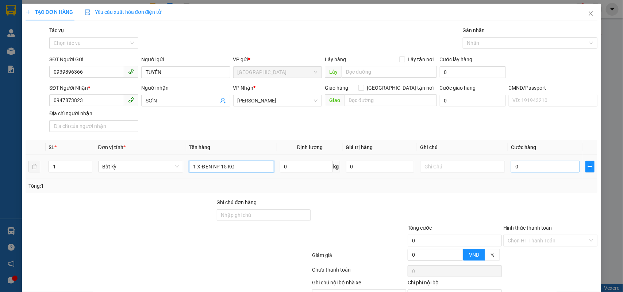
type input "1 X ĐEN NP 15 KG"
click at [528, 163] on input "0" at bounding box center [545, 167] width 69 height 12
type input "3"
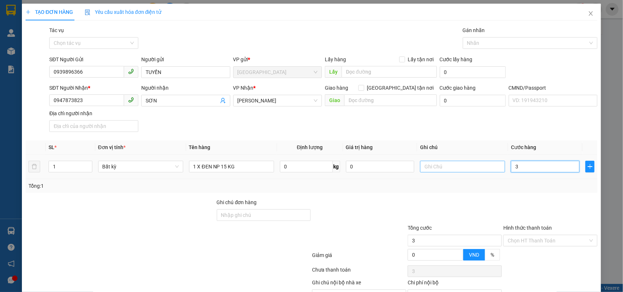
type input "30"
type input "30.000"
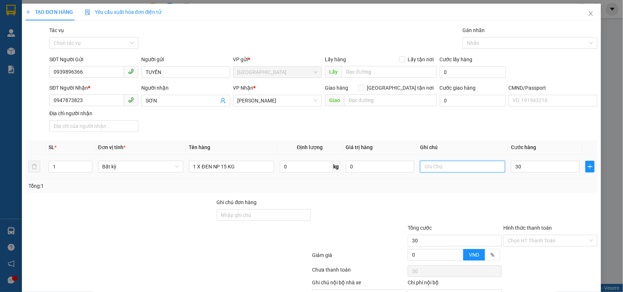
type input "30.000"
click at [455, 170] on input "text" at bounding box center [462, 167] width 85 height 12
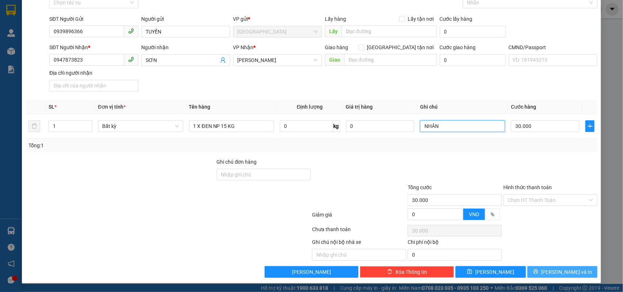
type input "NHÂN"
drag, startPoint x: 546, startPoint y: 272, endPoint x: 551, endPoint y: 239, distance: 33.6
click at [538, 272] on icon "printer" at bounding box center [535, 271] width 5 height 5
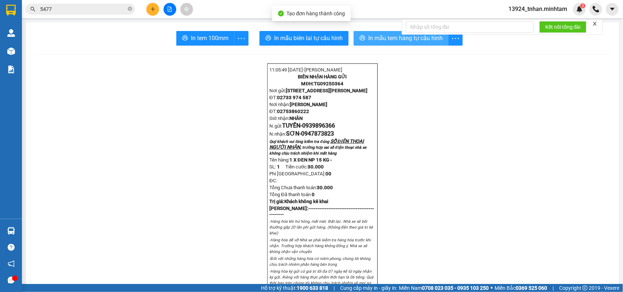
click at [378, 41] on span "In mẫu tem hàng tự cấu hình" at bounding box center [405, 38] width 74 height 9
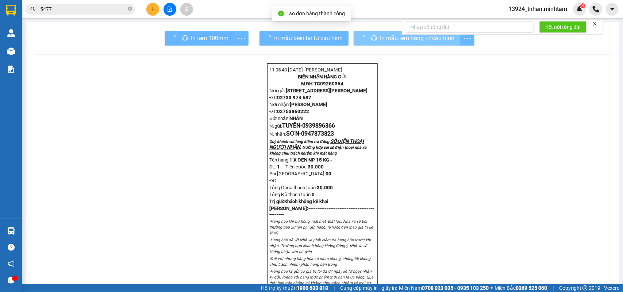
click at [212, 34] on div "In tem 100mm" at bounding box center [207, 38] width 84 height 15
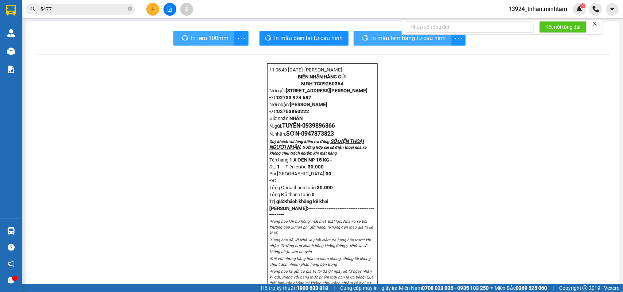
click at [212, 34] on span "In tem 100mm" at bounding box center [210, 38] width 38 height 9
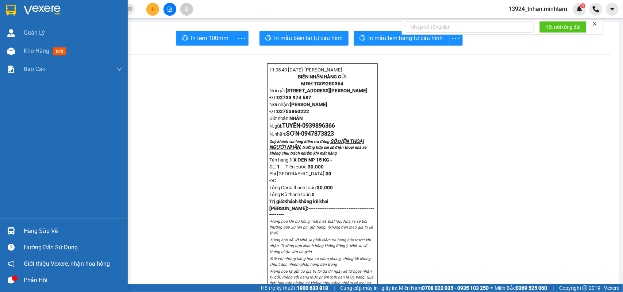
click at [30, 232] on div "Hàng sắp về" at bounding box center [73, 231] width 99 height 11
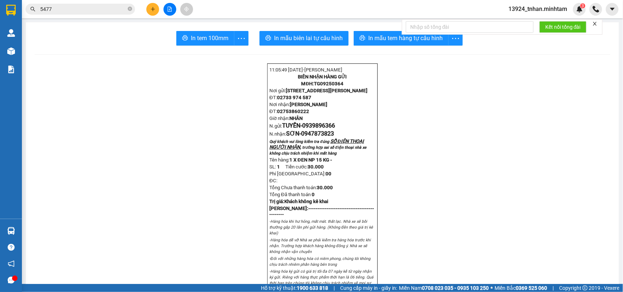
click at [607, 95] on section "Kết quả tìm kiếm ( 18 ) Bộ lọc Thuộc VP này Ngày tạo đơn gần nhất Mã ĐH Trạng t…" at bounding box center [311, 146] width 623 height 292
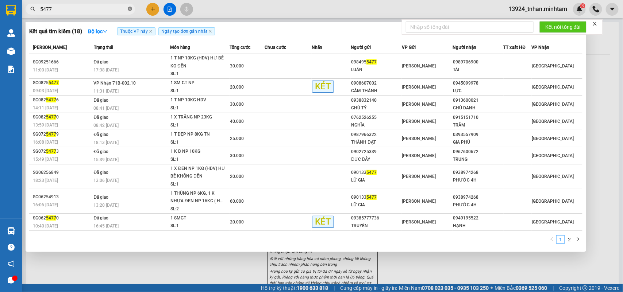
click at [132, 7] on icon "close-circle" at bounding box center [130, 9] width 4 height 4
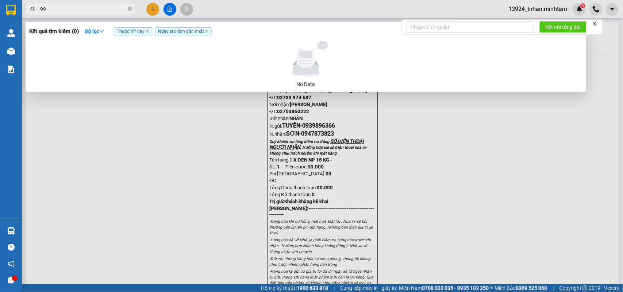
type input "9"
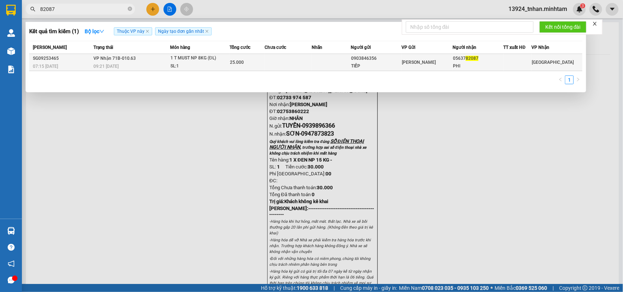
type input "82087"
click at [307, 65] on td at bounding box center [288, 62] width 47 height 17
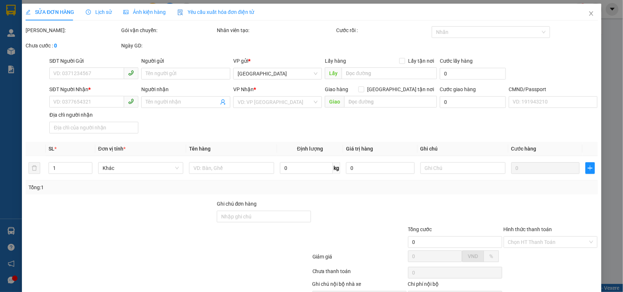
type input "0903846356"
type input "TIẾP"
type input "0563782087"
type input "PHI"
type input "25.000"
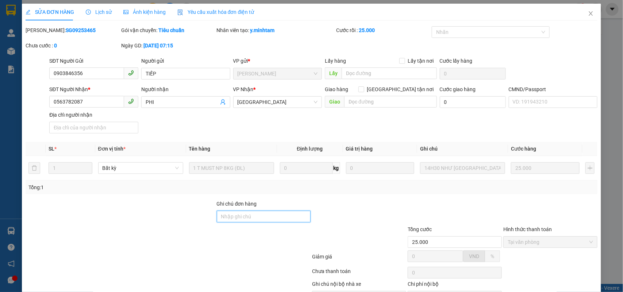
click at [252, 217] on input "Ghi chú đơn hàng" at bounding box center [264, 217] width 94 height 12
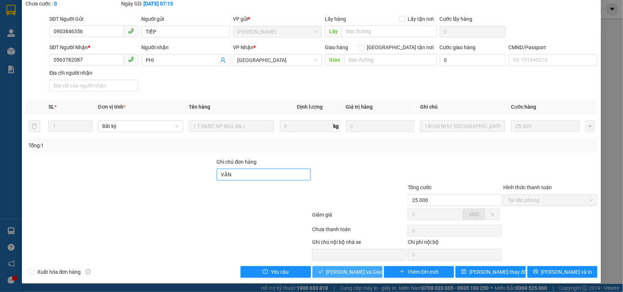
type input "VĂN"
click at [336, 268] on span "Lưu và Giao hàng" at bounding box center [361, 272] width 70 height 8
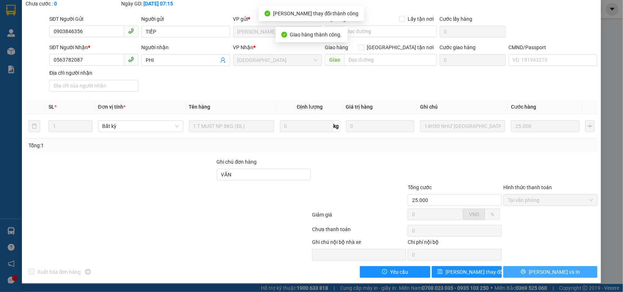
click at [543, 273] on span "Lưu và In" at bounding box center [554, 272] width 51 height 8
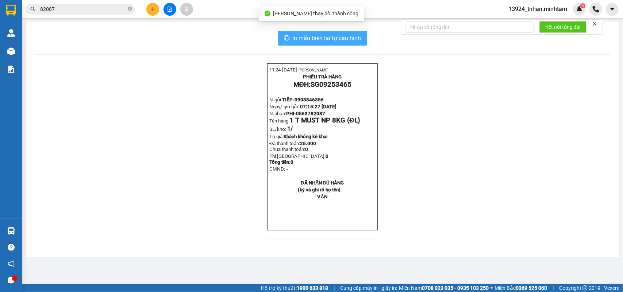
click at [346, 41] on span "In mẫu biên lai tự cấu hình" at bounding box center [327, 38] width 69 height 9
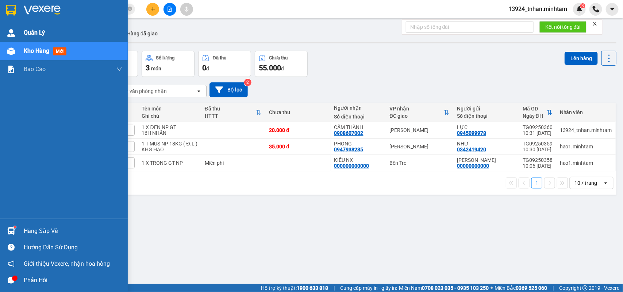
click at [36, 33] on span "Quản Lý" at bounding box center [34, 32] width 21 height 9
click at [100, 30] on div "Quản Lý" at bounding box center [73, 33] width 99 height 18
